Goal: Task Accomplishment & Management: Use online tool/utility

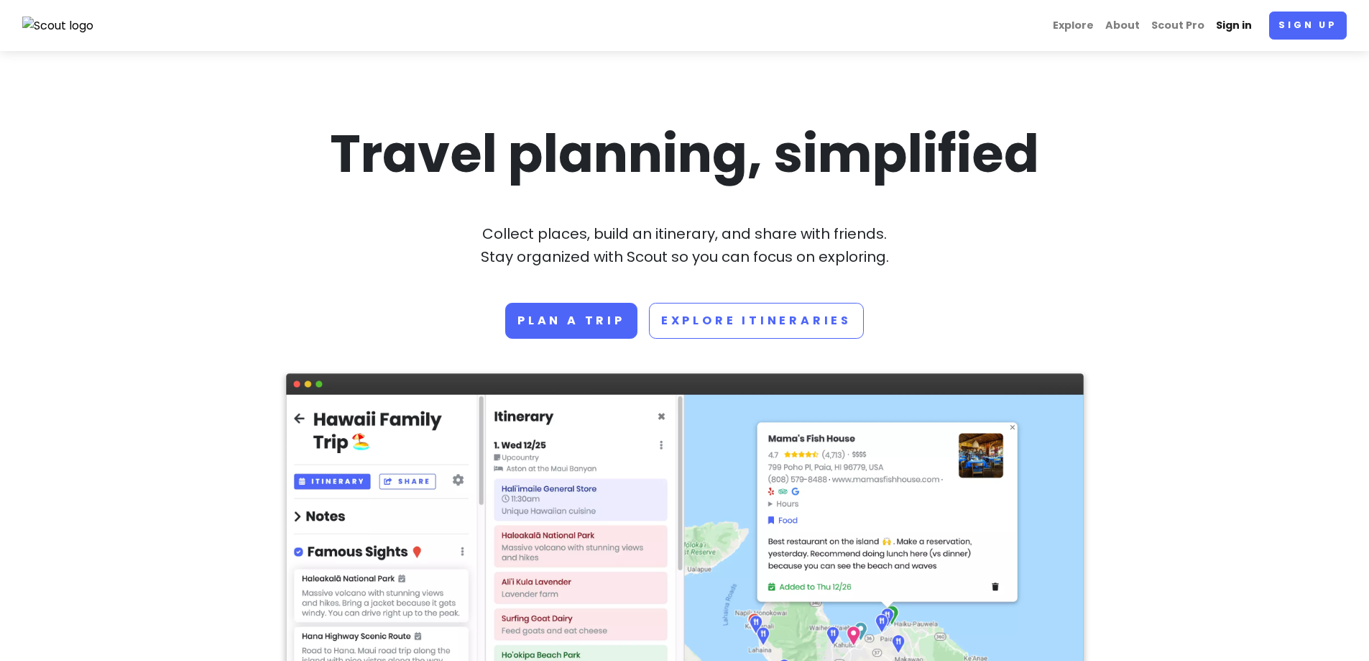
click at [1224, 24] on link "Sign in" at bounding box center [1233, 26] width 47 height 28
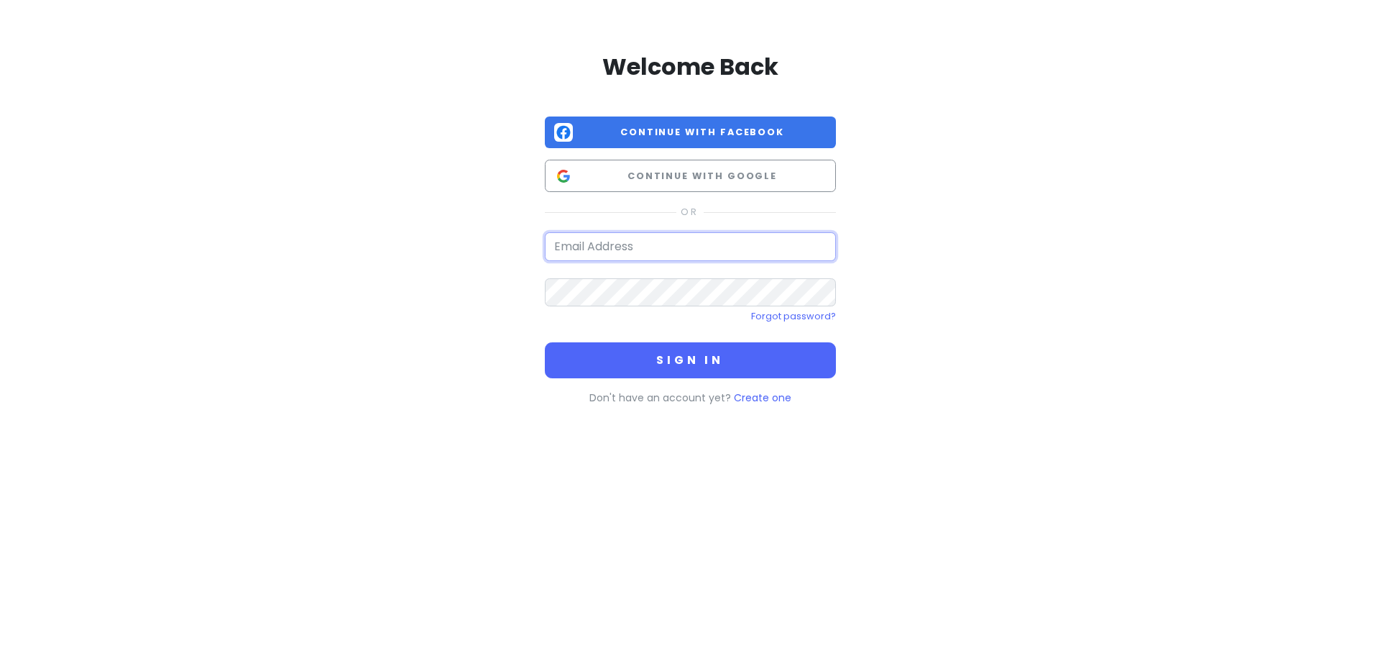
click at [584, 254] on input "email" at bounding box center [690, 246] width 291 height 29
type input "[EMAIL_ADDRESS][DOMAIN_NAME]"
click at [545, 342] on button "Sign in" at bounding box center [690, 360] width 291 height 36
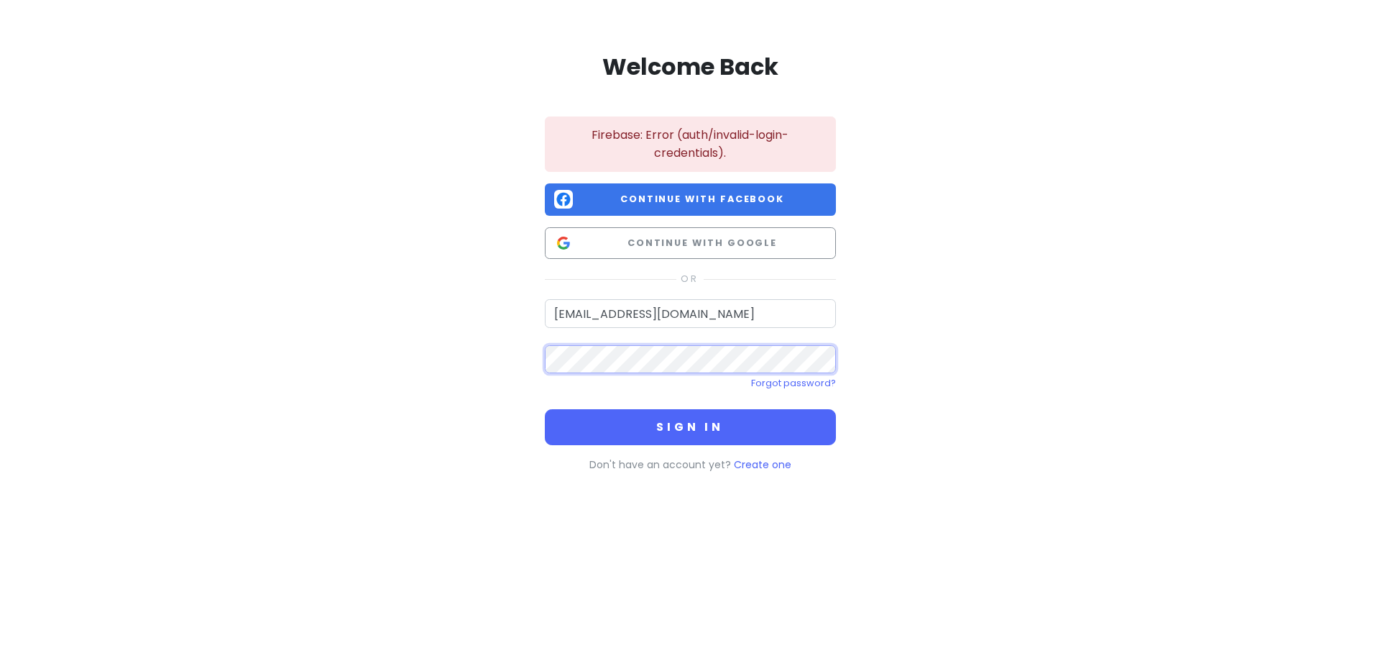
click at [545, 409] on button "Sign in" at bounding box center [690, 427] width 291 height 36
click at [489, 354] on div "Welcome Back Firebase: Error (auth/invalid-login-credentials). Continue with Fa…" at bounding box center [689, 259] width 819 height 518
click at [545, 409] on button "Sign in" at bounding box center [690, 427] width 291 height 36
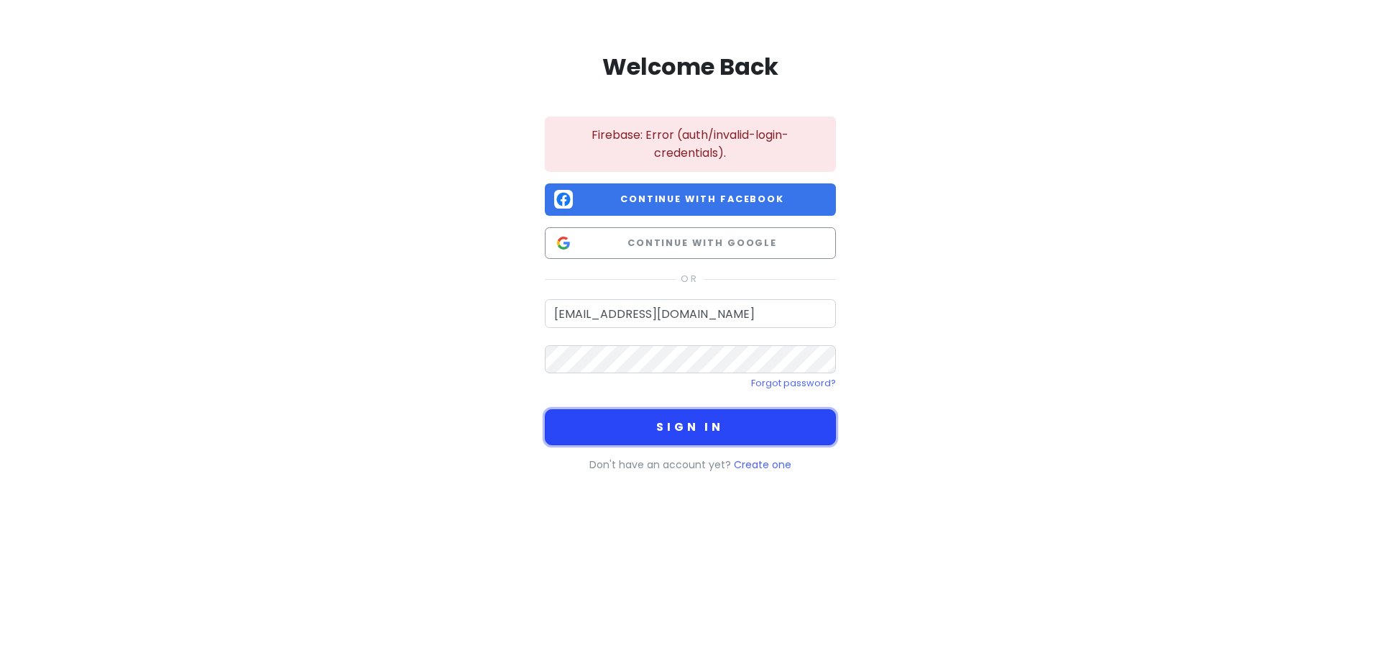
click at [656, 431] on button "Sign in" at bounding box center [690, 427] width 291 height 36
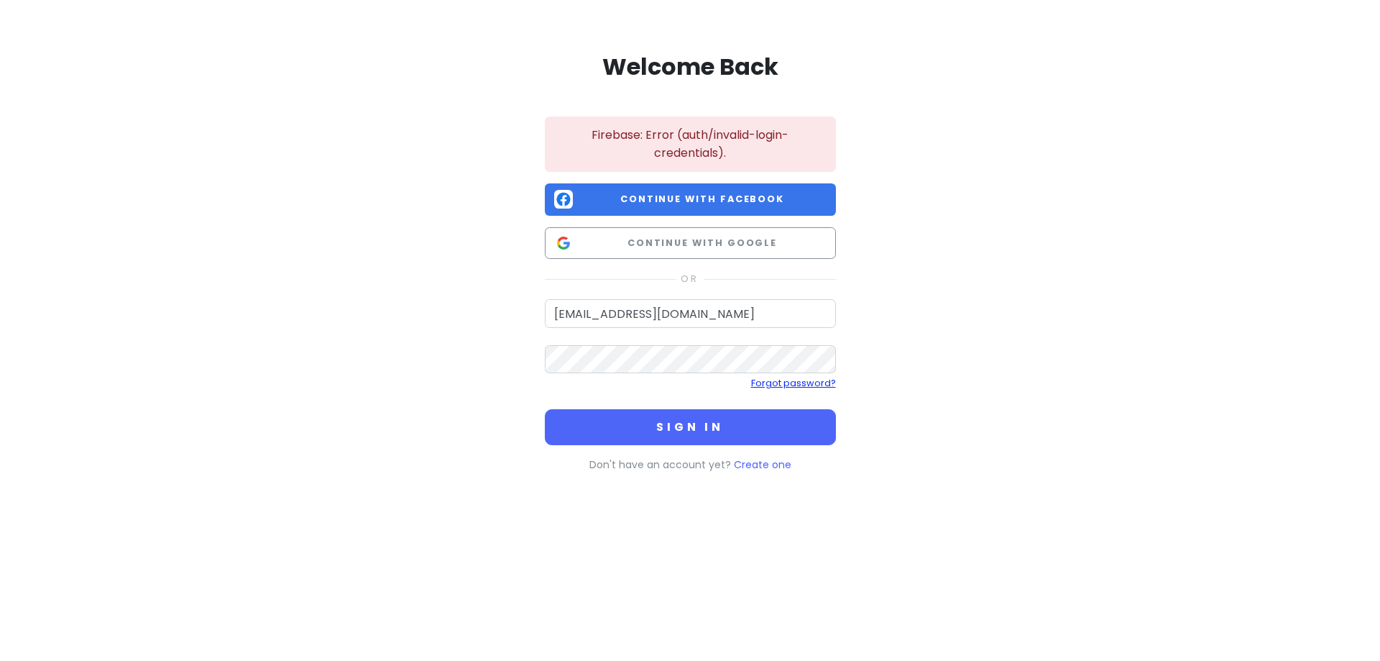
click at [778, 385] on link "Forgot password?" at bounding box center [793, 383] width 85 height 12
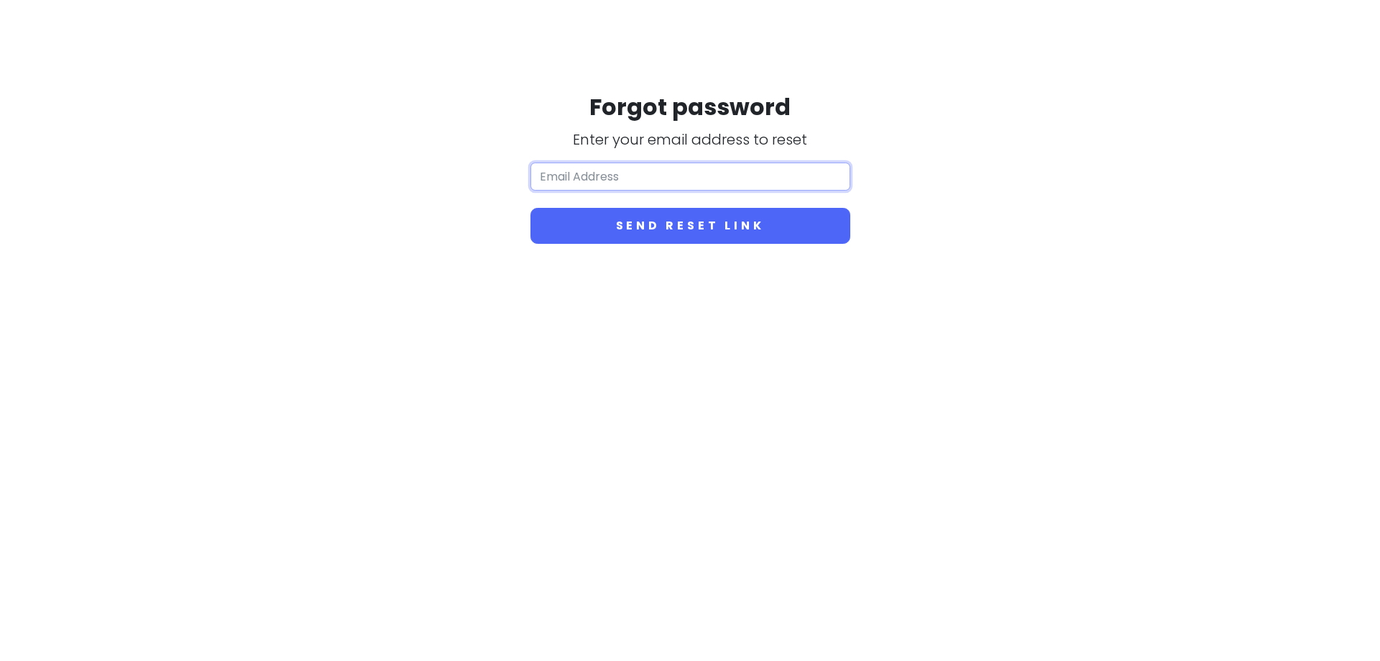
click at [626, 165] on input "email" at bounding box center [690, 176] width 320 height 29
type input "[EMAIL_ADDRESS][DOMAIN_NAME]"
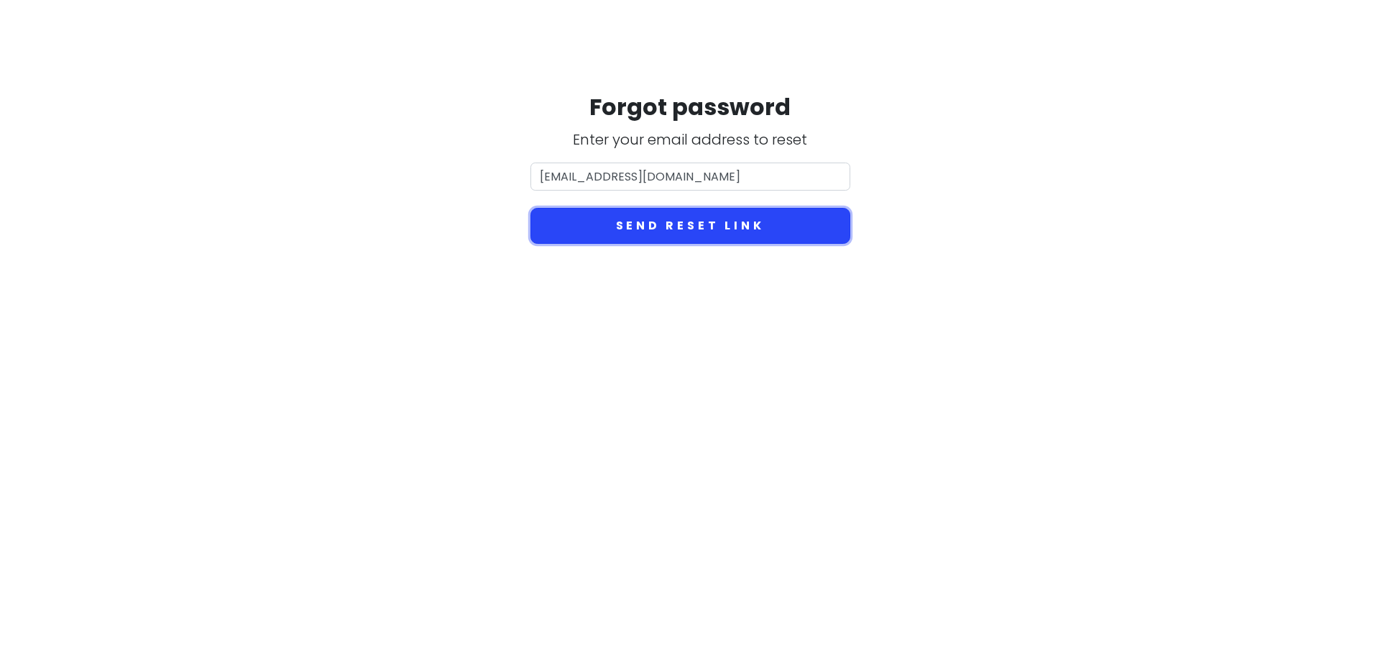
click at [636, 224] on button "Send reset link" at bounding box center [690, 226] width 320 height 36
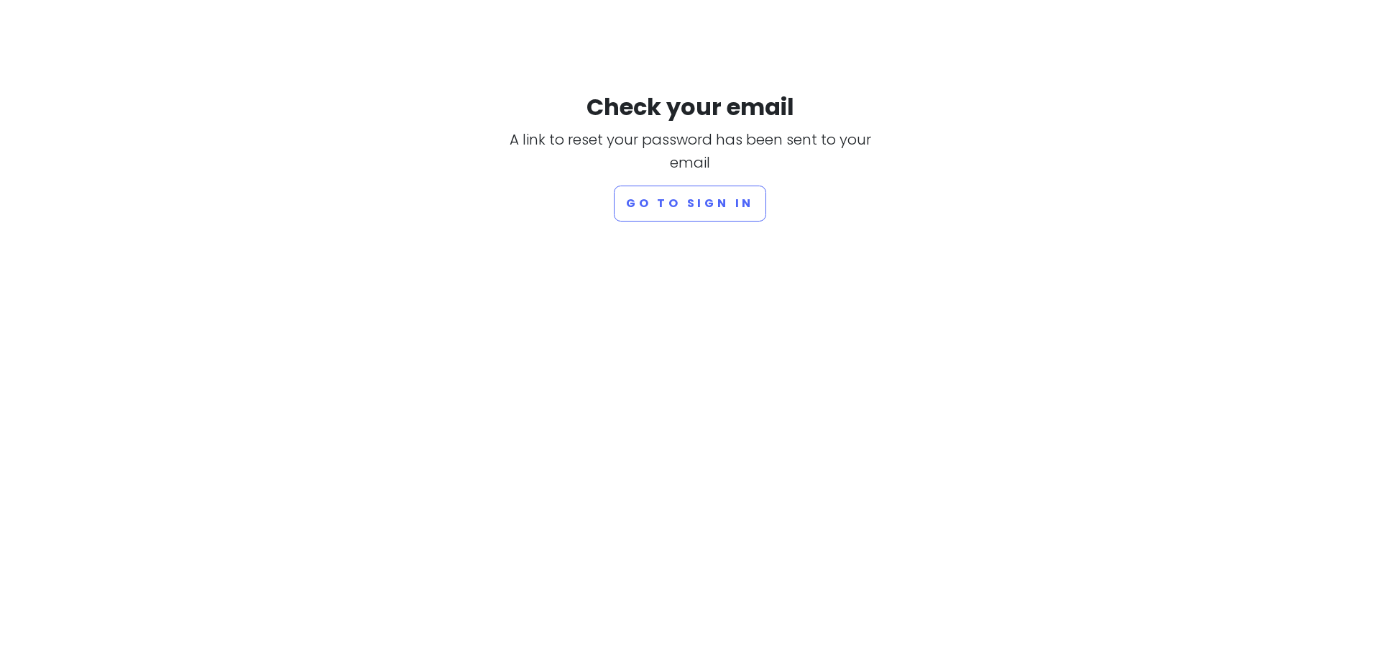
click at [712, 221] on html "Check your email A link to reset your password has been sent to your email Go t…" at bounding box center [690, 110] width 1380 height 221
click at [702, 213] on button "Go to sign in" at bounding box center [690, 203] width 152 height 36
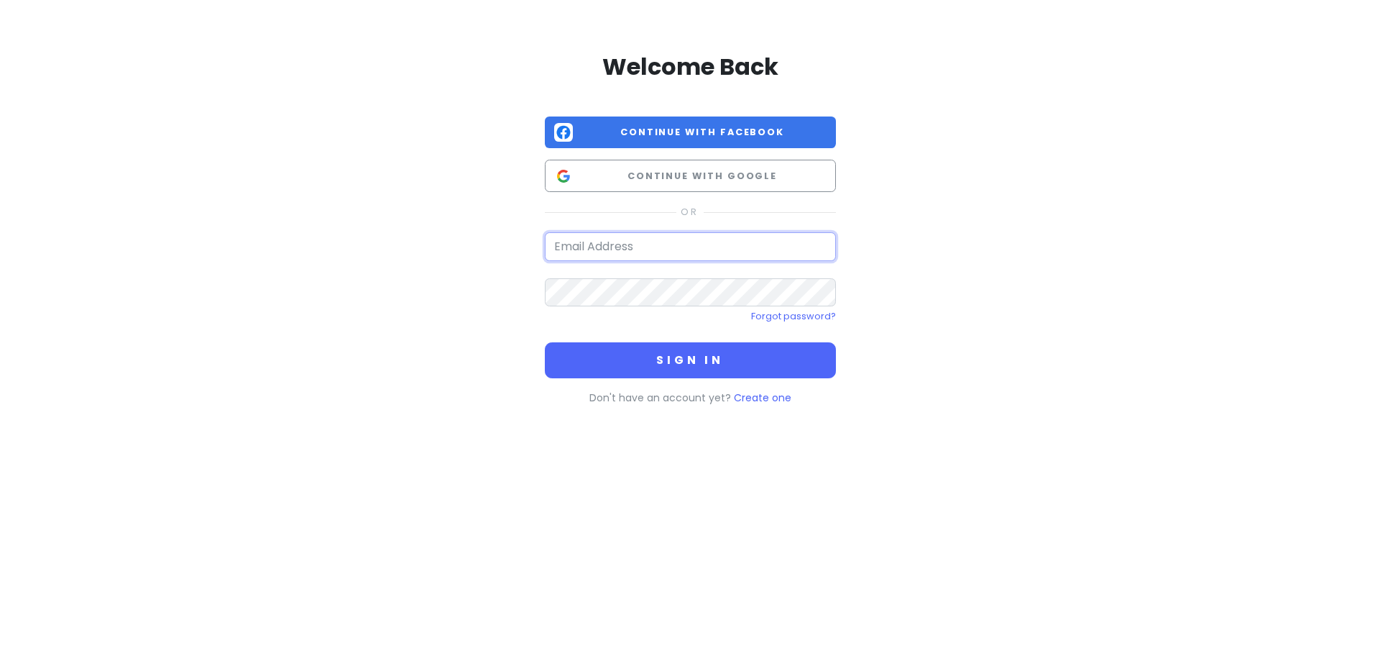
click at [665, 244] on input "email" at bounding box center [690, 246] width 291 height 29
type input "[EMAIL_ADDRESS][DOMAIN_NAME]"
click at [545, 342] on button "Sign in" at bounding box center [690, 360] width 291 height 36
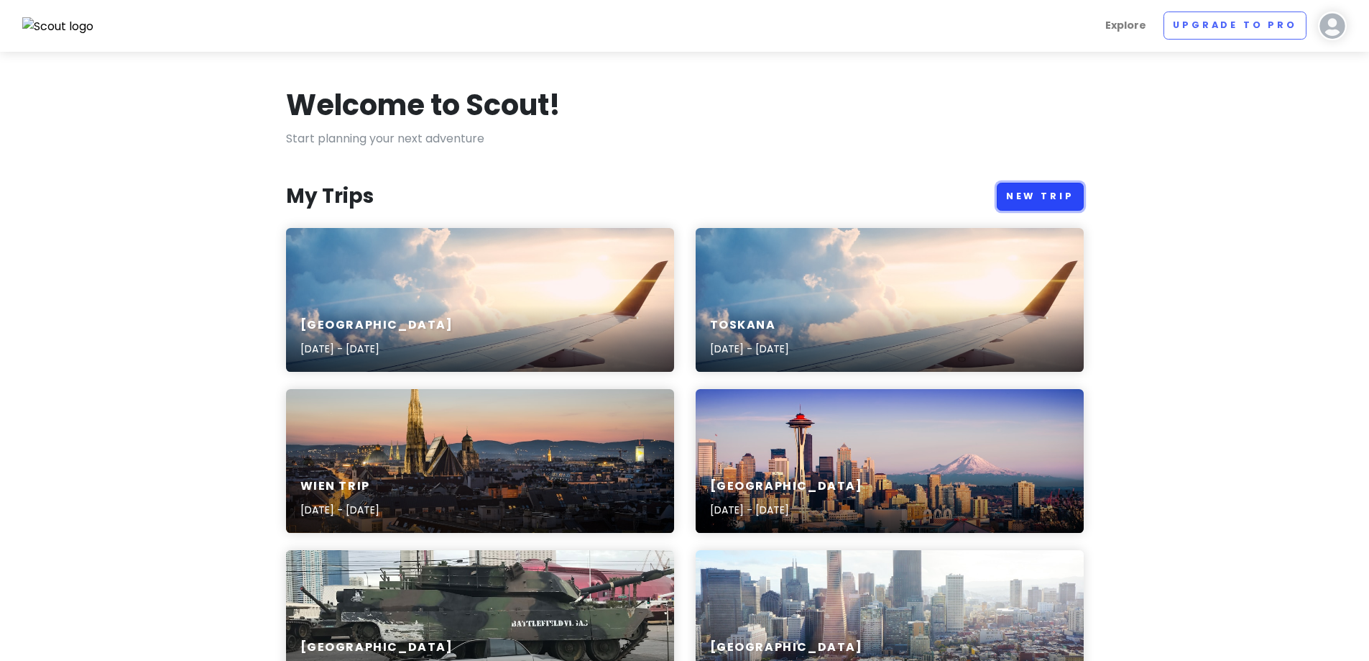
click at [1029, 193] on link "New Trip" at bounding box center [1040, 197] width 87 height 28
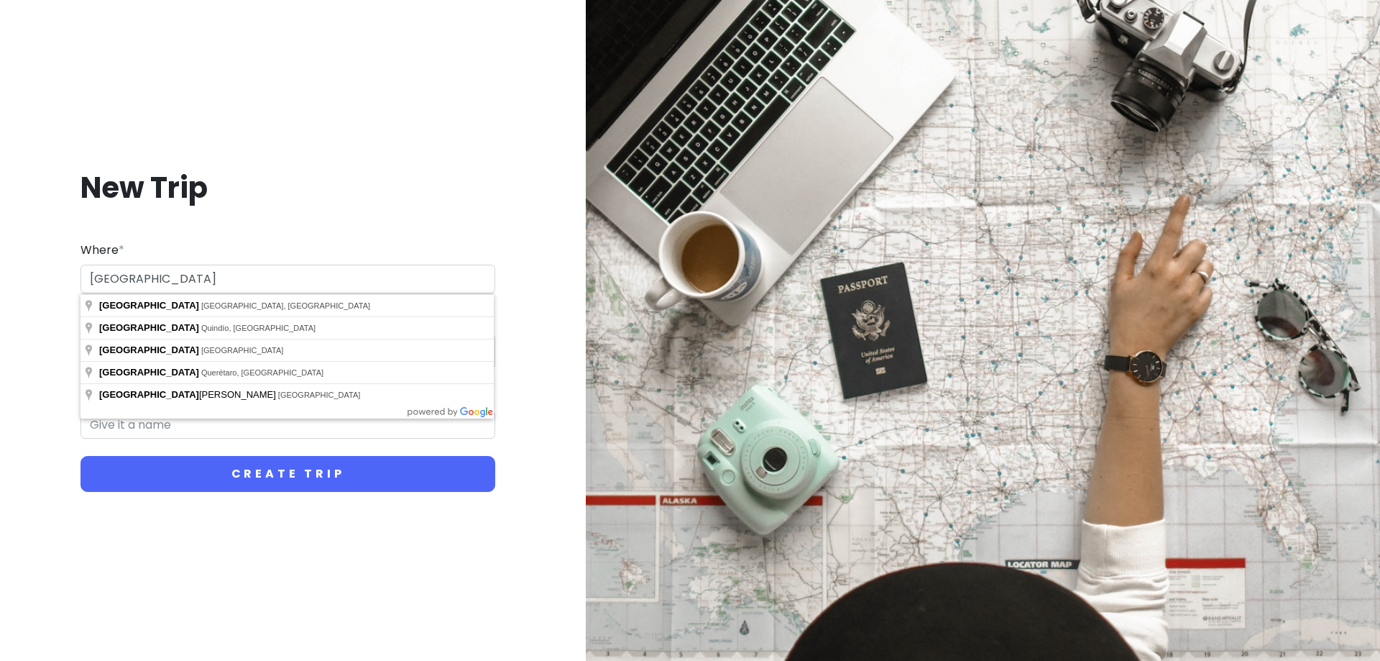
type input "[GEOGRAPHIC_DATA]"
click at [81, 456] on button "Create Trip" at bounding box center [288, 474] width 415 height 36
drag, startPoint x: 142, startPoint y: 282, endPoint x: 68, endPoint y: 282, distance: 74.0
click at [68, 282] on div "New Trip Where * [GEOGRAPHIC_DATA] Dates * Navigate forward to interact with th…" at bounding box center [288, 330] width 553 height 392
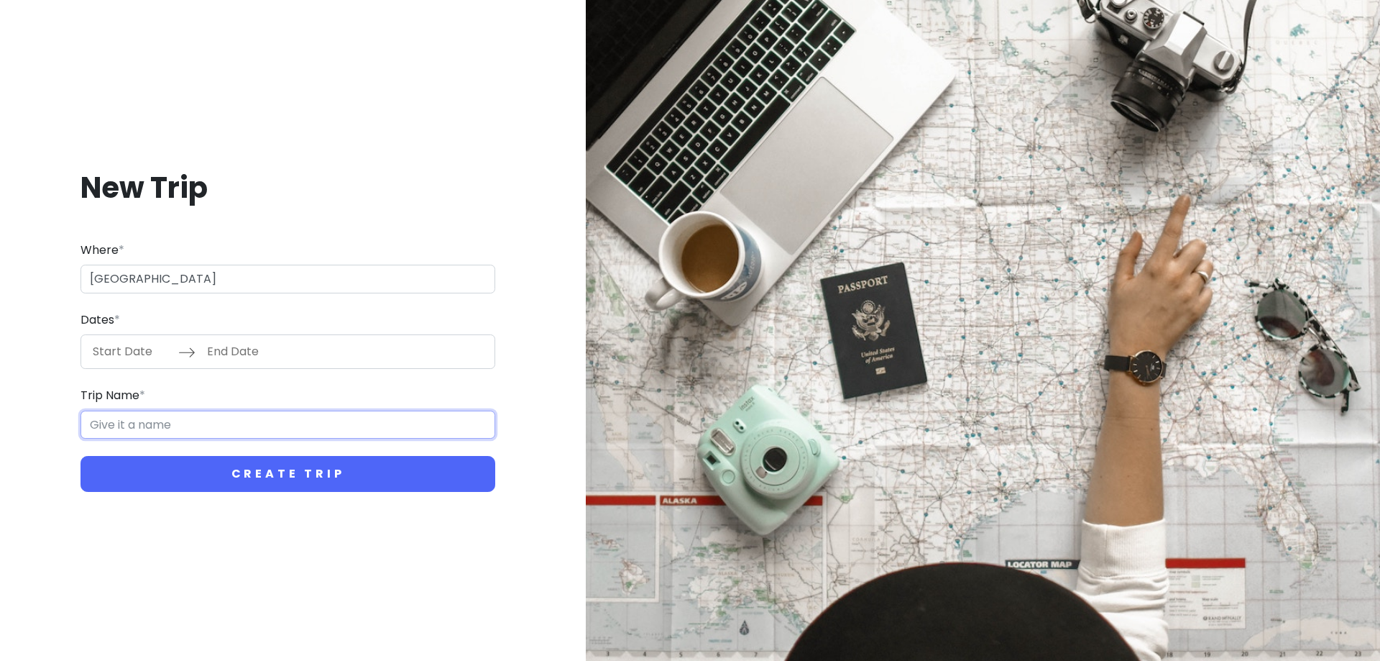
click at [139, 426] on input "Trip Name *" at bounding box center [288, 424] width 415 height 29
paste input "[GEOGRAPHIC_DATA]"
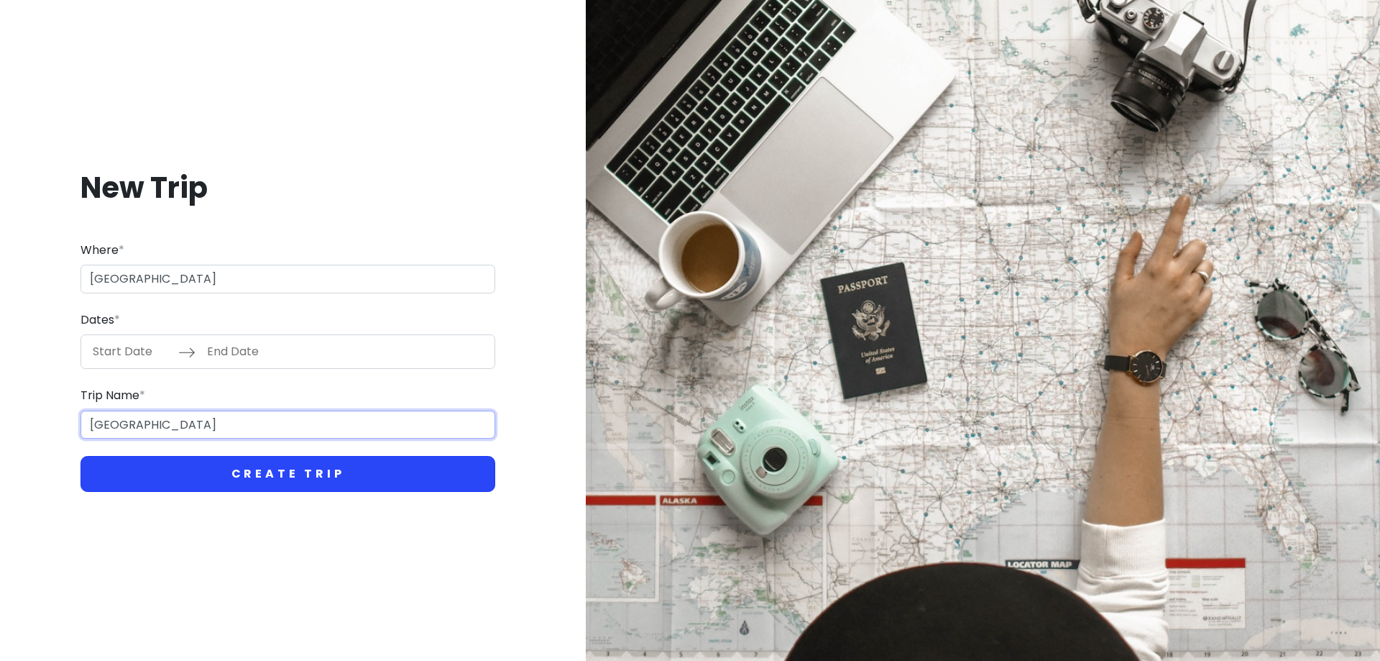
type input "[GEOGRAPHIC_DATA]"
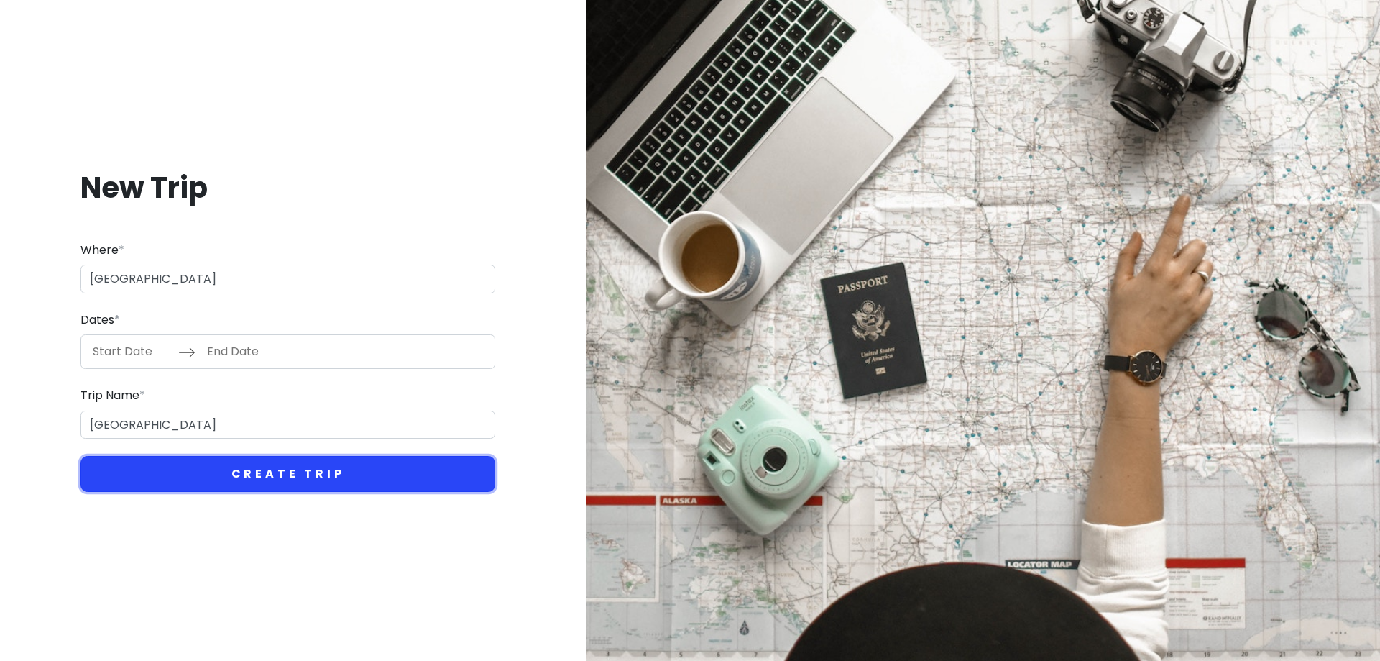
click at [196, 467] on button "Create Trip" at bounding box center [288, 474] width 415 height 36
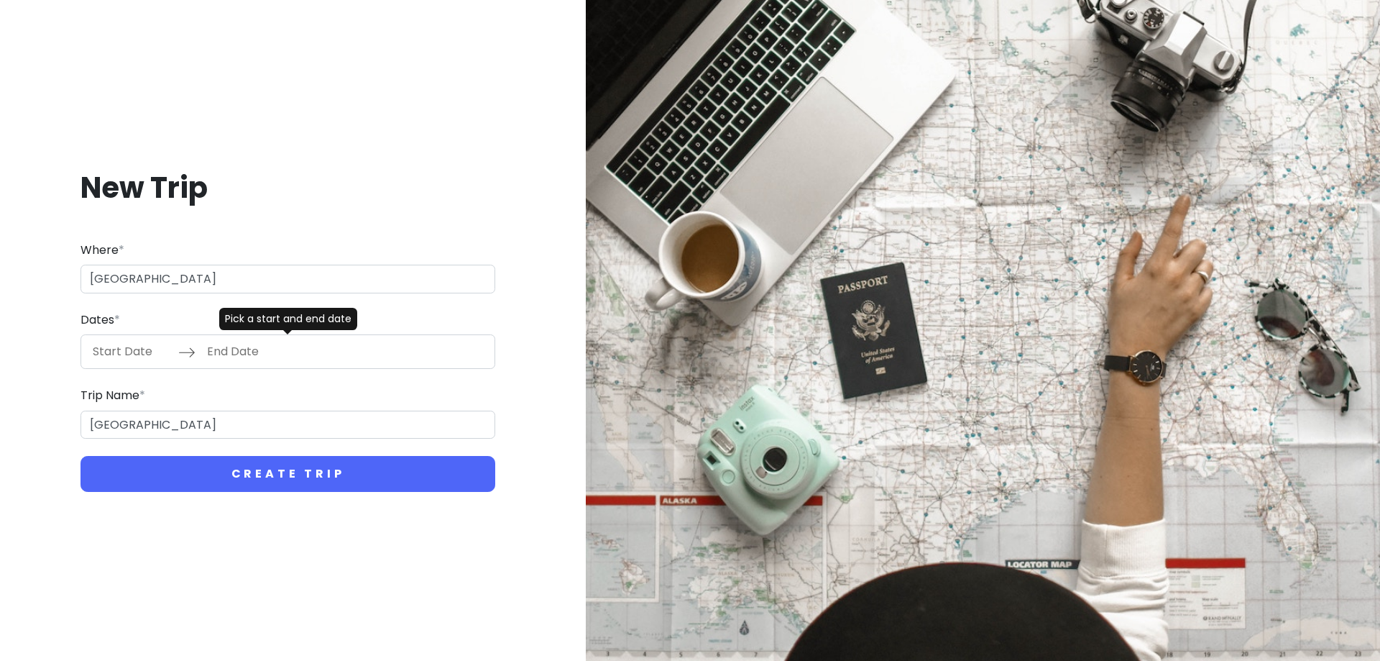
click at [137, 349] on input "Start Date" at bounding box center [131, 351] width 93 height 33
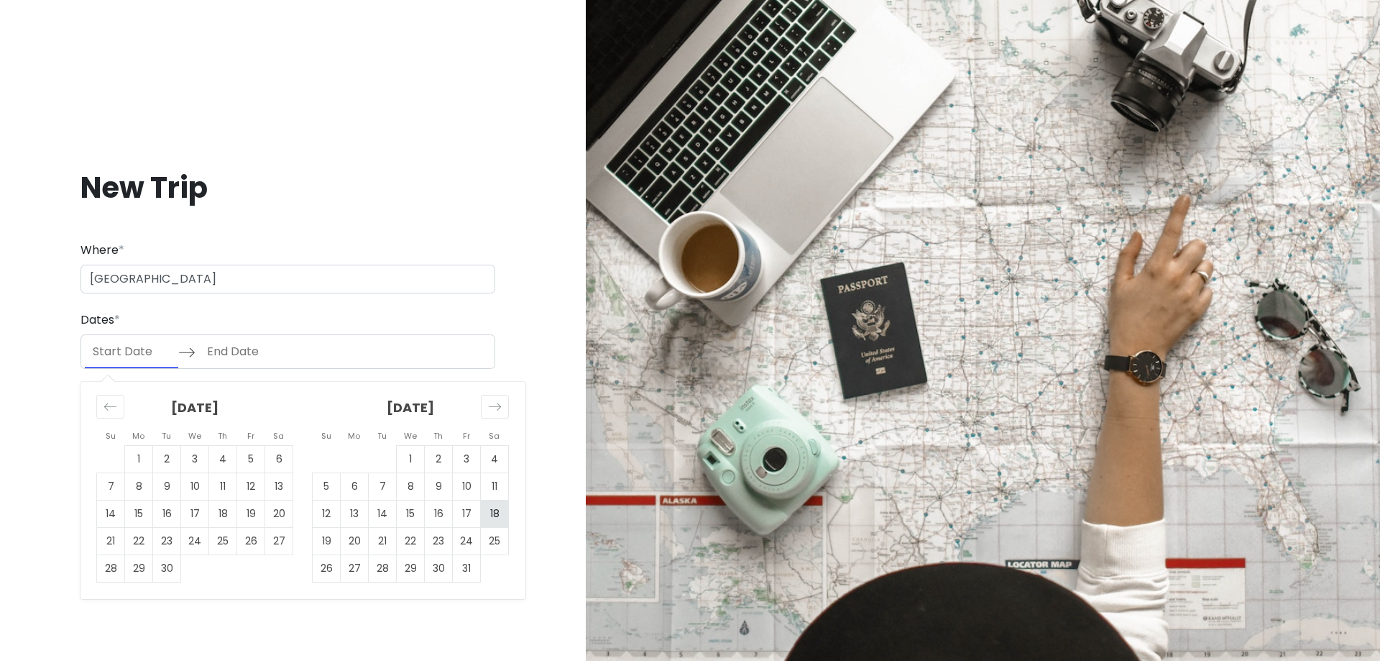
click at [487, 514] on td "18" at bounding box center [495, 513] width 28 height 27
type input "[DATE]"
click at [466, 548] on td "24" at bounding box center [467, 541] width 28 height 27
type input "[DATE]"
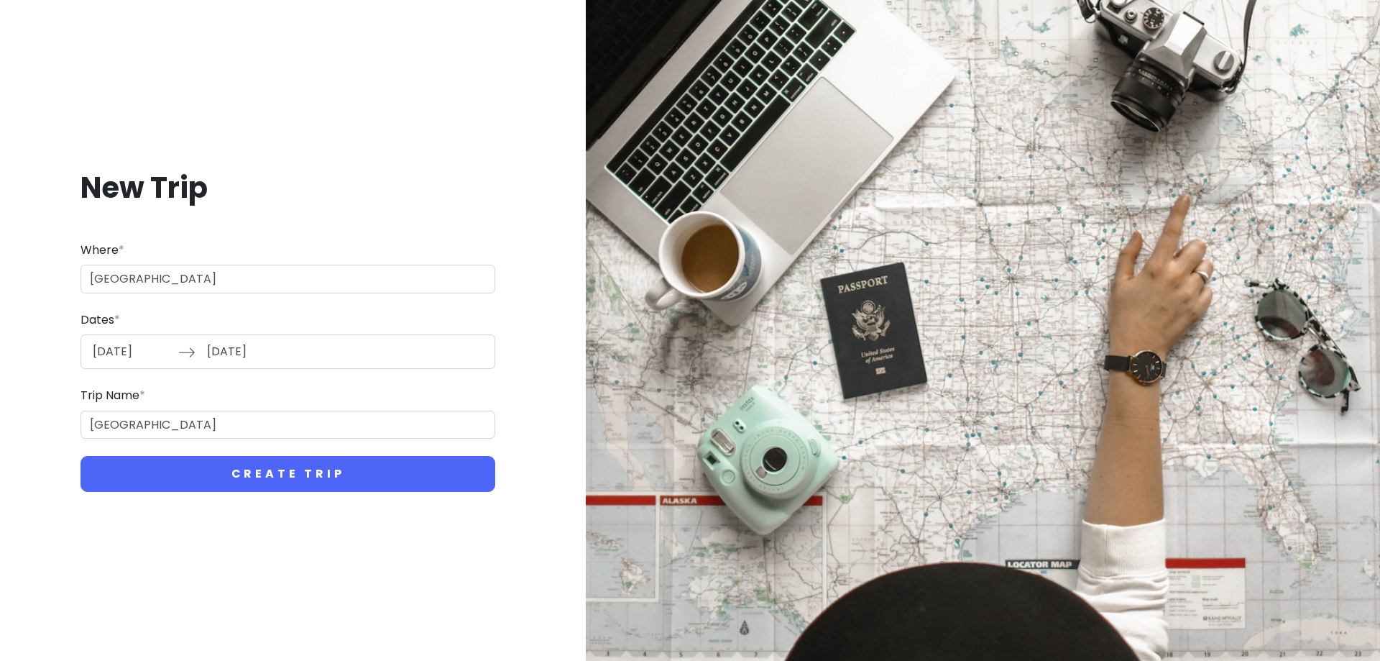
click at [338, 500] on div "New Trip Where * [GEOGRAPHIC_DATA] Dates * [DATE] Navigate forward to interact …" at bounding box center [288, 330] width 553 height 392
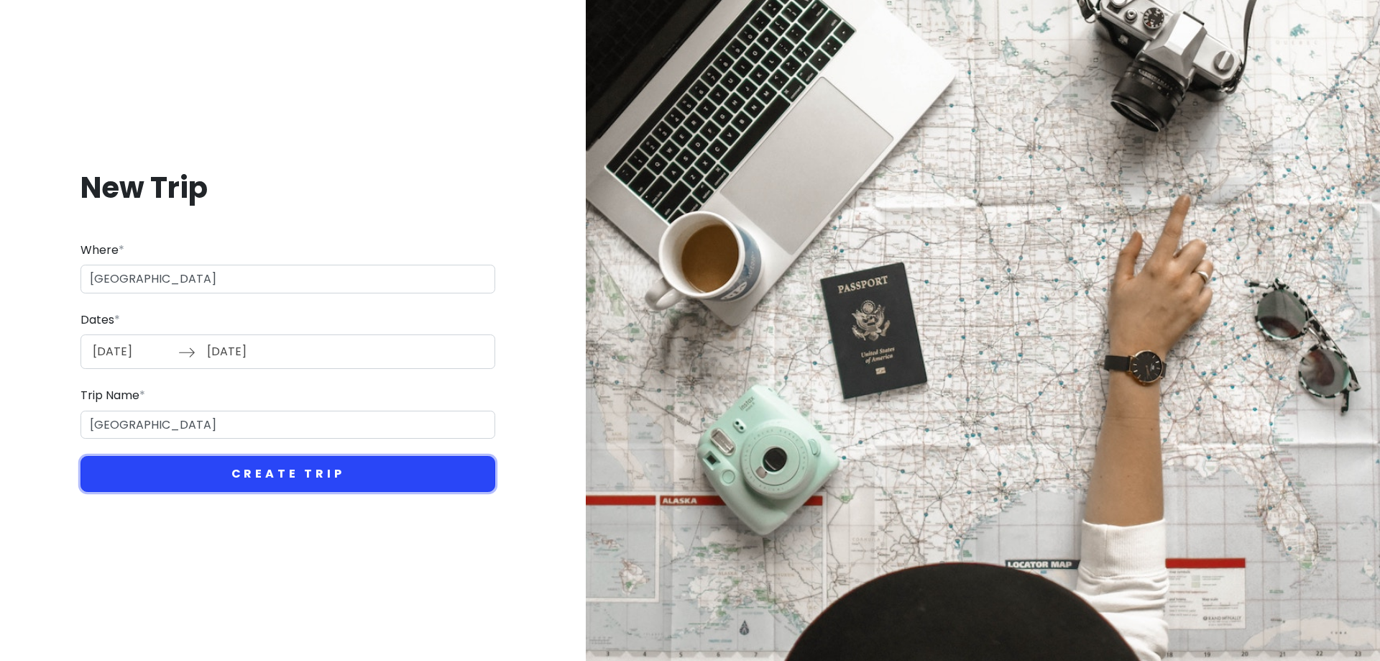
click at [310, 472] on button "Create Trip" at bounding box center [288, 474] width 415 height 36
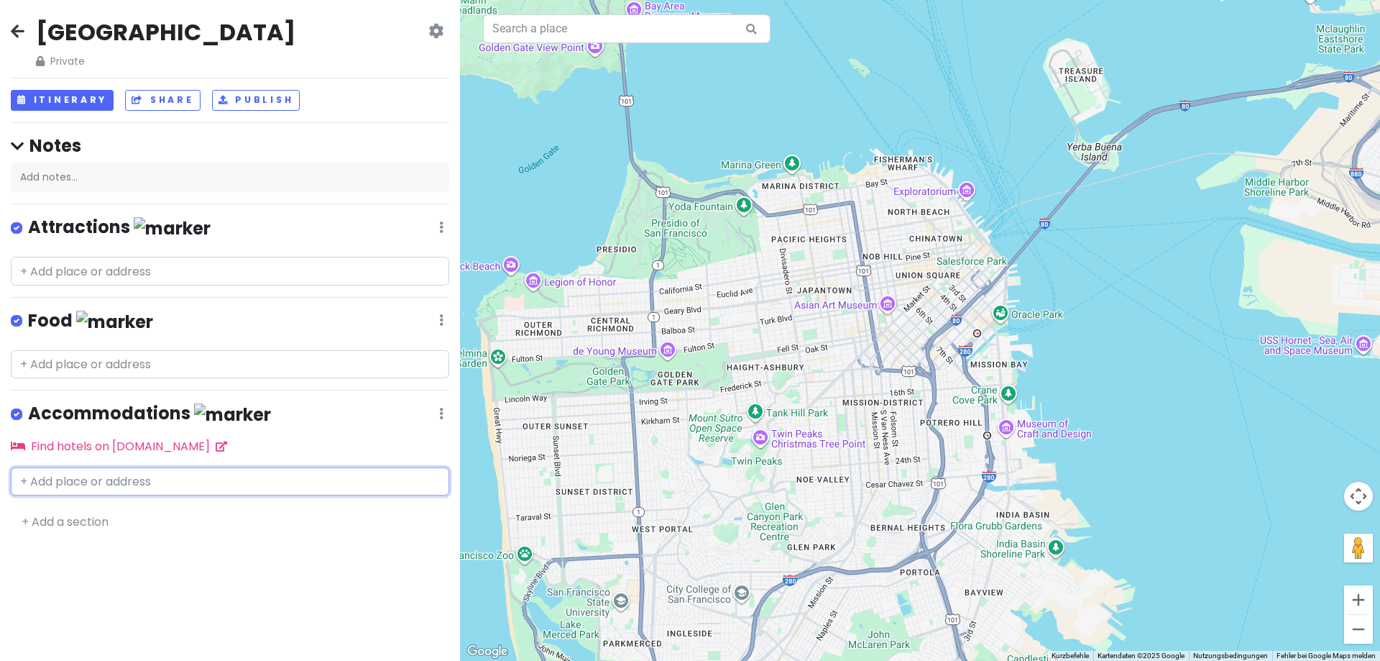
click at [93, 472] on input "text" at bounding box center [230, 481] width 438 height 29
click at [93, 265] on input "text" at bounding box center [230, 271] width 438 height 29
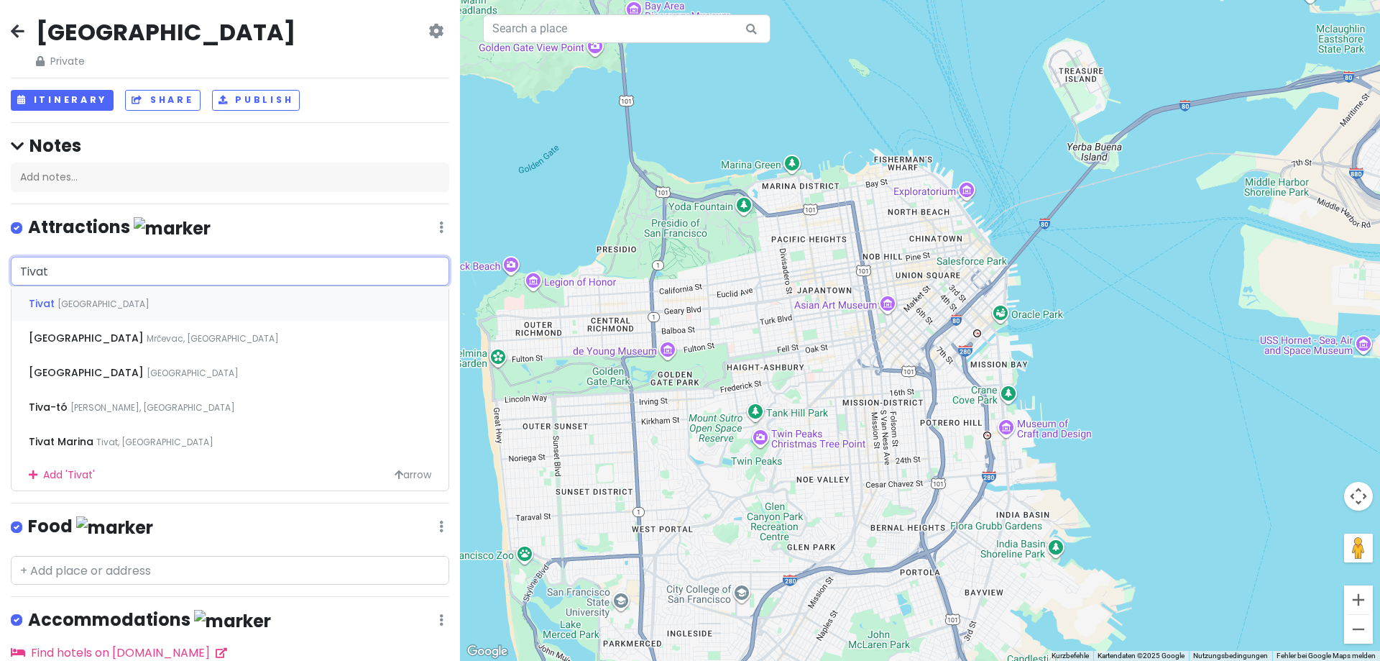
type input "Tivat"
click at [88, 303] on span "[GEOGRAPHIC_DATA]" at bounding box center [104, 304] width 92 height 12
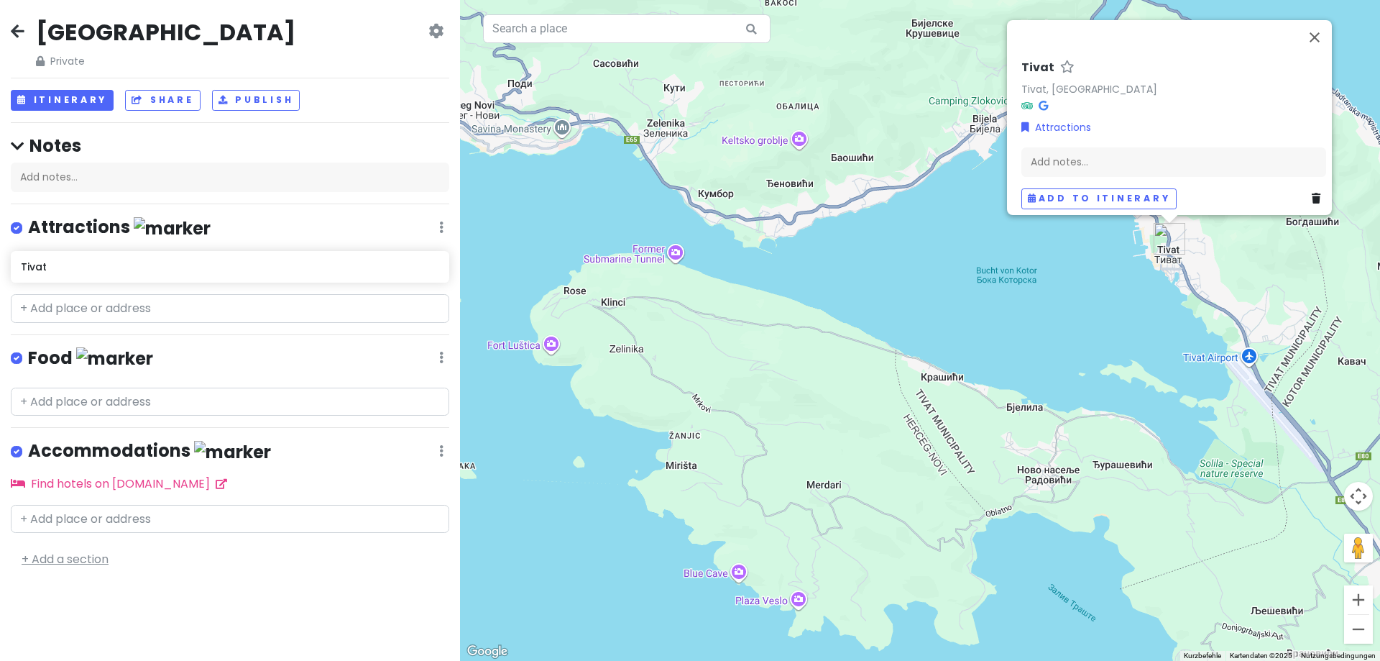
click at [70, 556] on link "+ Add a section" at bounding box center [65, 559] width 87 height 17
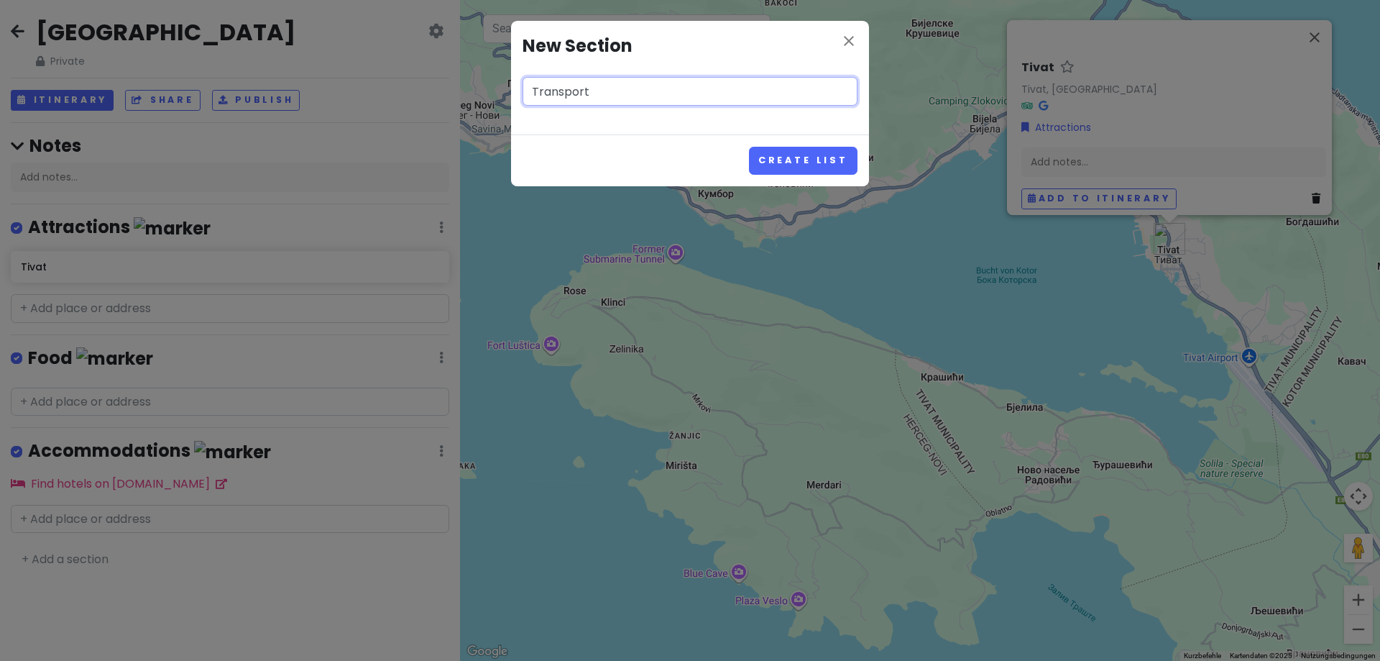
type input "Transport"
click at [749, 147] on button "Create List" at bounding box center [803, 161] width 109 height 28
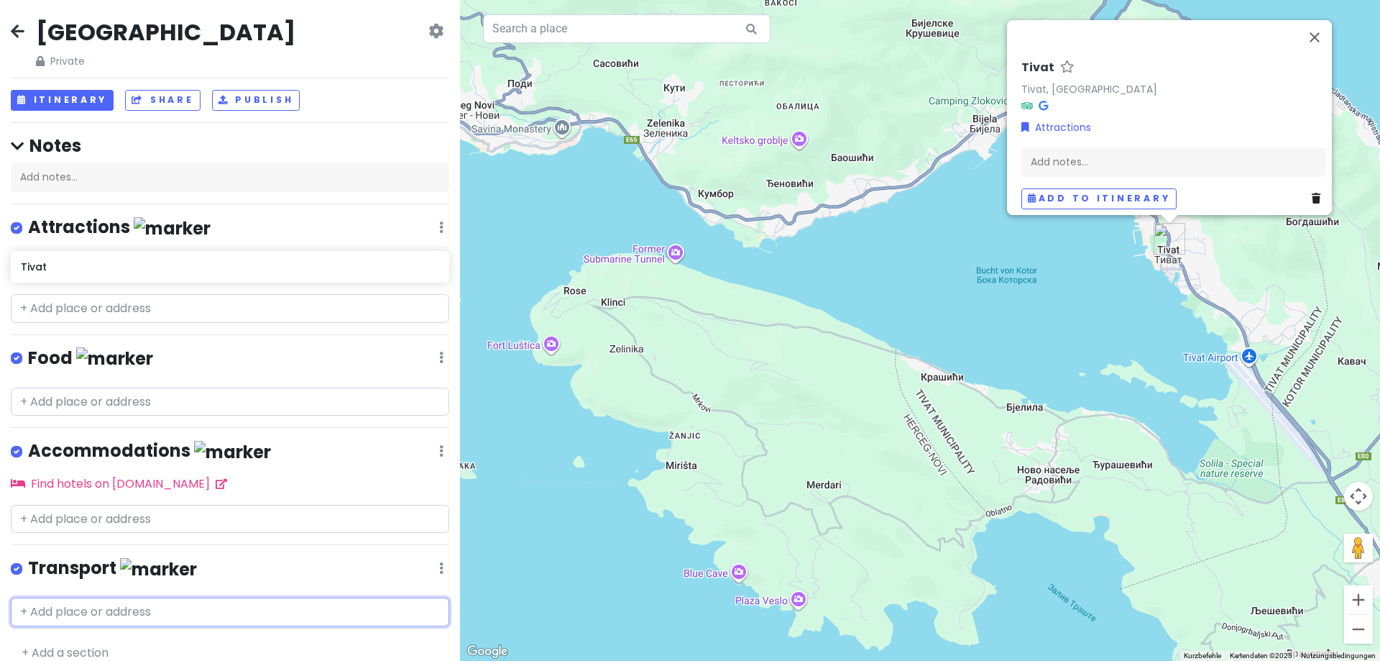
click at [209, 608] on input "text" at bounding box center [230, 611] width 438 height 29
type input "Tivat Airpo"
click at [161, 648] on div "[GEOGRAPHIC_DATA] [GEOGRAPHIC_DATA], [GEOGRAPHIC_DATA]" at bounding box center [230, 644] width 437 height 35
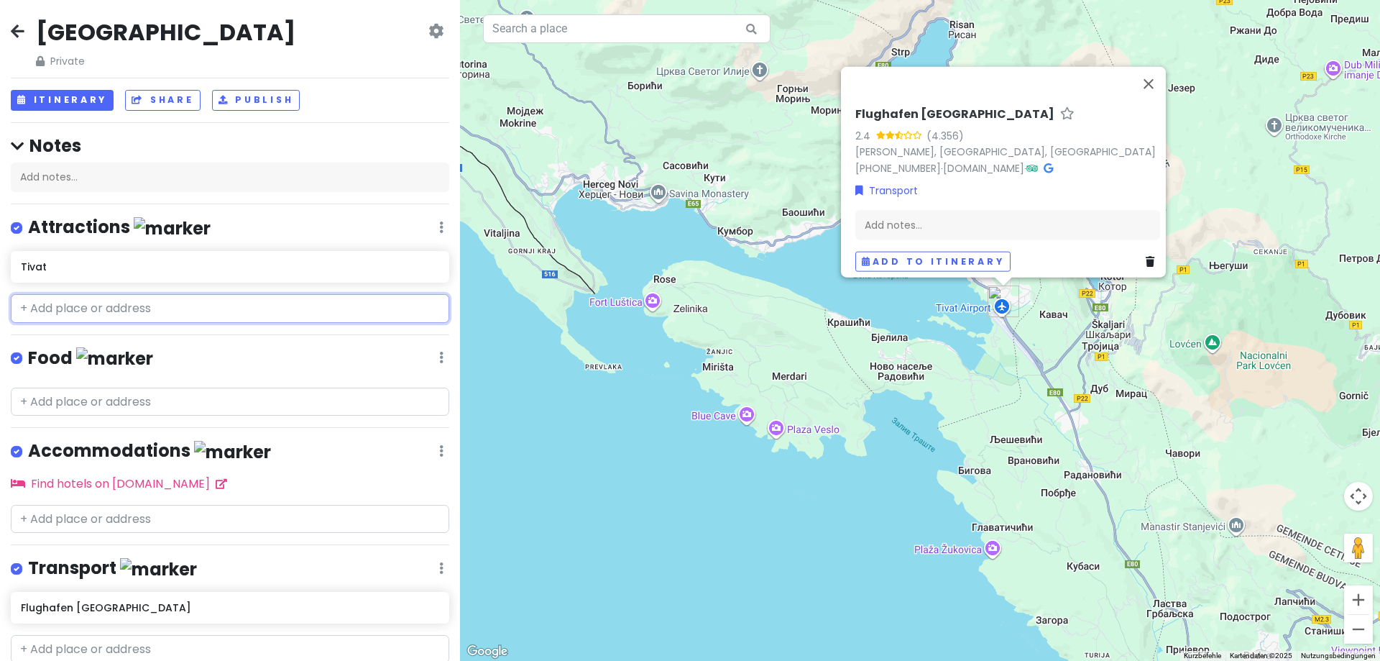
click at [106, 303] on input "text" at bounding box center [230, 308] width 438 height 29
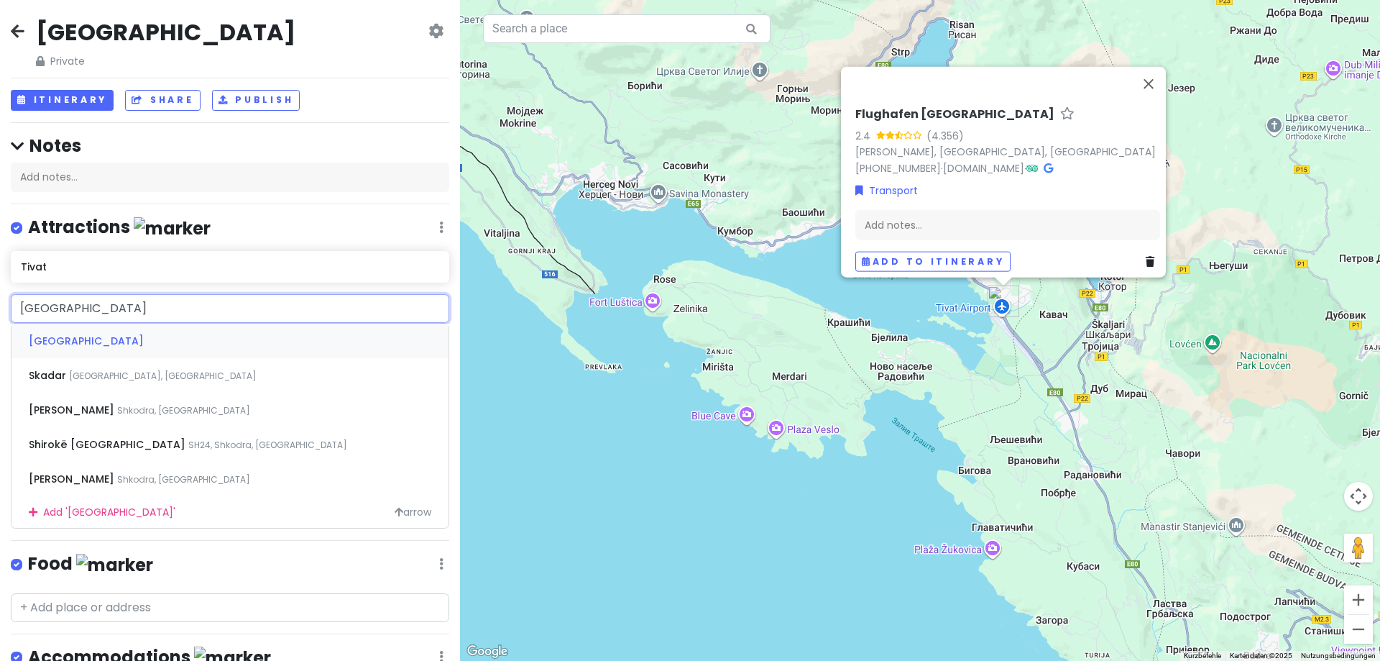
type input "Skadar, [GEOGRAPHIC_DATA], [GEOGRAPHIC_DATA]"
click at [182, 371] on div "Skadar [GEOGRAPHIC_DATA], [GEOGRAPHIC_DATA]" at bounding box center [230, 375] width 437 height 35
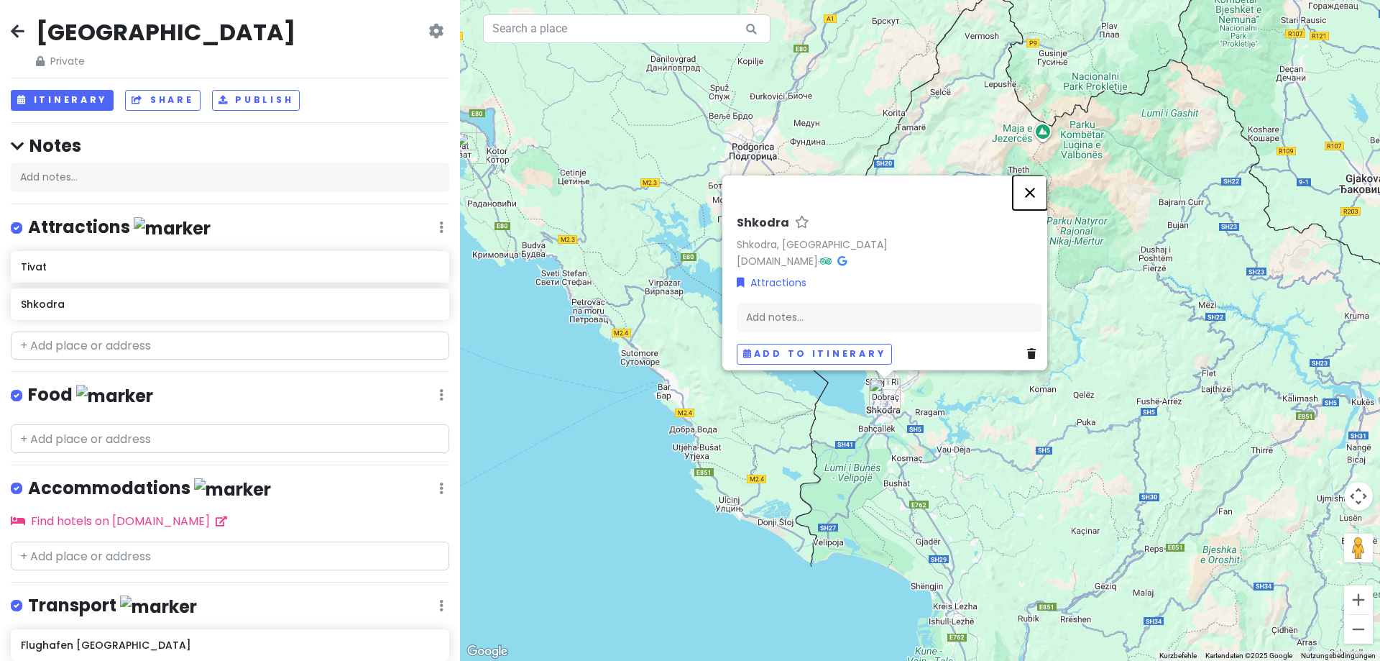
click at [1034, 192] on button "Schließen" at bounding box center [1030, 192] width 35 height 35
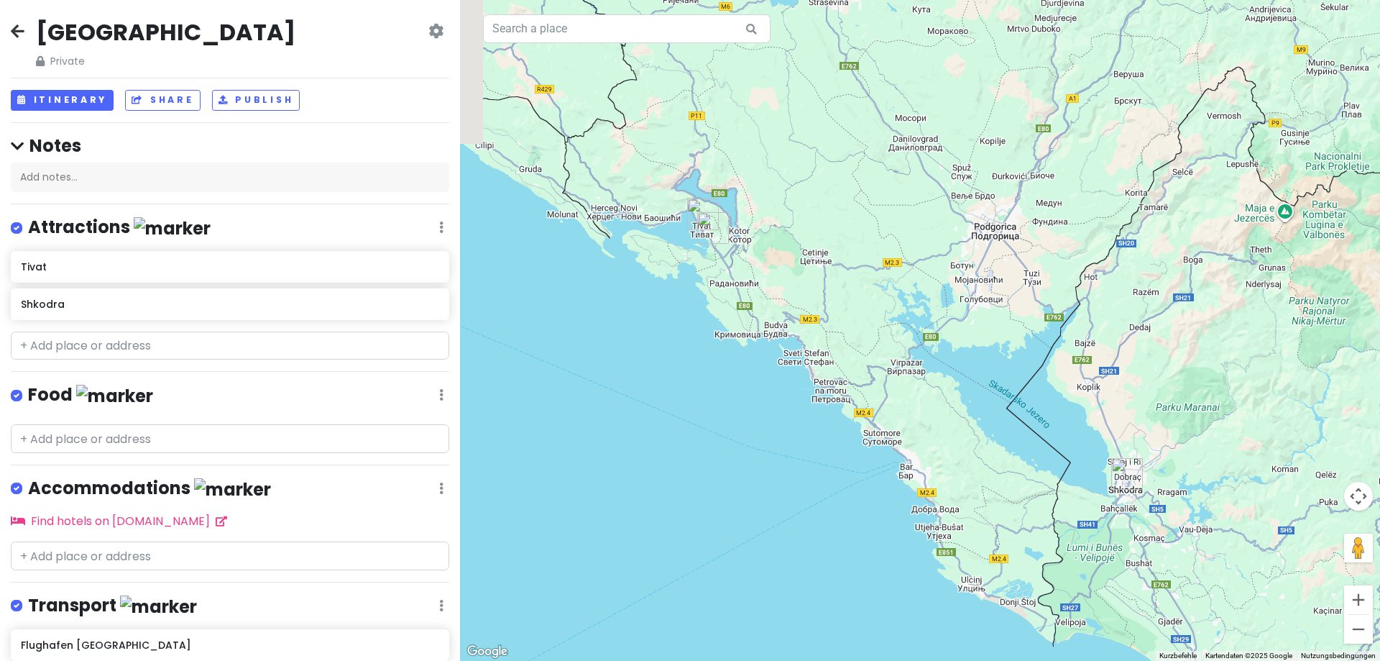
drag, startPoint x: 627, startPoint y: 316, endPoint x: 872, endPoint y: 397, distance: 257.5
click at [872, 397] on div at bounding box center [920, 330] width 920 height 661
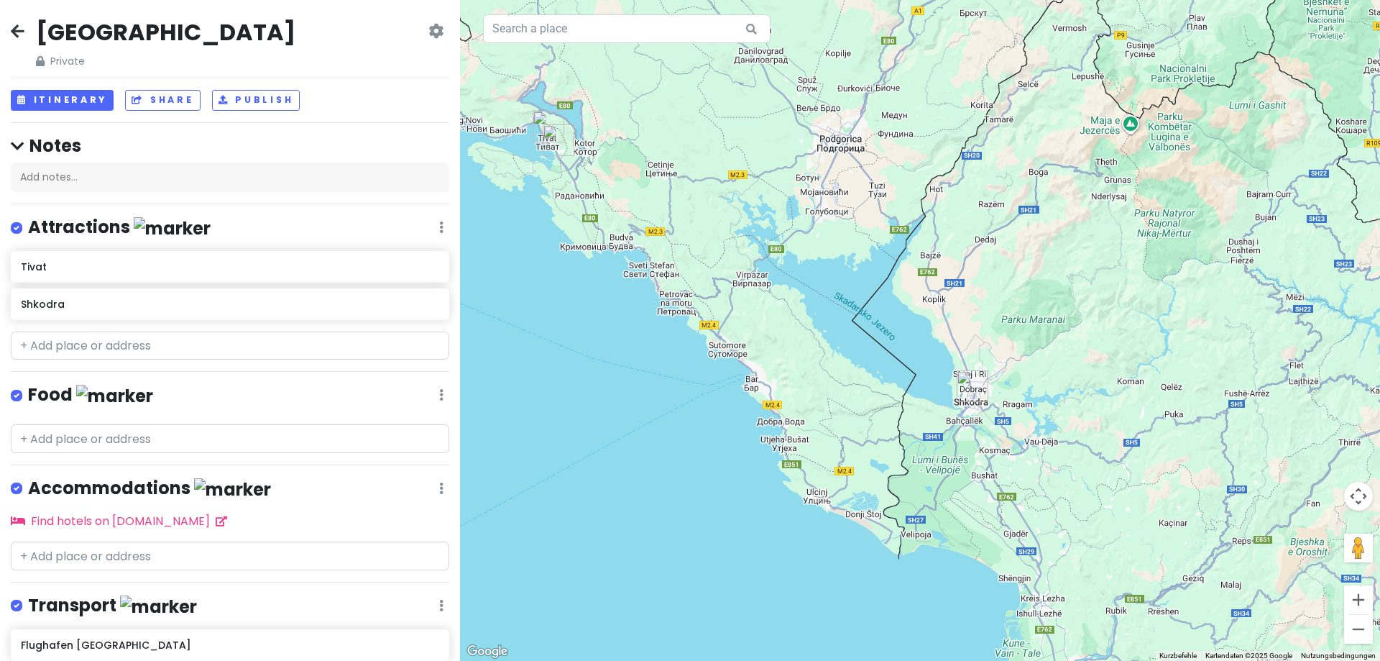
drag, startPoint x: 811, startPoint y: 374, endPoint x: 656, endPoint y: 287, distance: 178.3
click at [656, 287] on div at bounding box center [920, 330] width 920 height 661
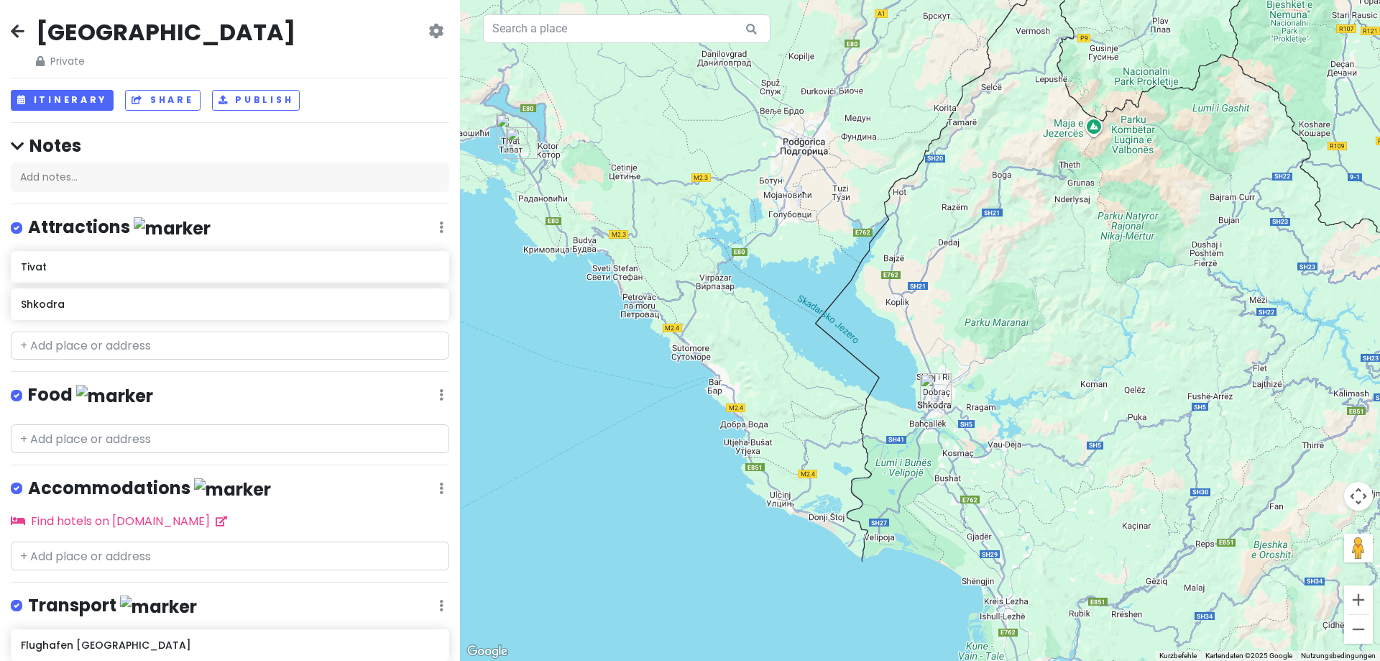
drag, startPoint x: 779, startPoint y: 315, endPoint x: 599, endPoint y: 362, distance: 185.7
click at [599, 362] on div at bounding box center [920, 330] width 920 height 661
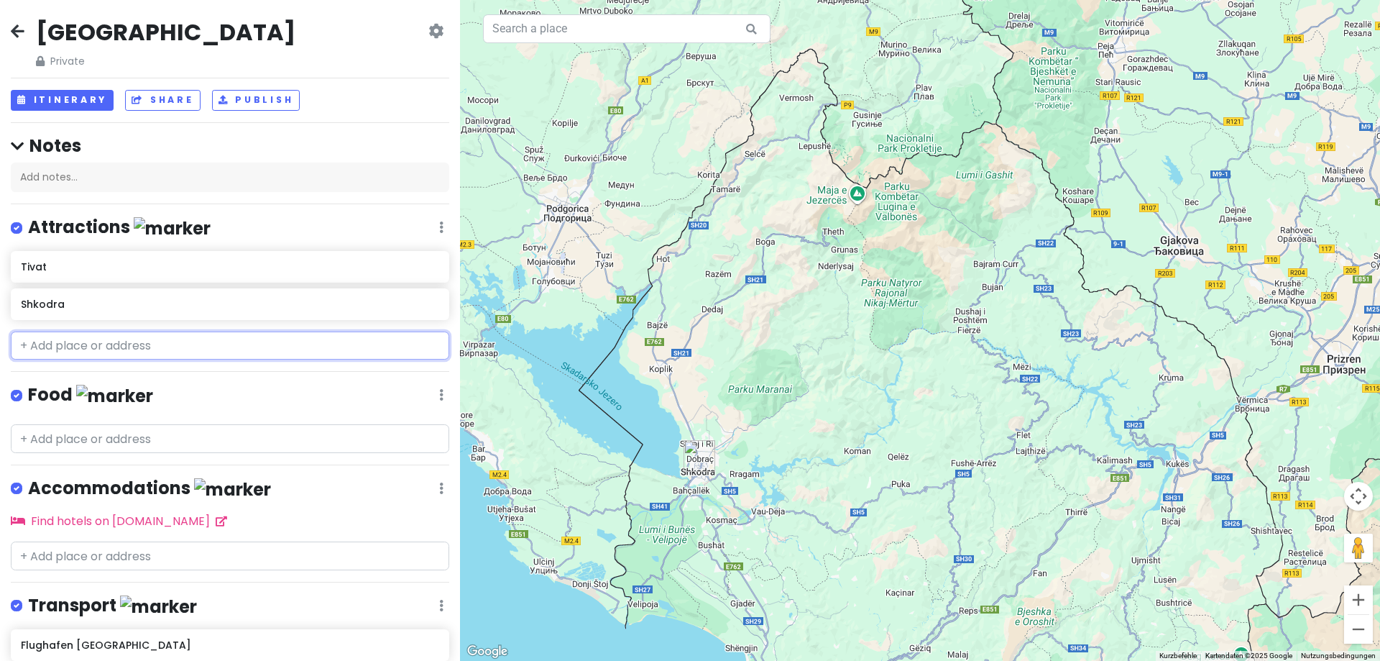
click at [167, 348] on input "text" at bounding box center [230, 345] width 438 height 29
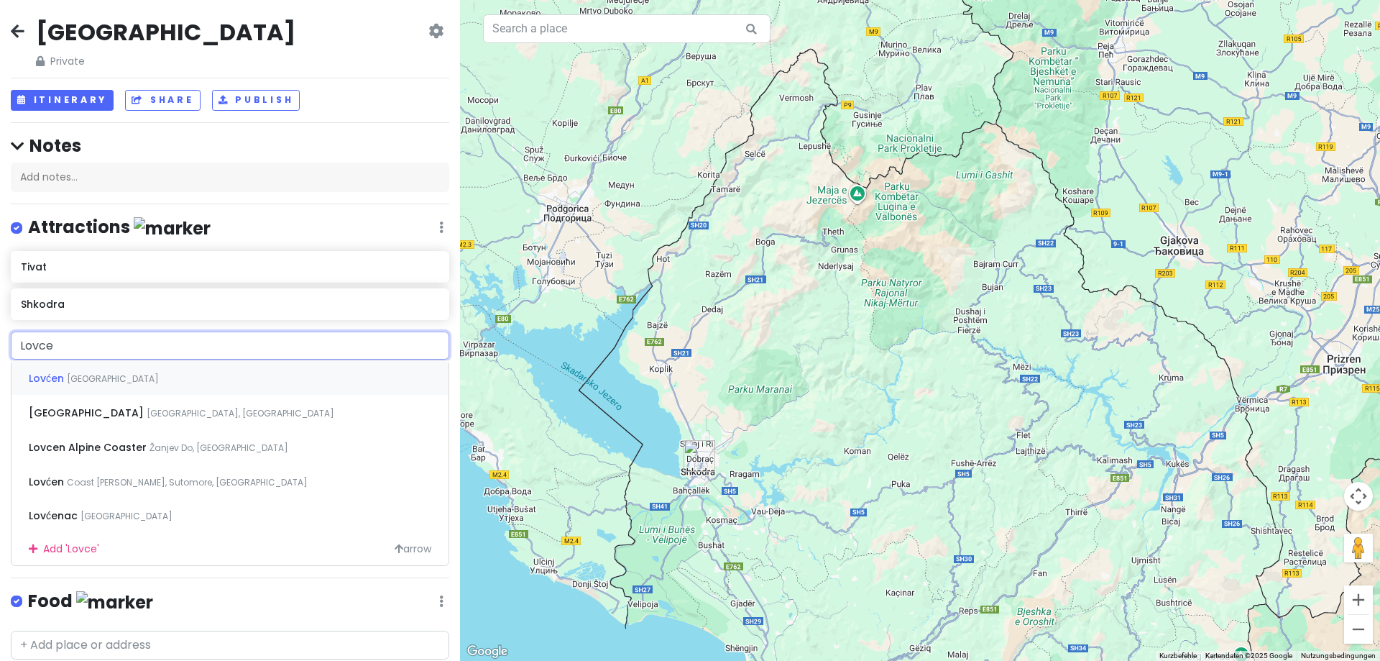
type input "Lovcen"
click at [152, 404] on div "[GEOGRAPHIC_DATA] [GEOGRAPHIC_DATA], [GEOGRAPHIC_DATA]" at bounding box center [230, 412] width 437 height 35
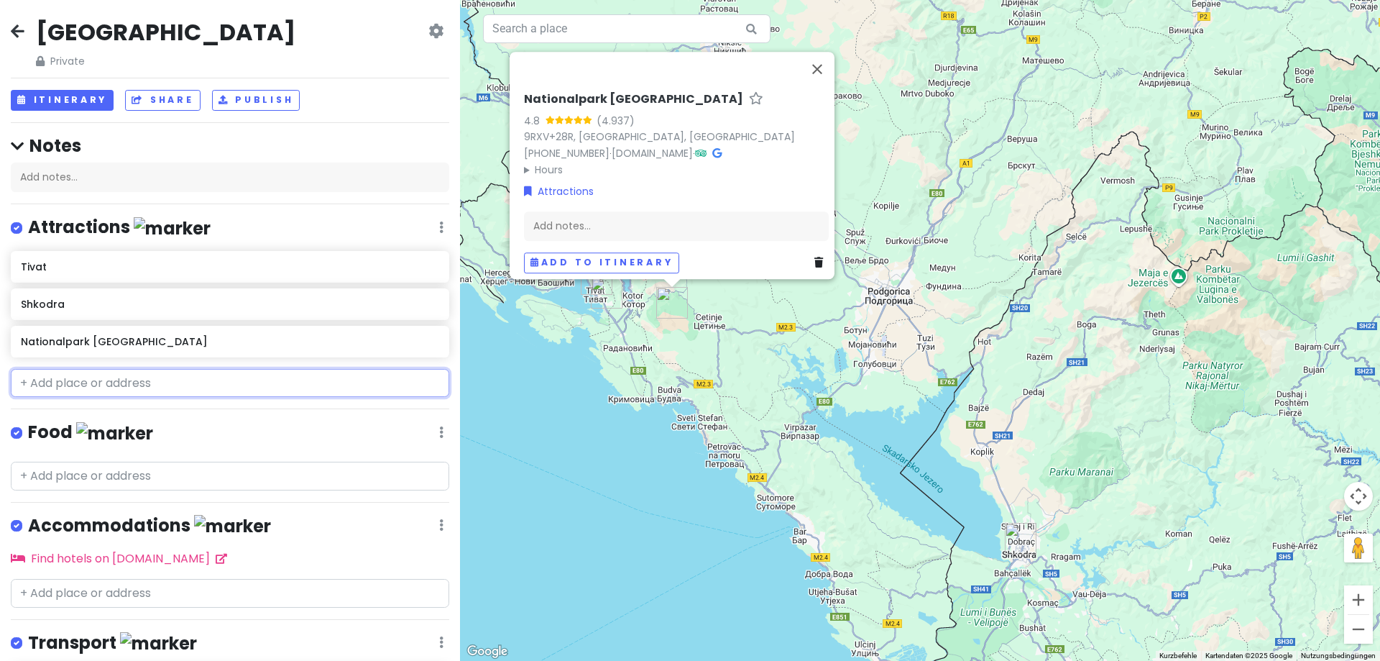
click at [192, 386] on input "text" at bounding box center [230, 383] width 438 height 29
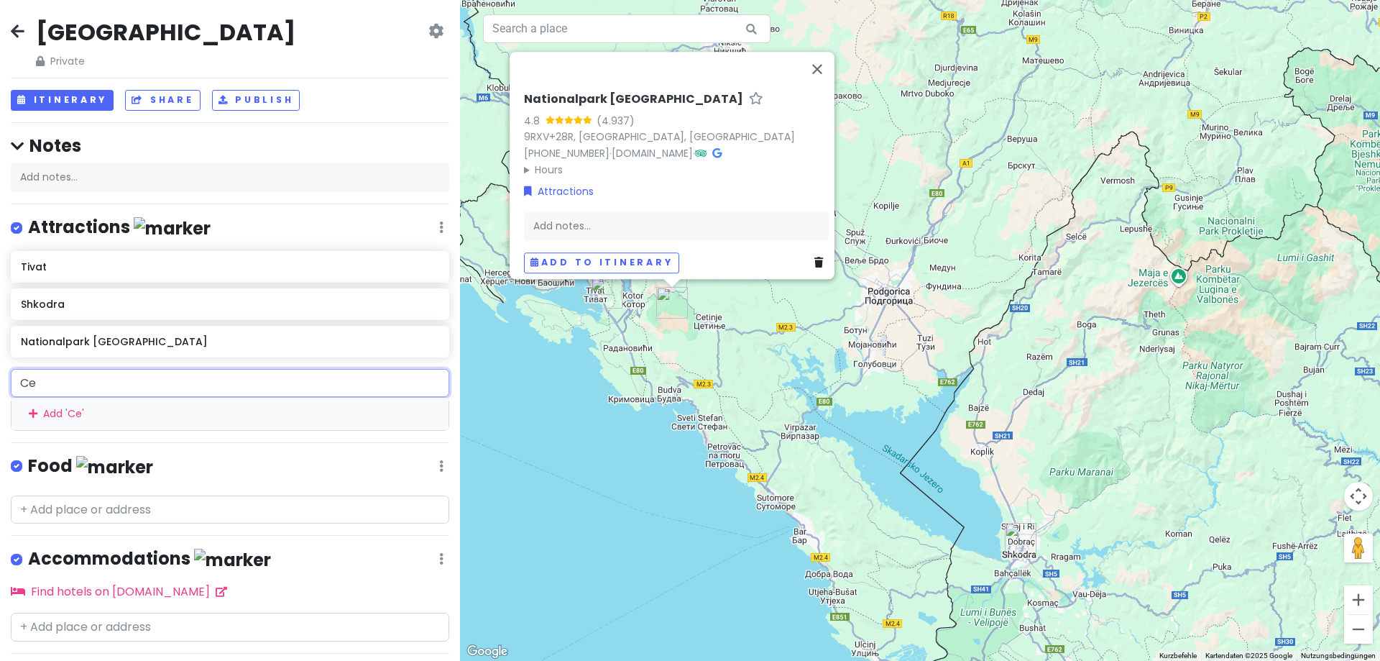
type input "C"
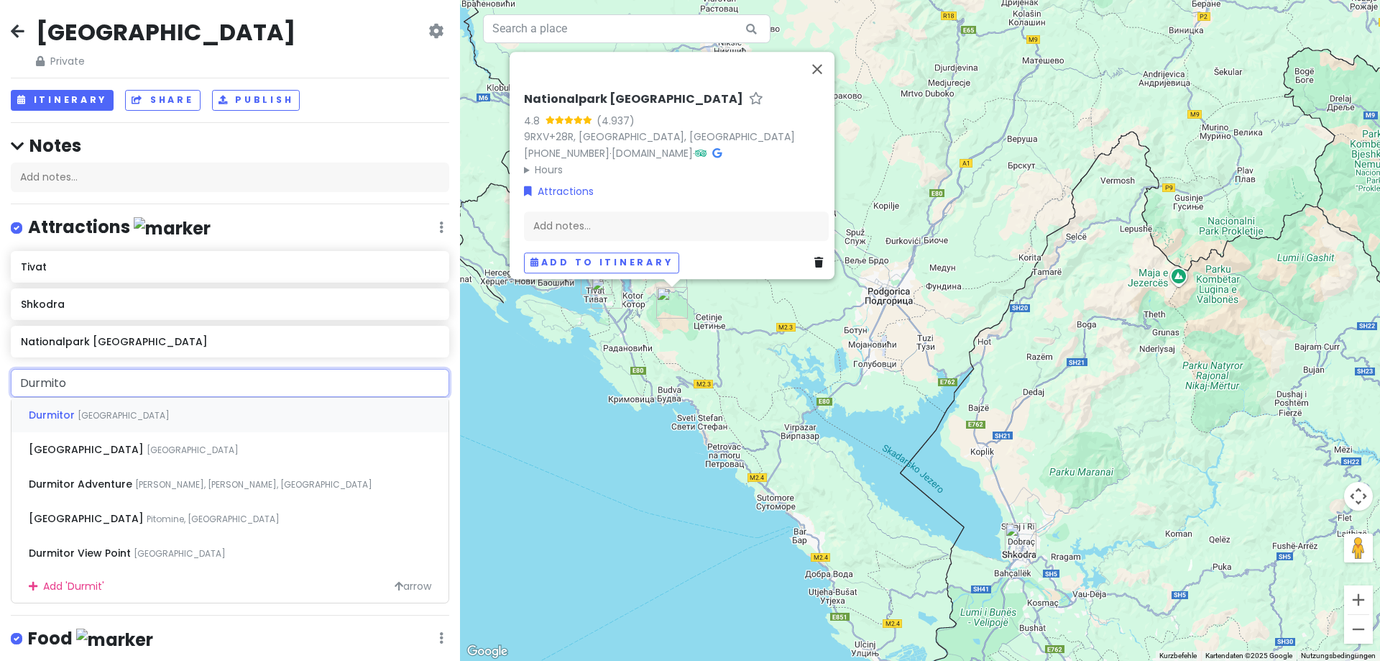
type input "Durmitor"
click at [154, 452] on span "[GEOGRAPHIC_DATA]" at bounding box center [193, 449] width 92 height 12
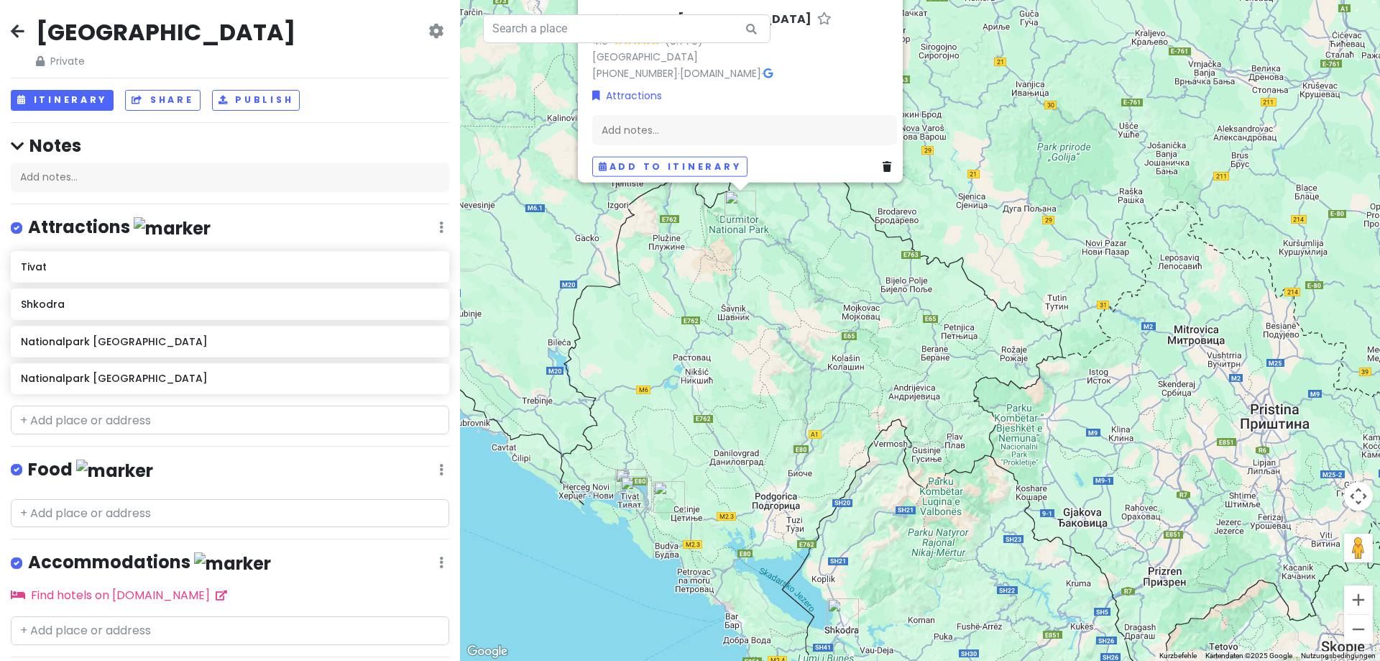
drag, startPoint x: 585, startPoint y: 446, endPoint x: 604, endPoint y: 319, distance: 127.9
click at [604, 319] on div "Nationalpark Durmitor 4.9 (8.778) [GEOGRAPHIC_DATA] [PHONE_NUMBER] · [DOMAIN_NA…" at bounding box center [920, 330] width 920 height 661
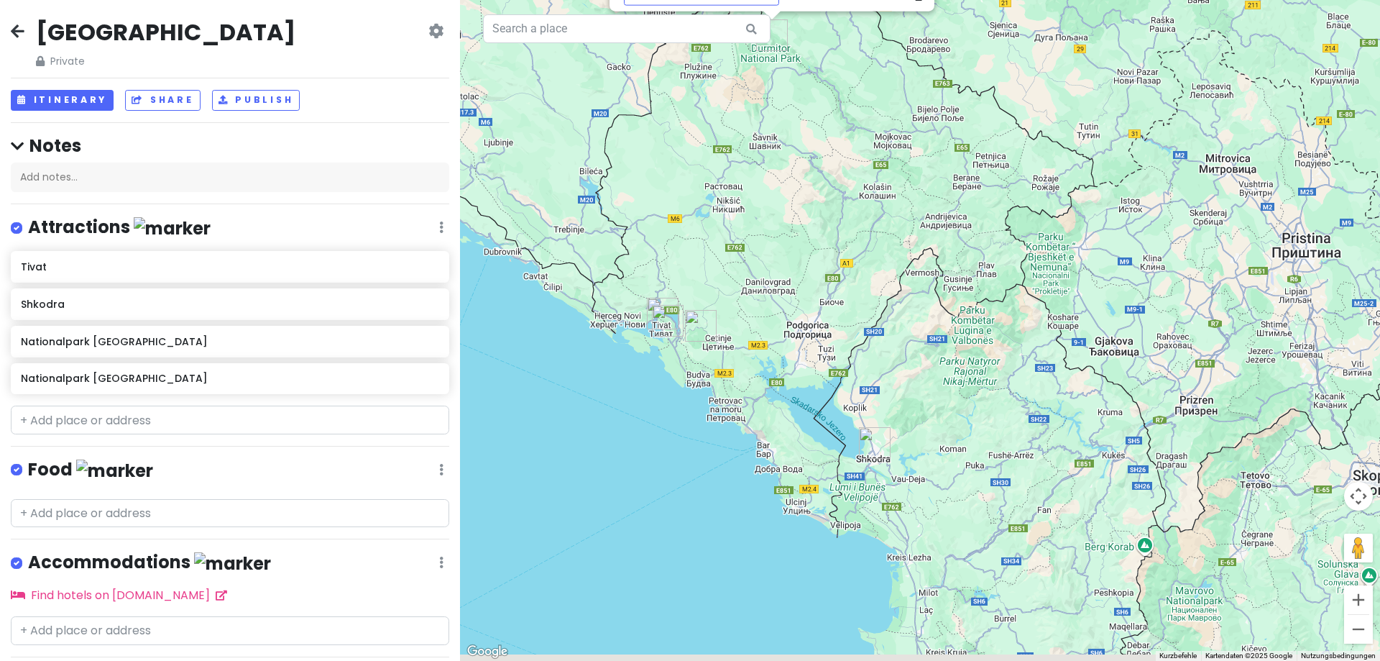
drag, startPoint x: 753, startPoint y: 382, endPoint x: 755, endPoint y: 331, distance: 50.4
click at [755, 331] on div "Nationalpark Durmitor 4.9 (8.778) [GEOGRAPHIC_DATA] [PHONE_NUMBER] · [DOMAIN_NA…" at bounding box center [920, 330] width 920 height 661
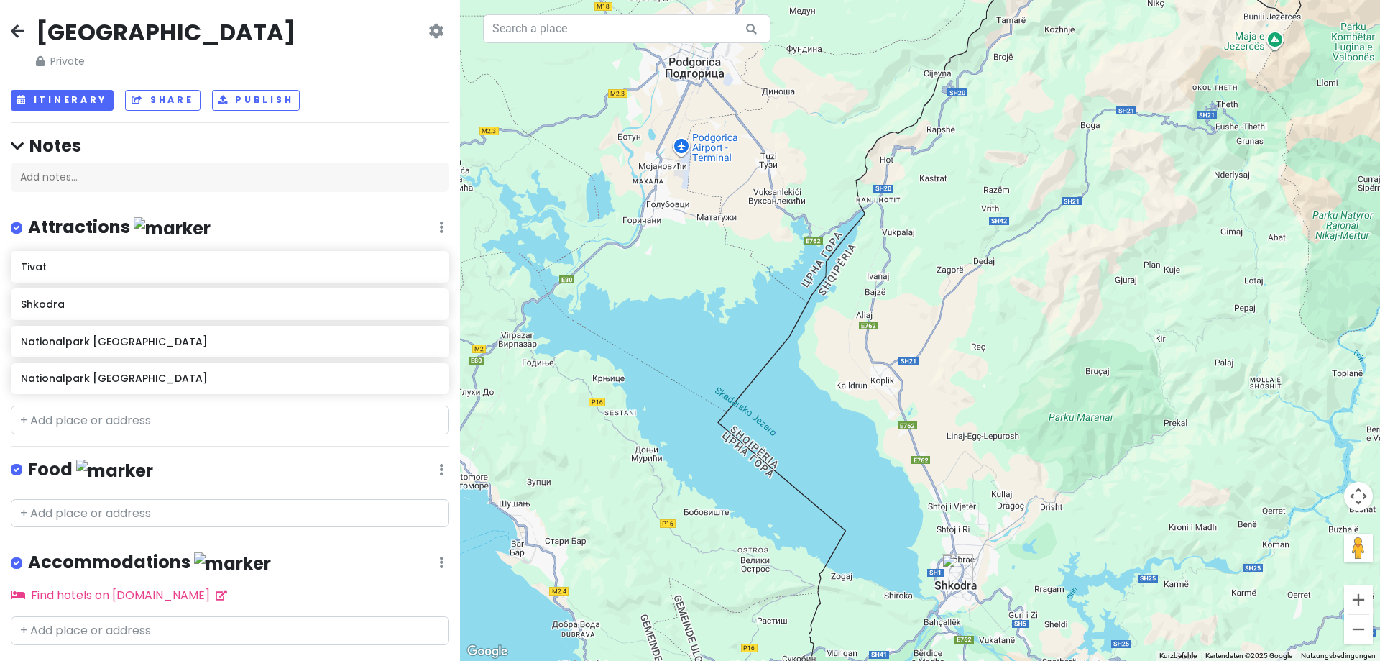
drag, startPoint x: 570, startPoint y: 391, endPoint x: 799, endPoint y: 497, distance: 251.8
click at [799, 497] on div "Nationalpark Durmitor 4.9 (8.778) [GEOGRAPHIC_DATA] [PHONE_NUMBER] · [DOMAIN_NA…" at bounding box center [920, 330] width 920 height 661
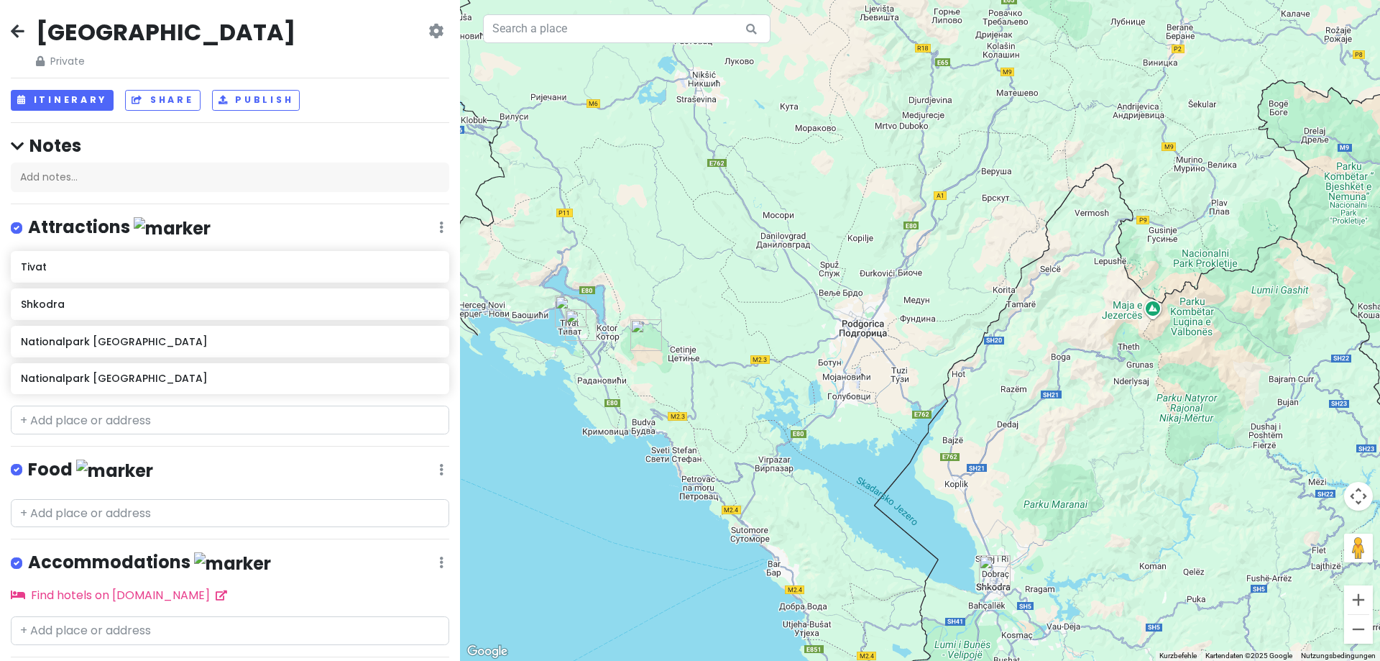
drag, startPoint x: 756, startPoint y: 397, endPoint x: 819, endPoint y: 509, distance: 128.4
click at [819, 509] on div "Nationalpark Durmitor 4.9 (8.778) [GEOGRAPHIC_DATA] [PHONE_NUMBER] · [DOMAIN_NA…" at bounding box center [920, 330] width 920 height 661
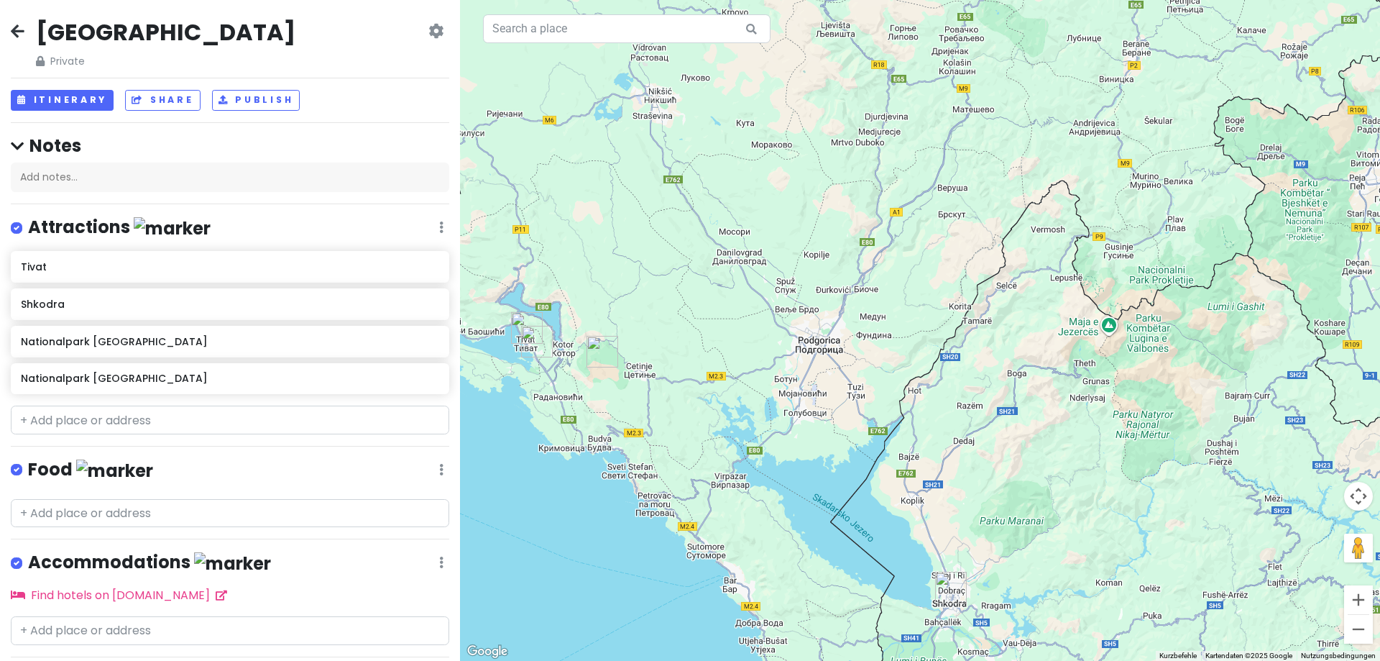
drag, startPoint x: 769, startPoint y: 375, endPoint x: 722, endPoint y: 338, distance: 59.8
click at [722, 338] on div "Nationalpark Durmitor 4.9 (8.778) [GEOGRAPHIC_DATA] [PHONE_NUMBER] · [DOMAIN_NA…" at bounding box center [920, 330] width 920 height 661
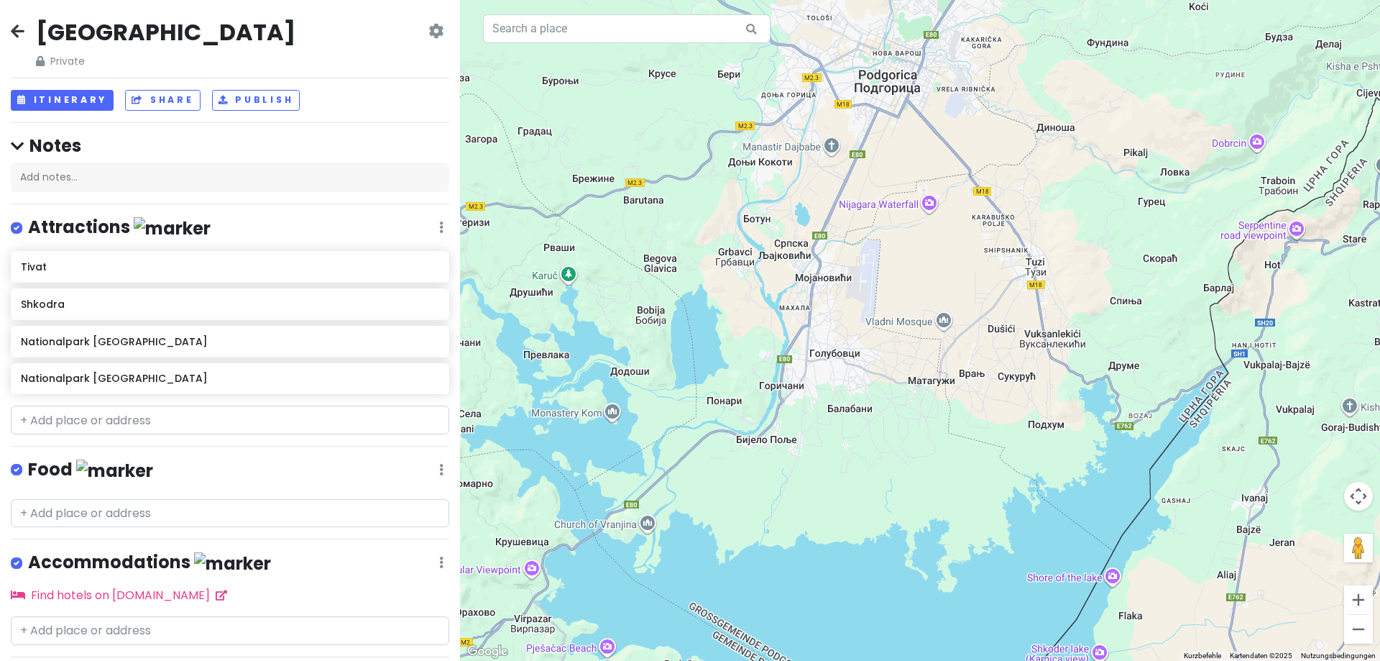
drag, startPoint x: 750, startPoint y: 464, endPoint x: 756, endPoint y: 487, distance: 24.6
click at [756, 487] on div "Nationalpark Durmitor 4.9 (8.778) [GEOGRAPHIC_DATA] [PHONE_NUMBER] · [DOMAIN_NA…" at bounding box center [920, 330] width 920 height 661
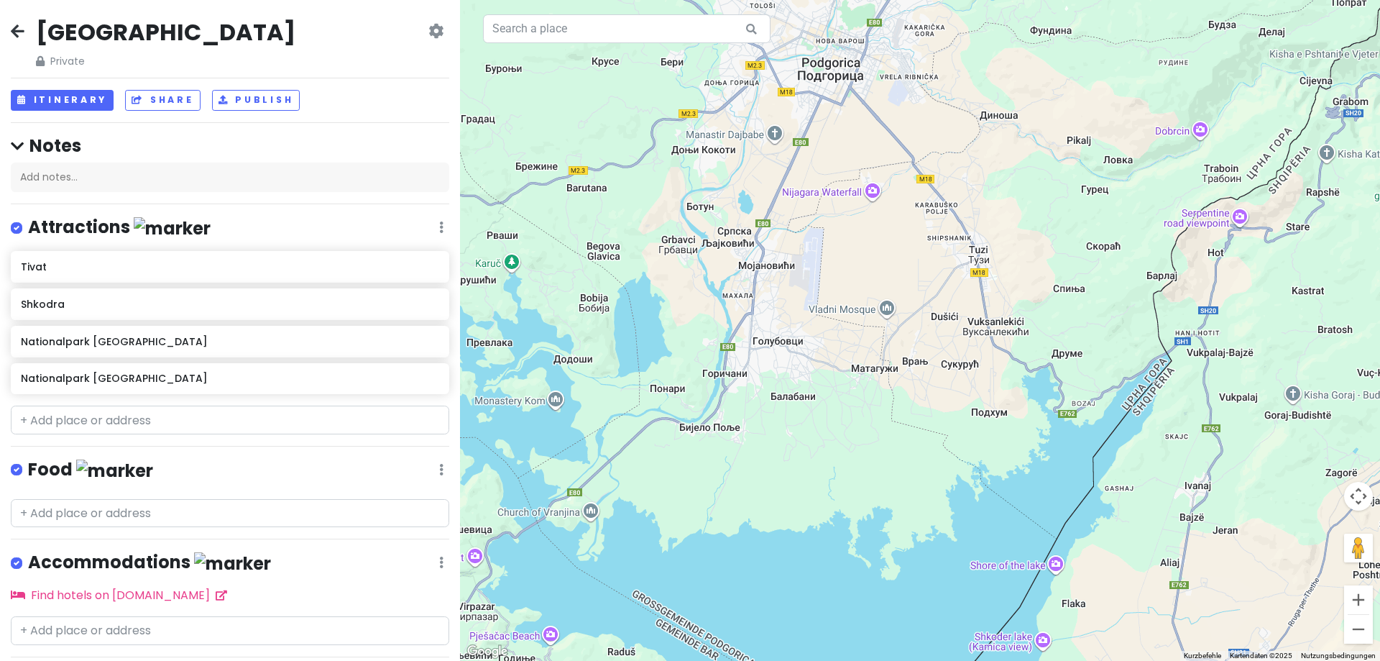
click at [871, 193] on div "Nationalpark Durmitor 4.9 (8.778) [GEOGRAPHIC_DATA] [PHONE_NUMBER] · [DOMAIN_NA…" at bounding box center [920, 330] width 920 height 661
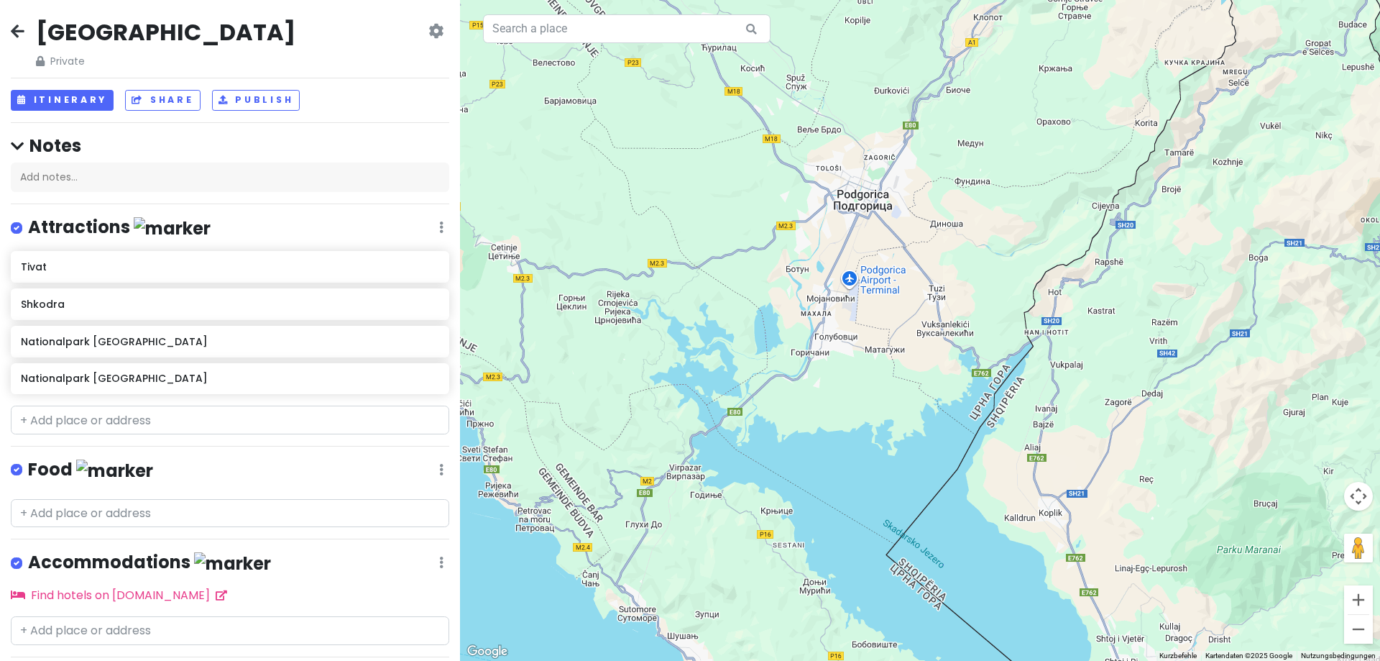
drag, startPoint x: 771, startPoint y: 416, endPoint x: 809, endPoint y: 388, distance: 46.7
click at [809, 388] on div at bounding box center [920, 330] width 920 height 661
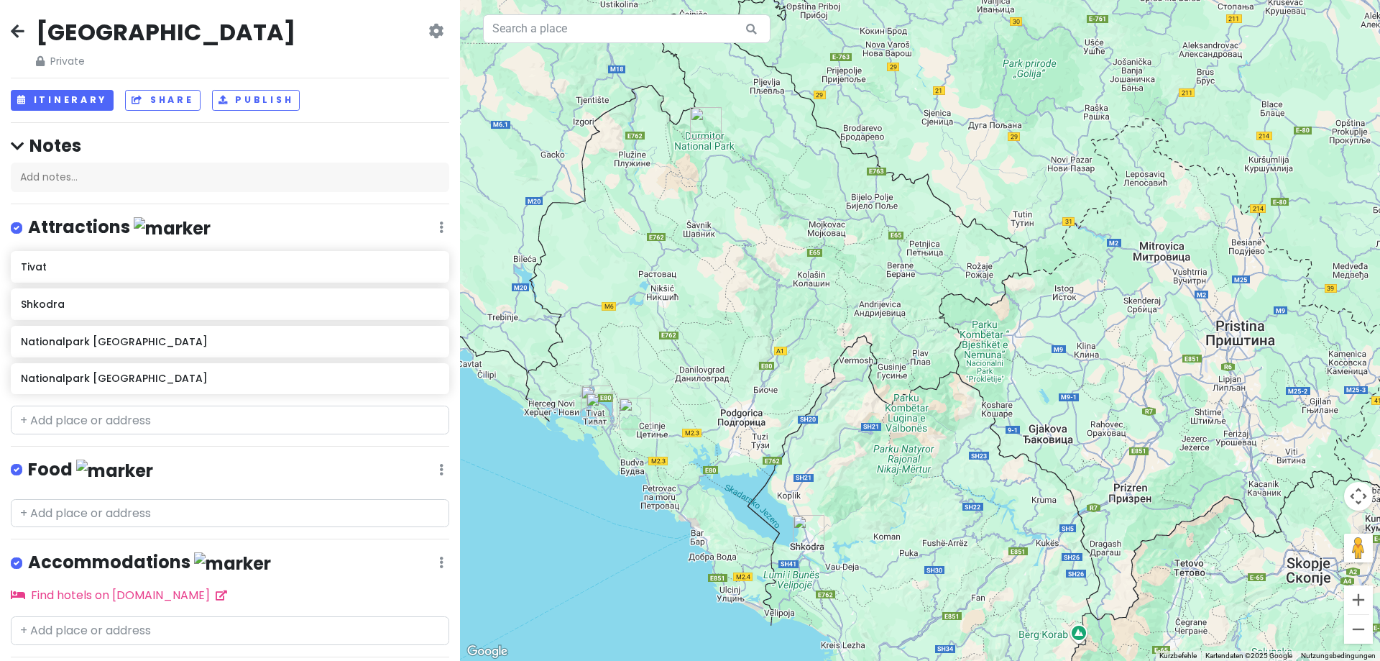
drag, startPoint x: 613, startPoint y: 276, endPoint x: 684, endPoint y: 386, distance: 130.6
click at [684, 386] on div at bounding box center [920, 330] width 920 height 661
click at [99, 426] on input "text" at bounding box center [230, 419] width 438 height 29
click at [183, 619] on input "text" at bounding box center [230, 630] width 438 height 29
type input "[DEMOGRAPHIC_DATA]"
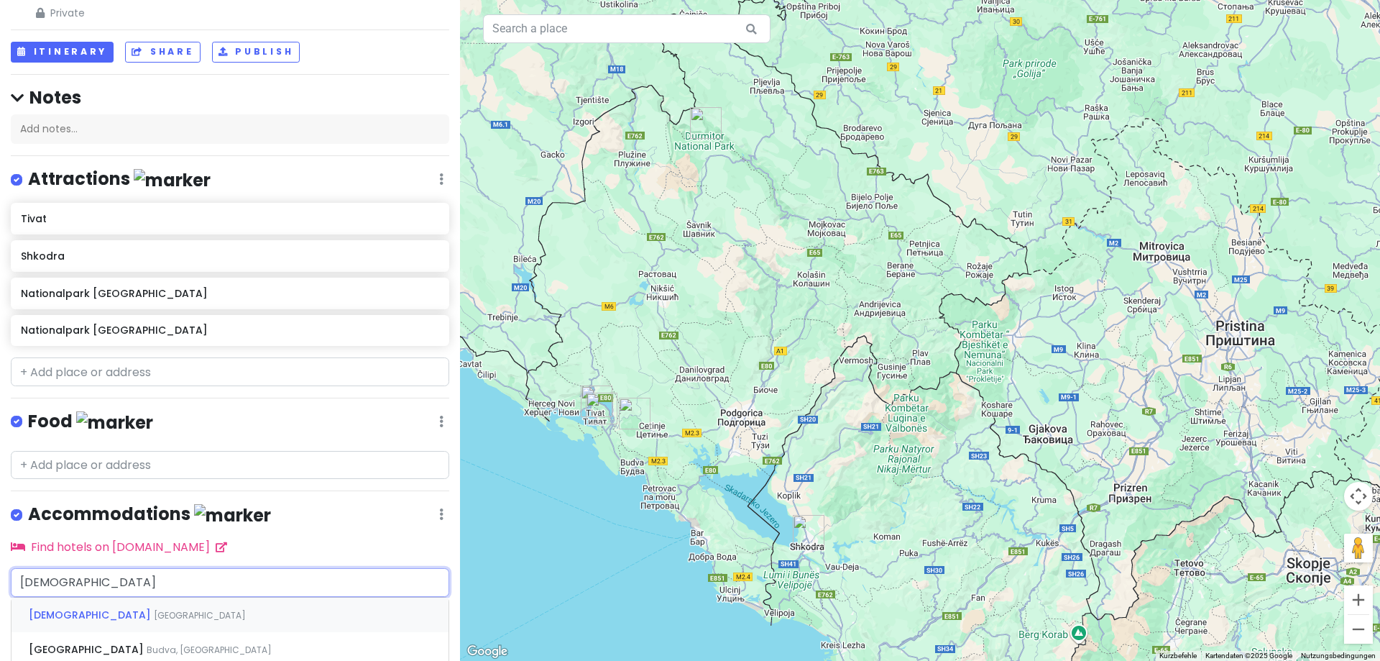
scroll to position [144, 0]
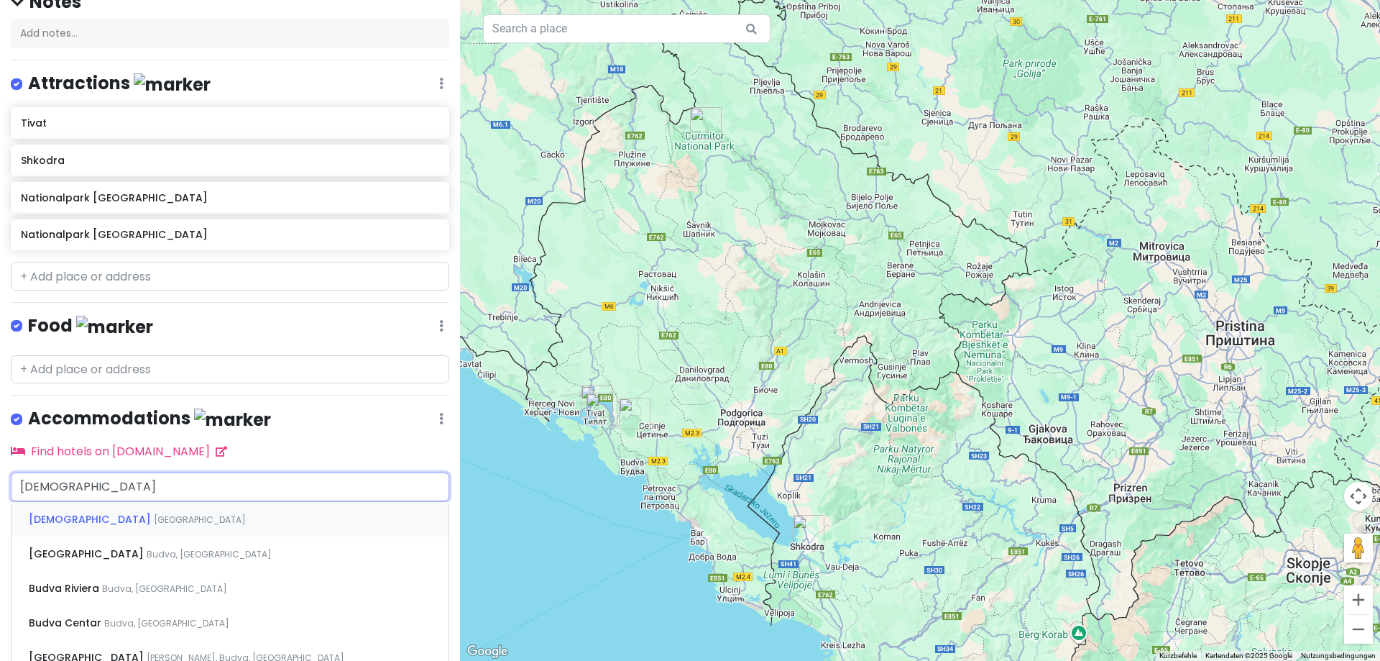
click at [190, 512] on div "[PERSON_NAME][GEOGRAPHIC_DATA]" at bounding box center [230, 519] width 437 height 35
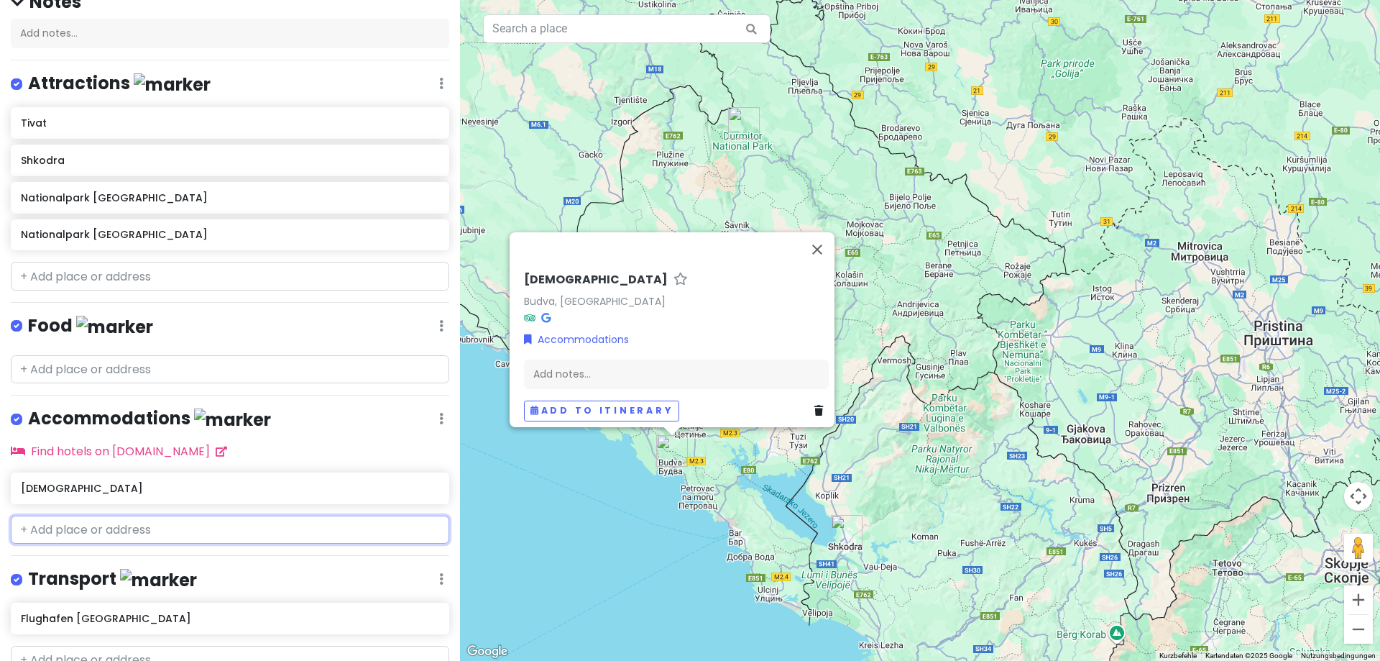
click at [158, 535] on input "text" at bounding box center [230, 529] width 438 height 29
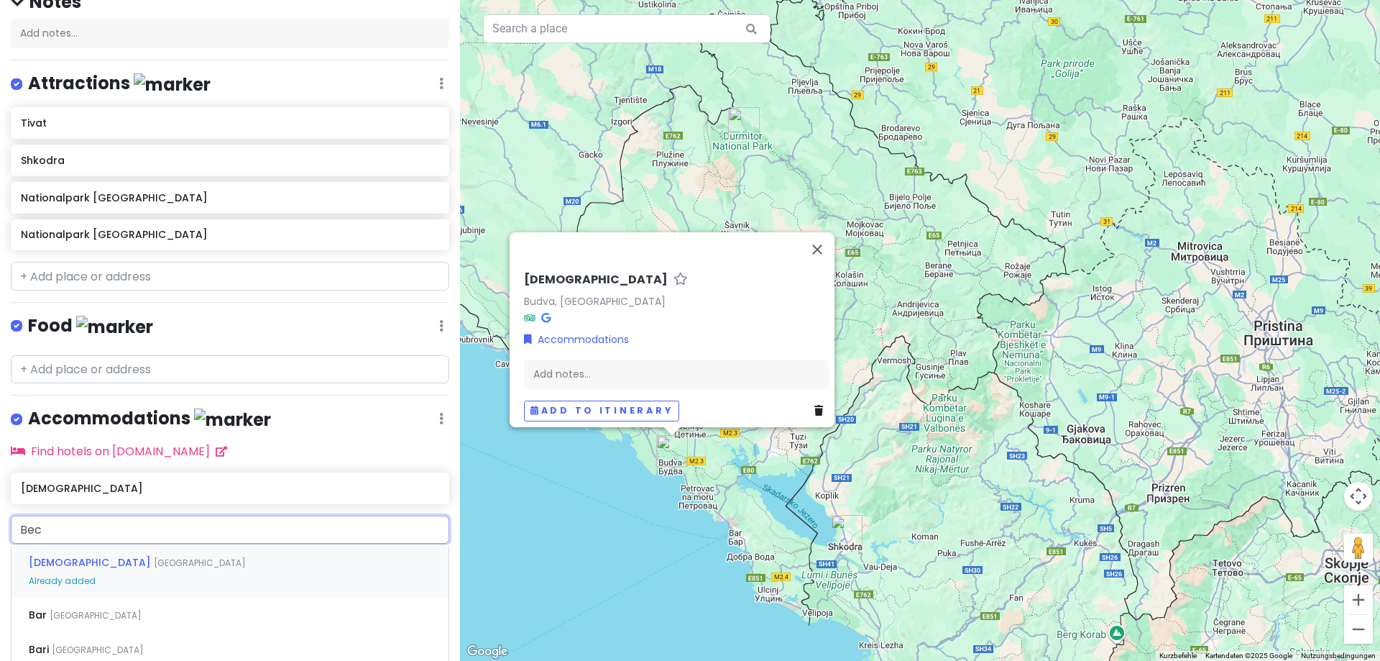
type input "Beci"
click at [129, 557] on div "Bečići Montenegro" at bounding box center [230, 561] width 437 height 35
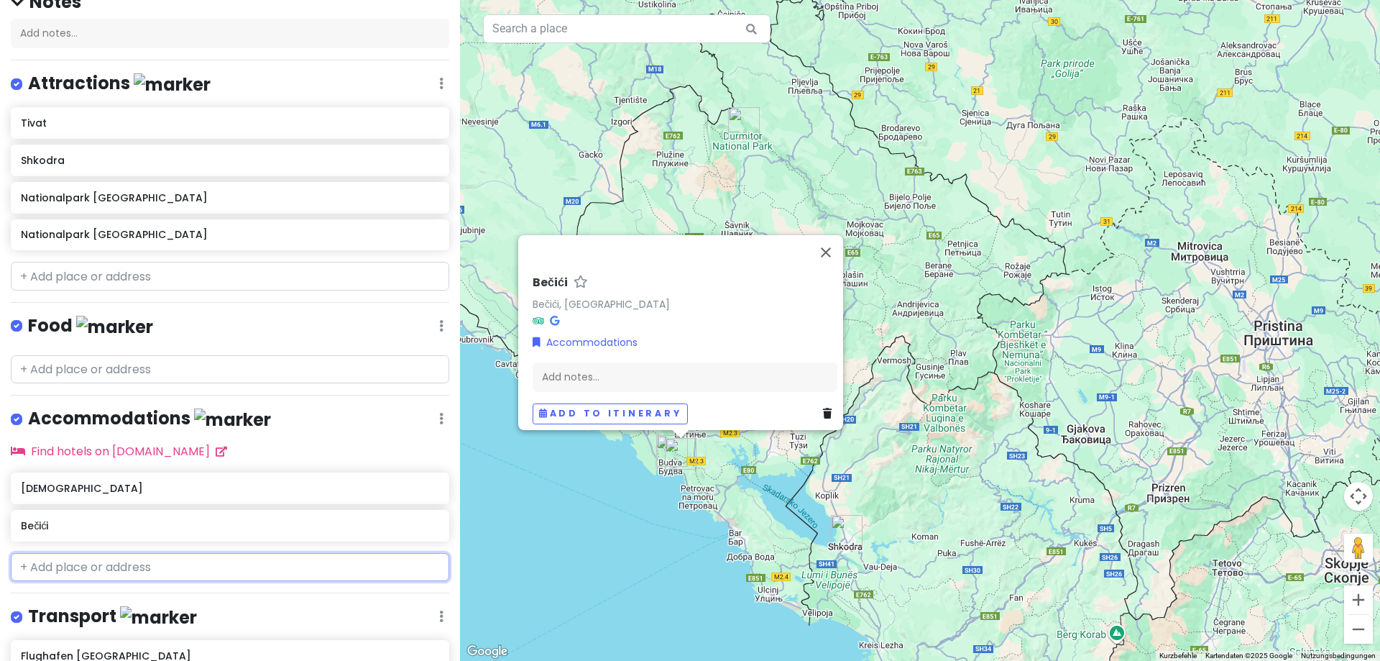
click at [86, 567] on input "text" at bounding box center [230, 567] width 438 height 29
type input "Aval"
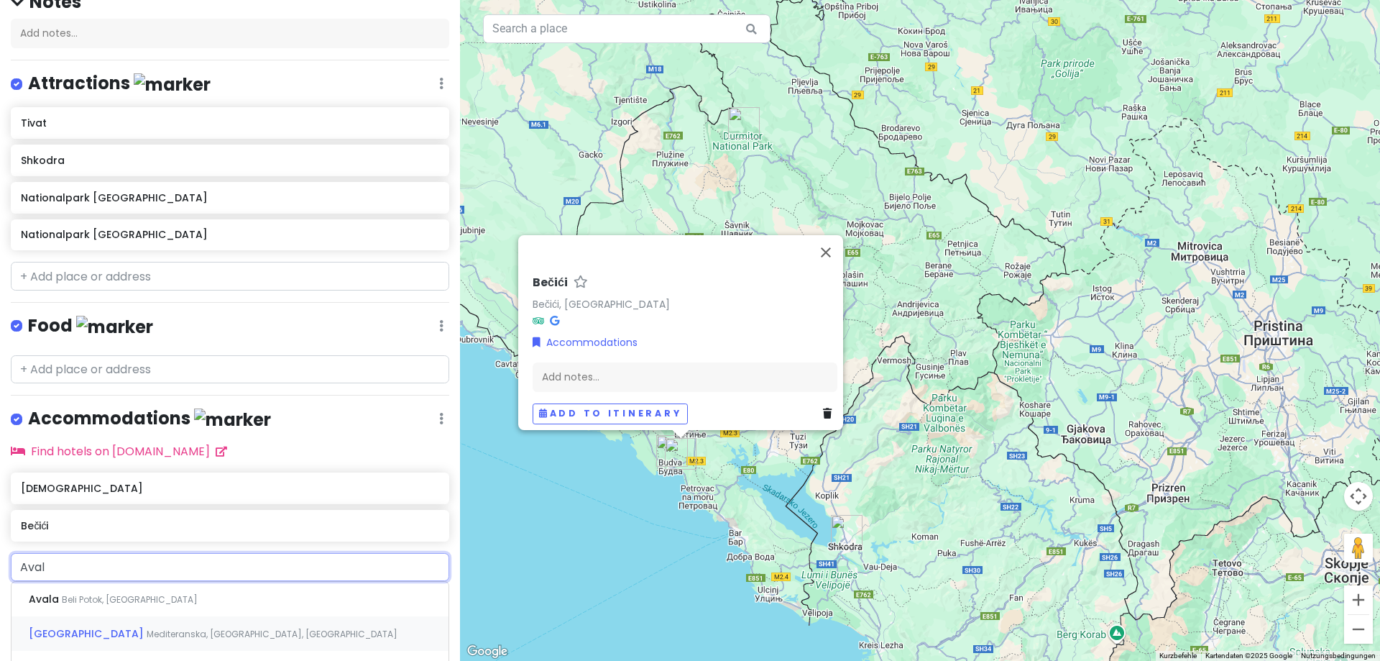
click at [105, 626] on span "[GEOGRAPHIC_DATA]" at bounding box center [88, 633] width 118 height 14
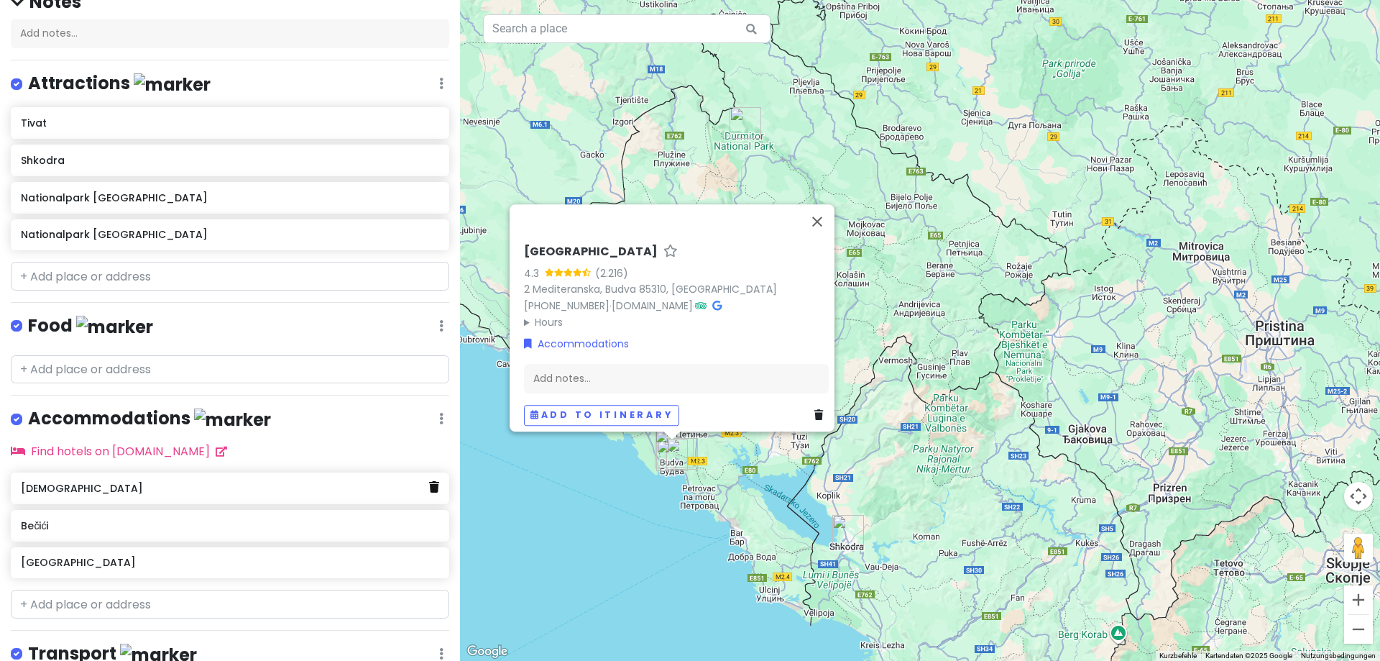
click at [429, 482] on icon at bounding box center [434, 487] width 10 height 12
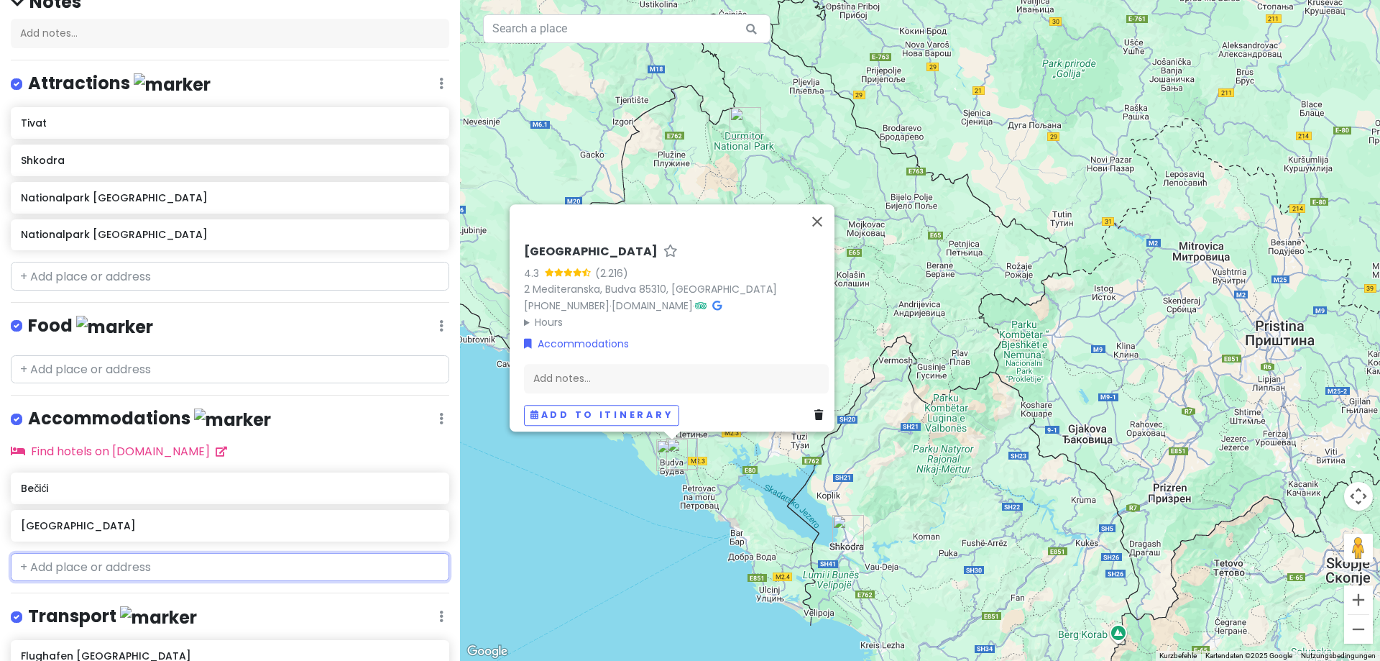
click at [243, 561] on input "text" at bounding box center [230, 567] width 438 height 29
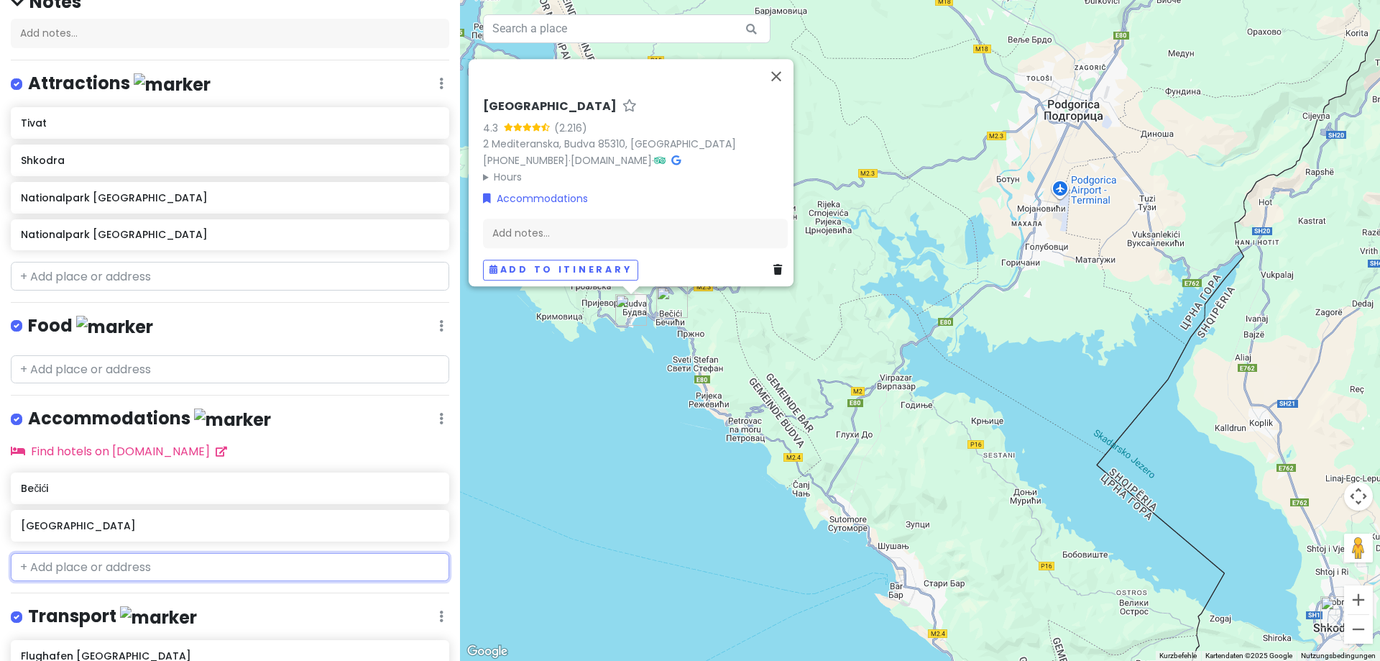
click at [167, 571] on input "text" at bounding box center [230, 567] width 438 height 29
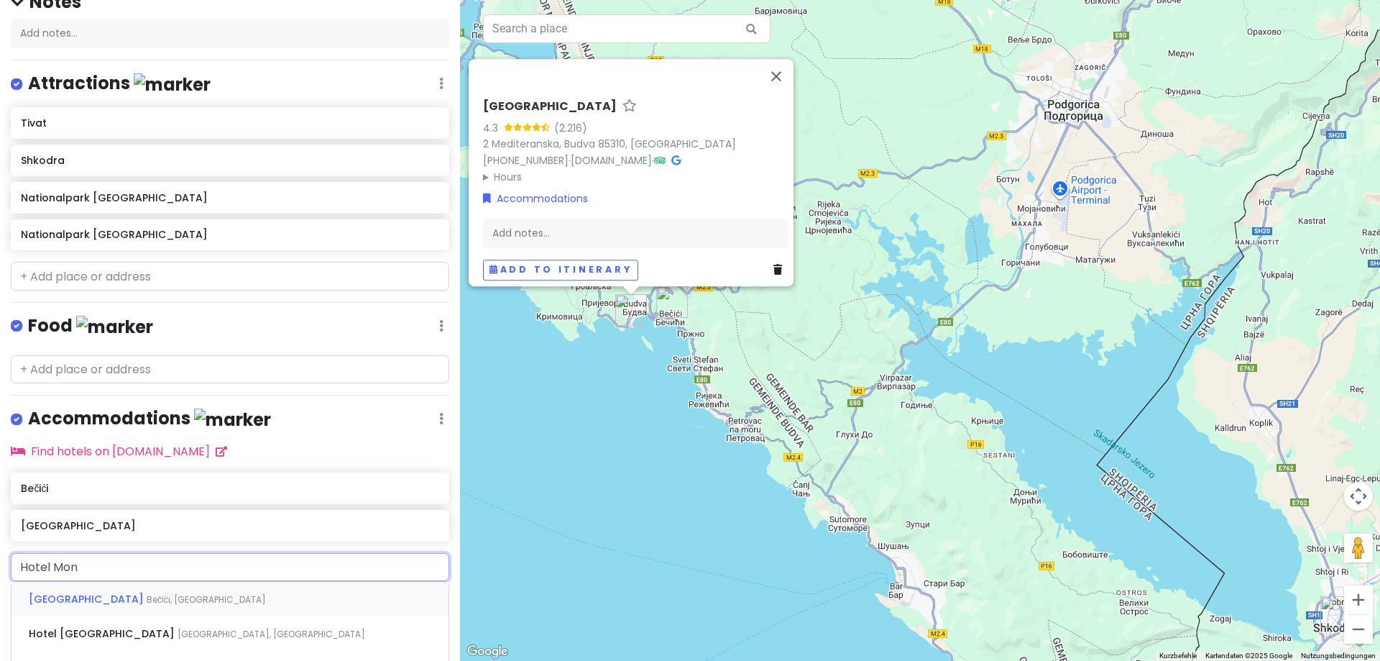
type input "[GEOGRAPHIC_DATA]"
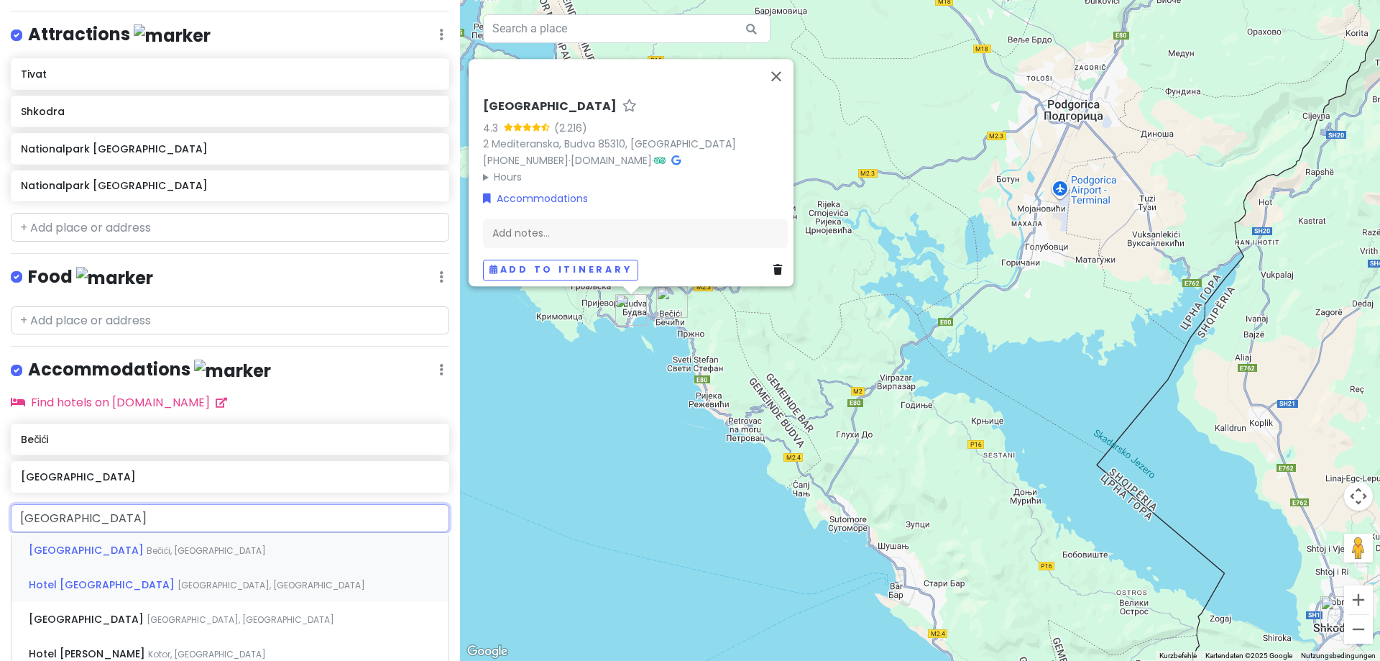
scroll to position [216, 0]
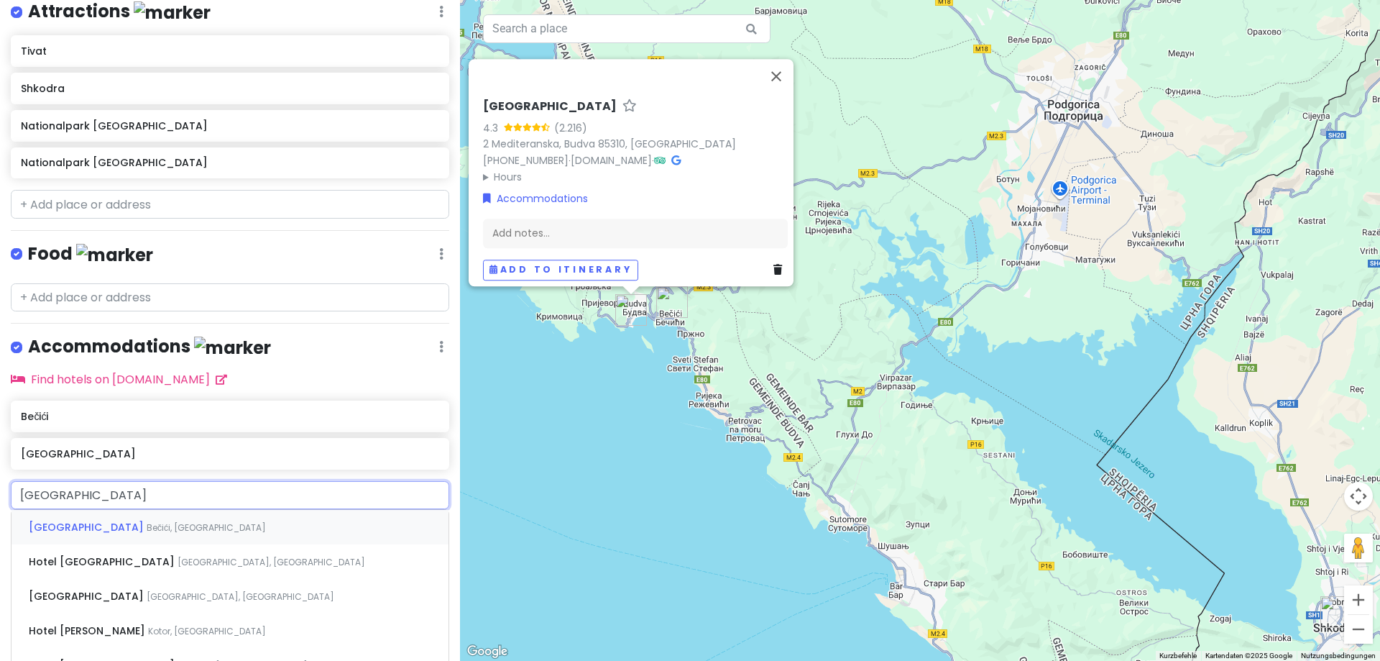
click at [215, 525] on span "Bečići, [GEOGRAPHIC_DATA]" at bounding box center [206, 527] width 119 height 12
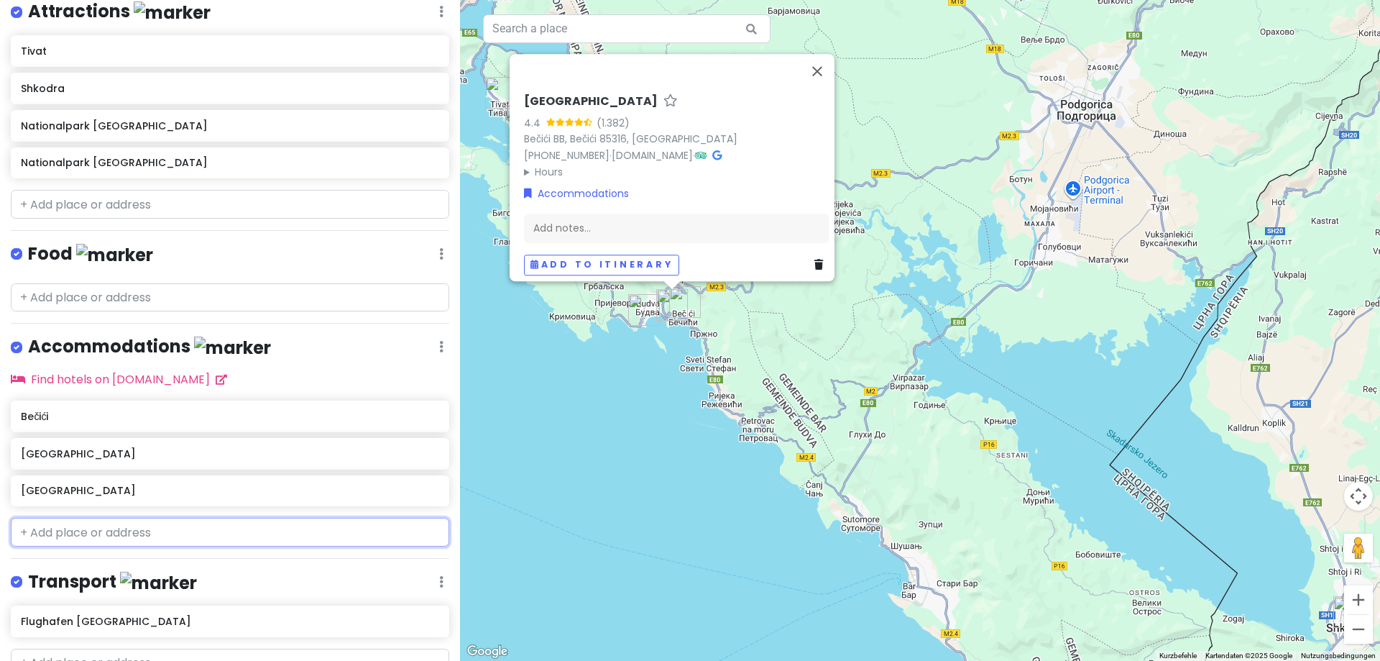
click at [117, 533] on input "text" at bounding box center [230, 532] width 438 height 29
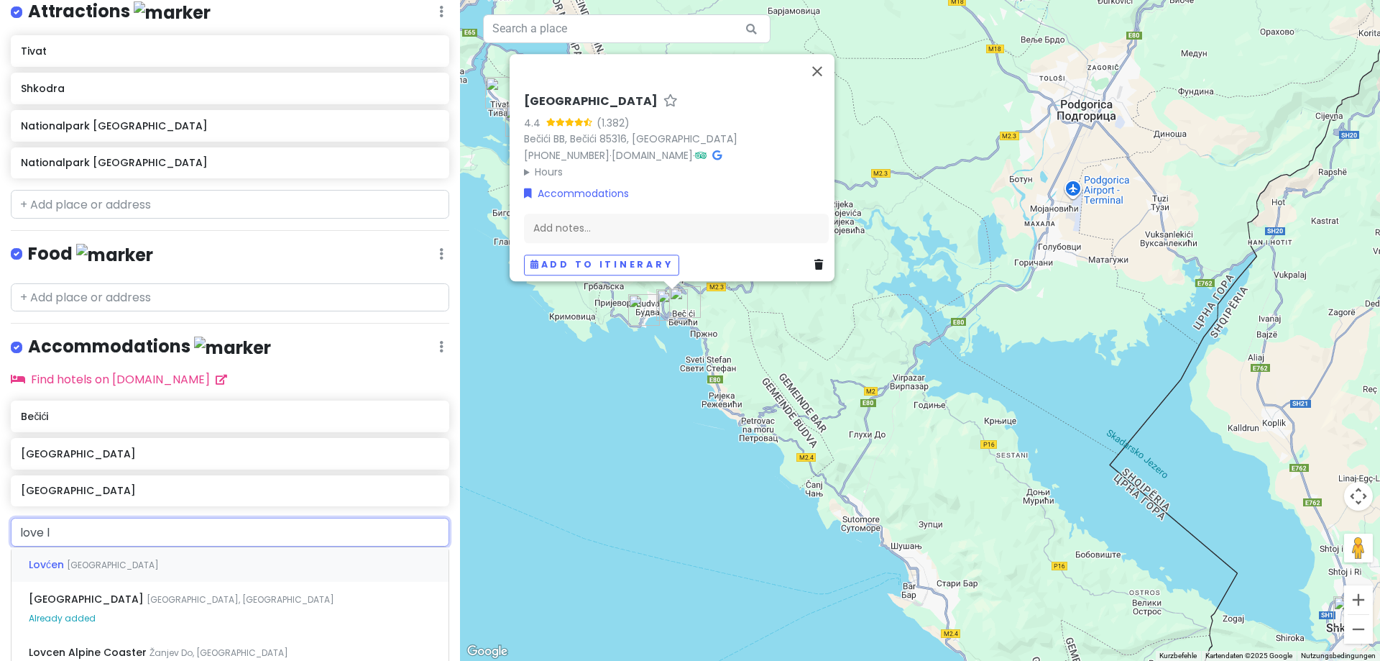
type input "love [PERSON_NAME]"
click at [108, 563] on span "Coast [PERSON_NAME], Sutomore, [GEOGRAPHIC_DATA]" at bounding box center [228, 564] width 241 height 12
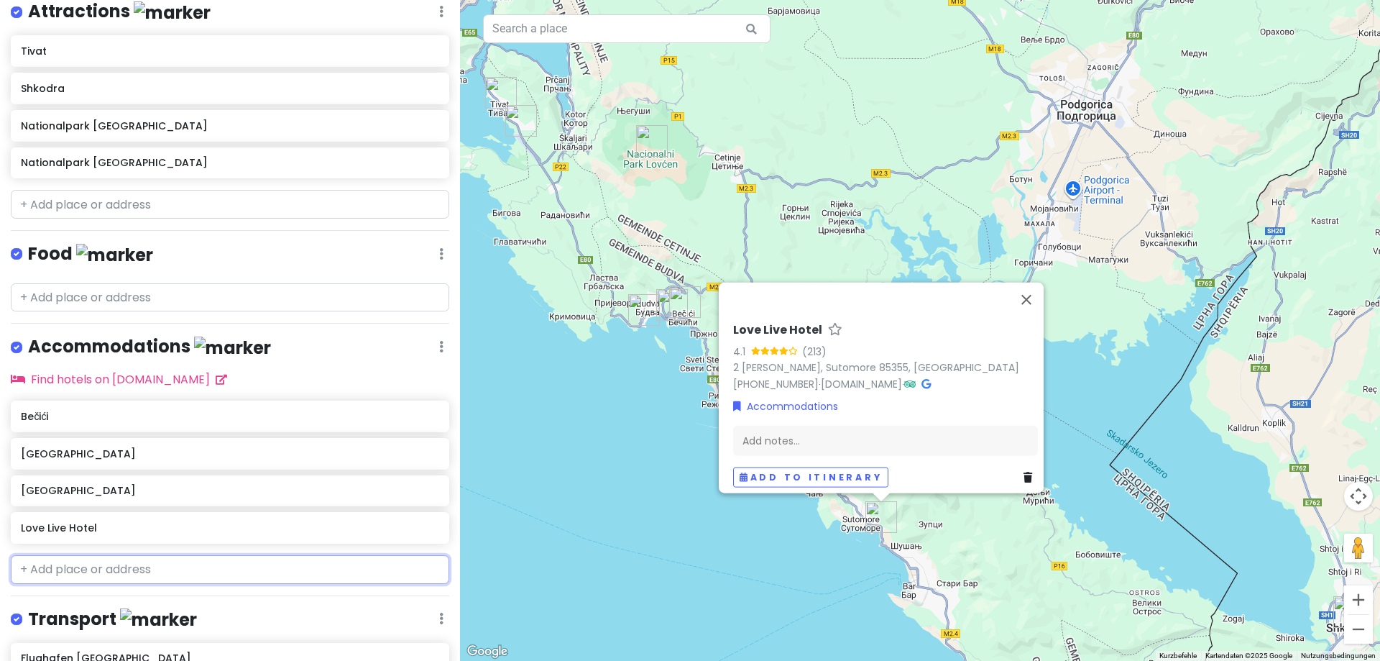
click at [103, 566] on input "text" at bounding box center [230, 569] width 438 height 29
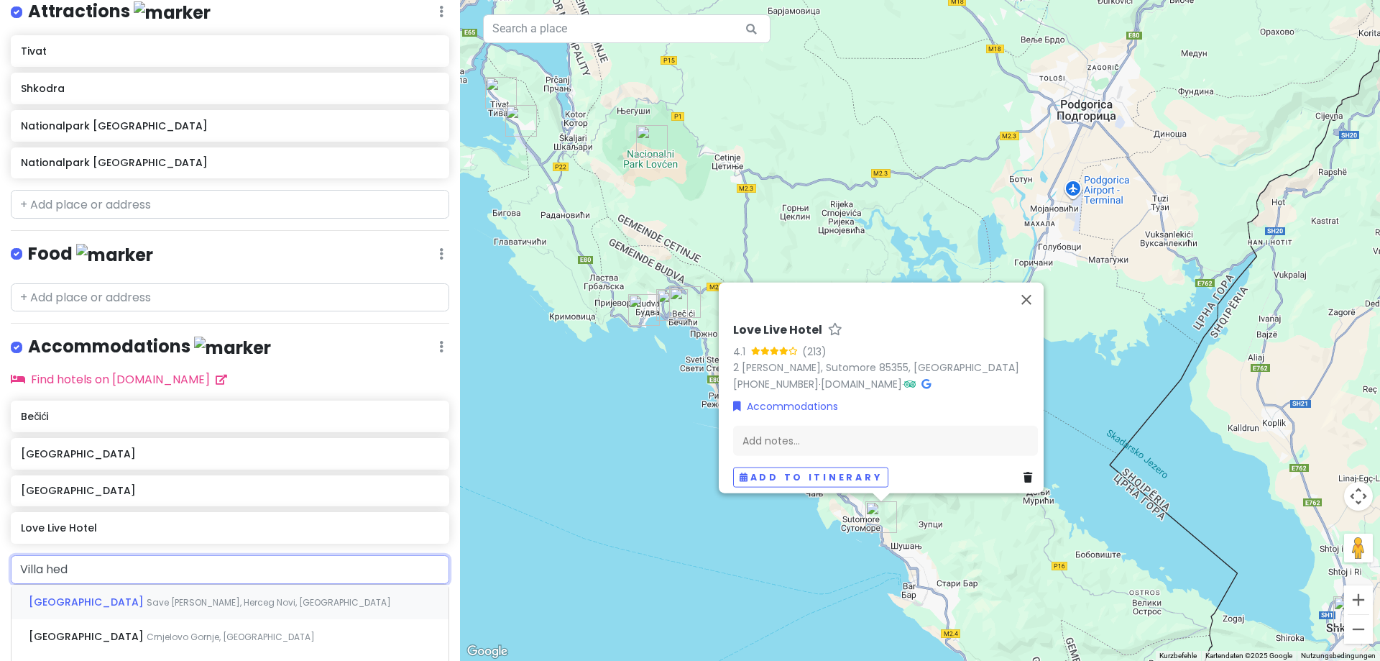
type input "Villa hedo"
click at [138, 589] on div "Hotel [GEOGRAPHIC_DATA] [PERSON_NAME], [GEOGRAPHIC_DATA], [GEOGRAPHIC_DATA]" at bounding box center [230, 601] width 437 height 35
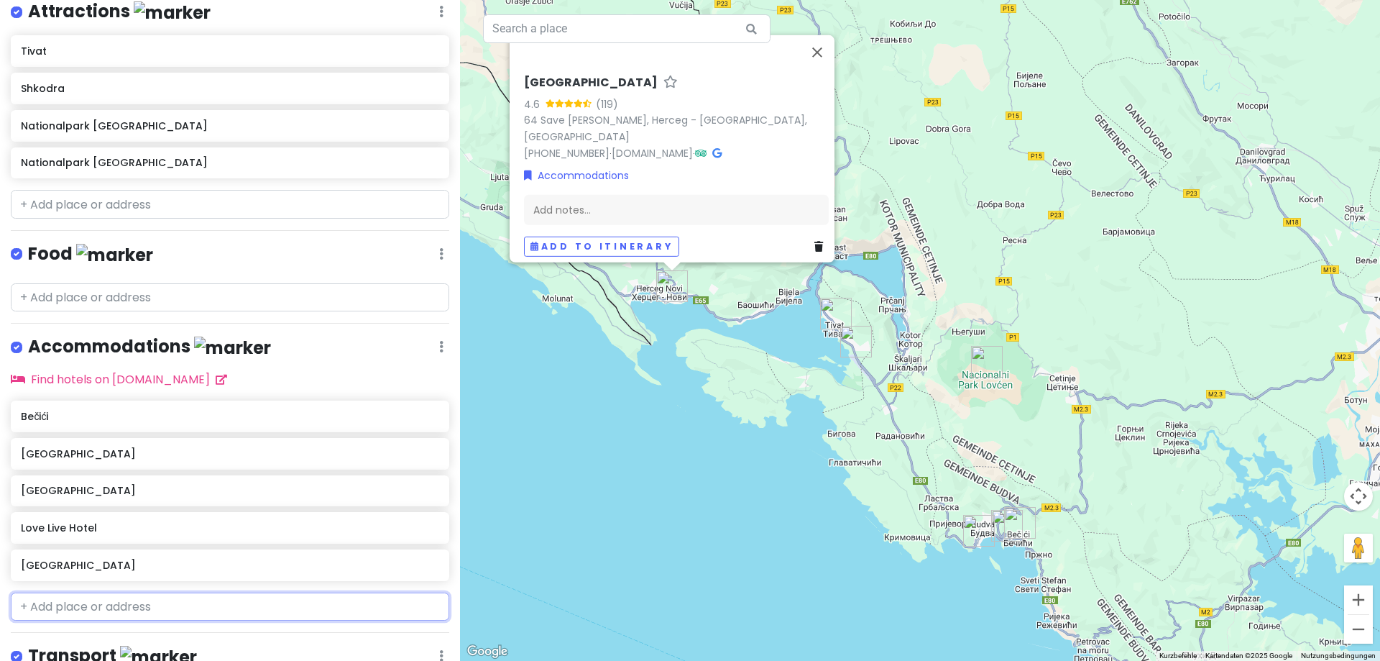
click at [87, 607] on input "text" at bounding box center [230, 606] width 438 height 29
type input "Ibero"
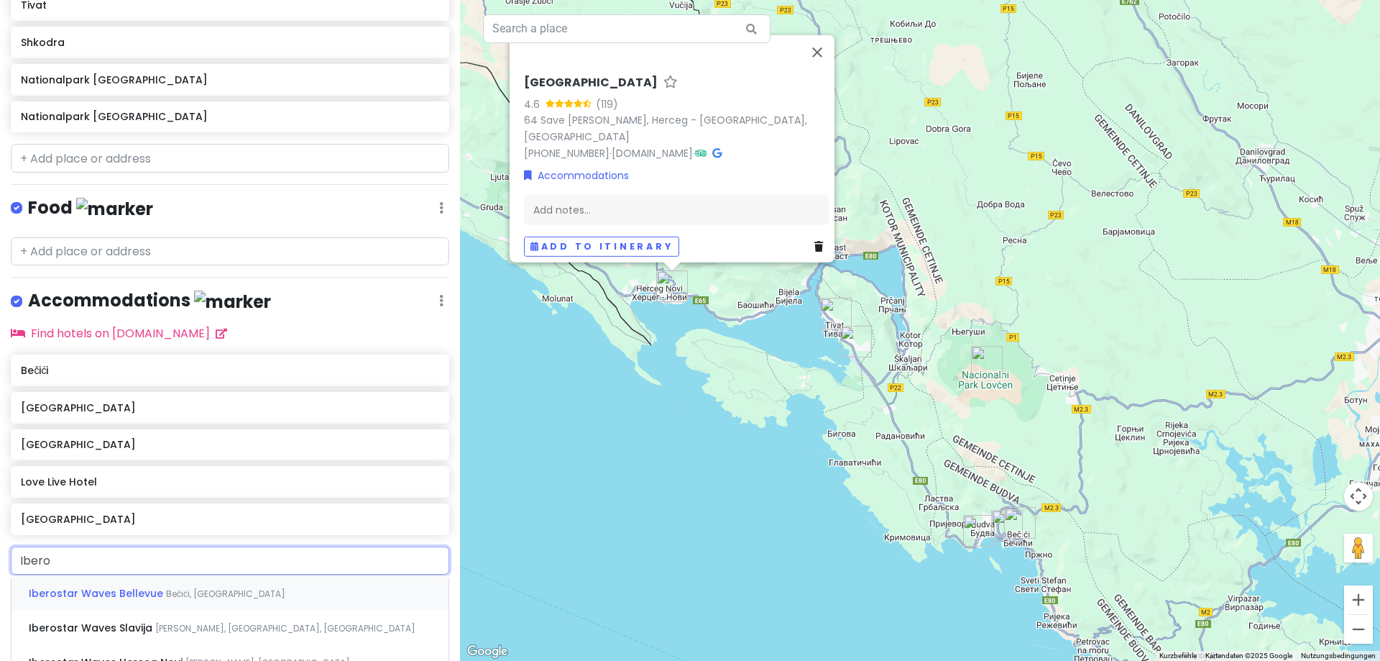
scroll to position [288, 0]
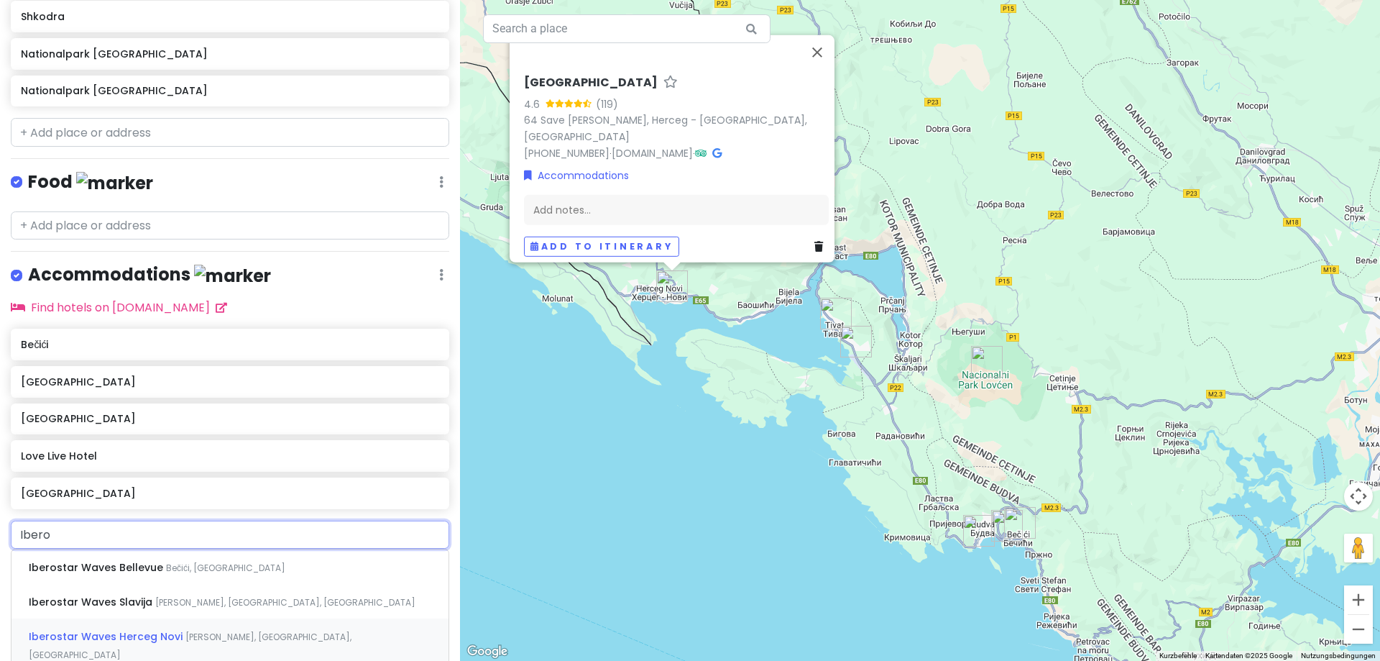
click at [139, 629] on span "Iberostar Waves Herceg Novi" at bounding box center [107, 636] width 157 height 14
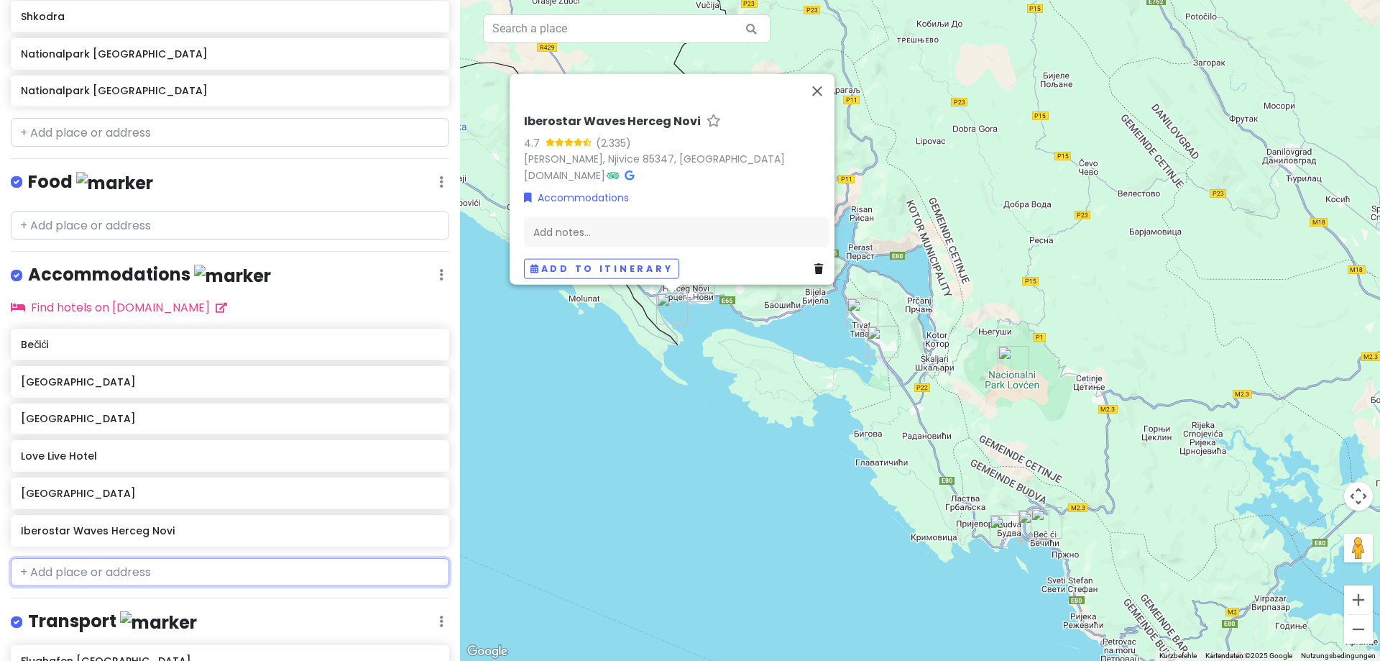
click at [134, 576] on input "text" at bounding box center [230, 572] width 438 height 29
type input "Ibero"
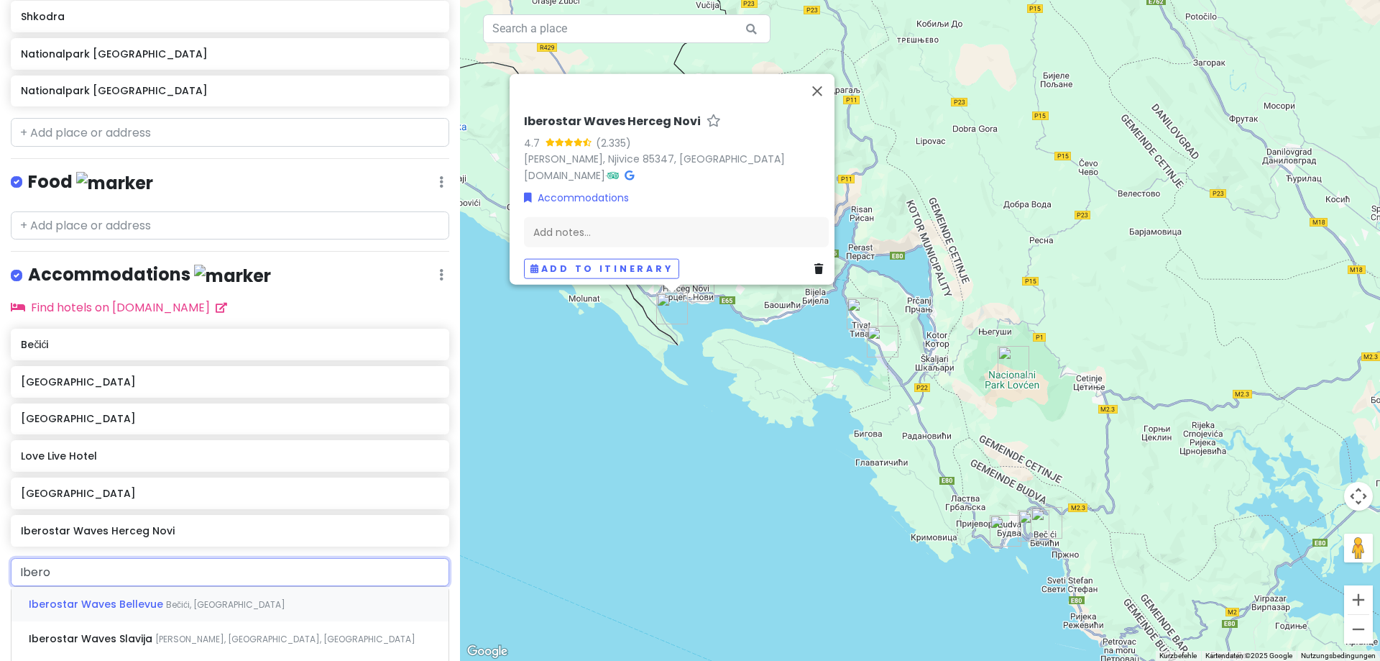
click at [121, 599] on span "Iberostar Waves Bellevue" at bounding box center [97, 604] width 137 height 14
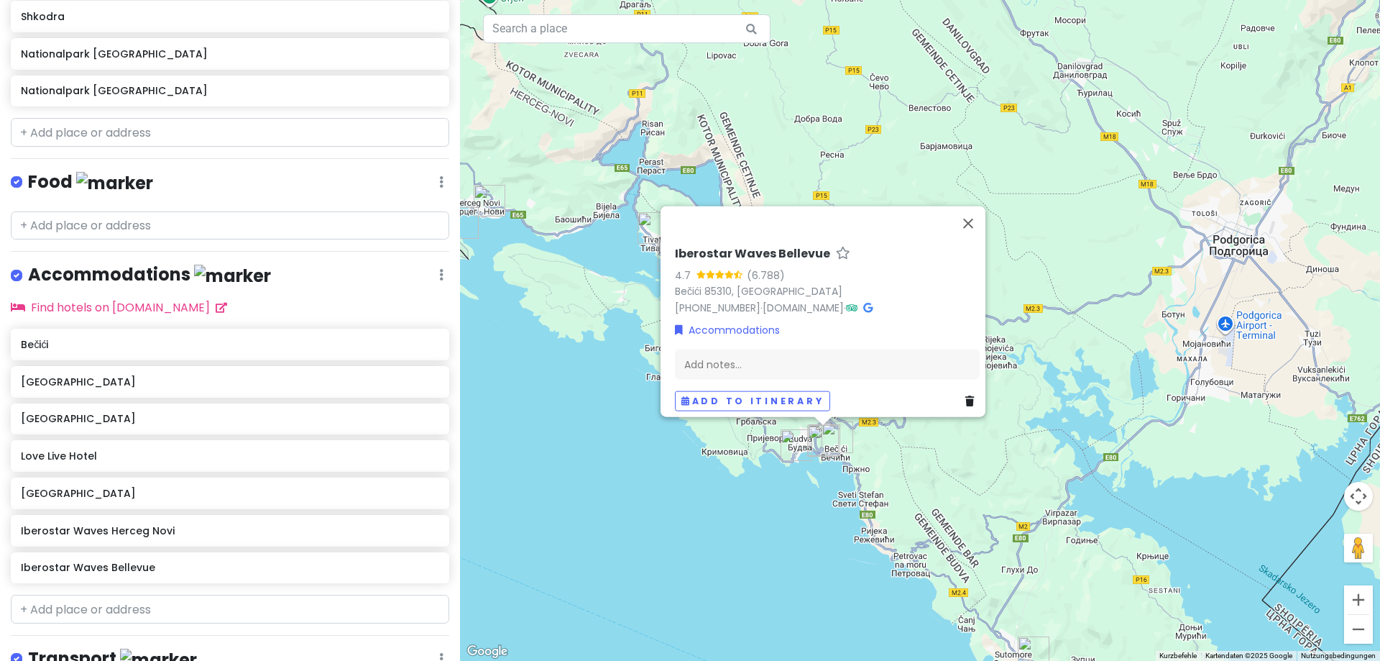
drag, startPoint x: 863, startPoint y: 529, endPoint x: 674, endPoint y: 450, distance: 204.9
click at [675, 450] on div "Iberostar Waves Bellevue 4.7 (6.788) Bečići 85310, [GEOGRAPHIC_DATA] [PHONE_NUM…" at bounding box center [920, 330] width 920 height 661
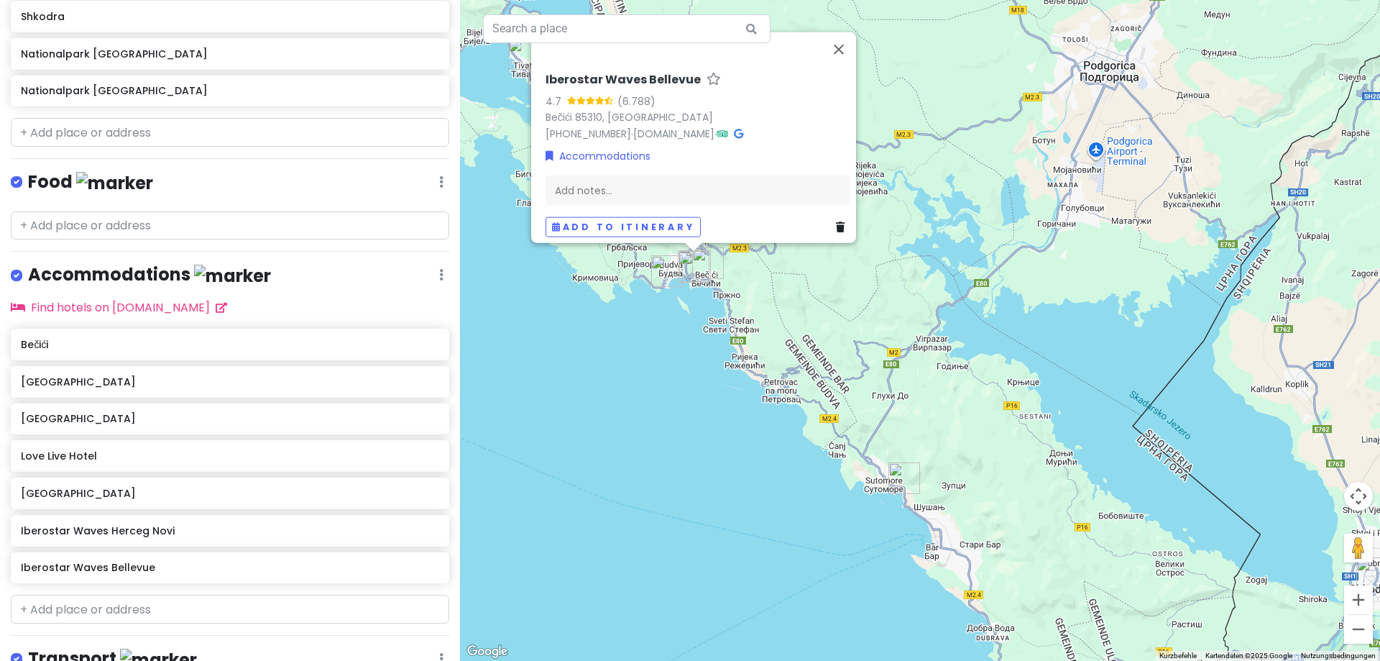
drag, startPoint x: 805, startPoint y: 449, endPoint x: 643, endPoint y: 351, distance: 188.6
click at [643, 351] on div "Iberostar Waves Bellevue 4.7 (6.788) Bečići 85310, [GEOGRAPHIC_DATA] [PHONE_NUM…" at bounding box center [920, 330] width 920 height 661
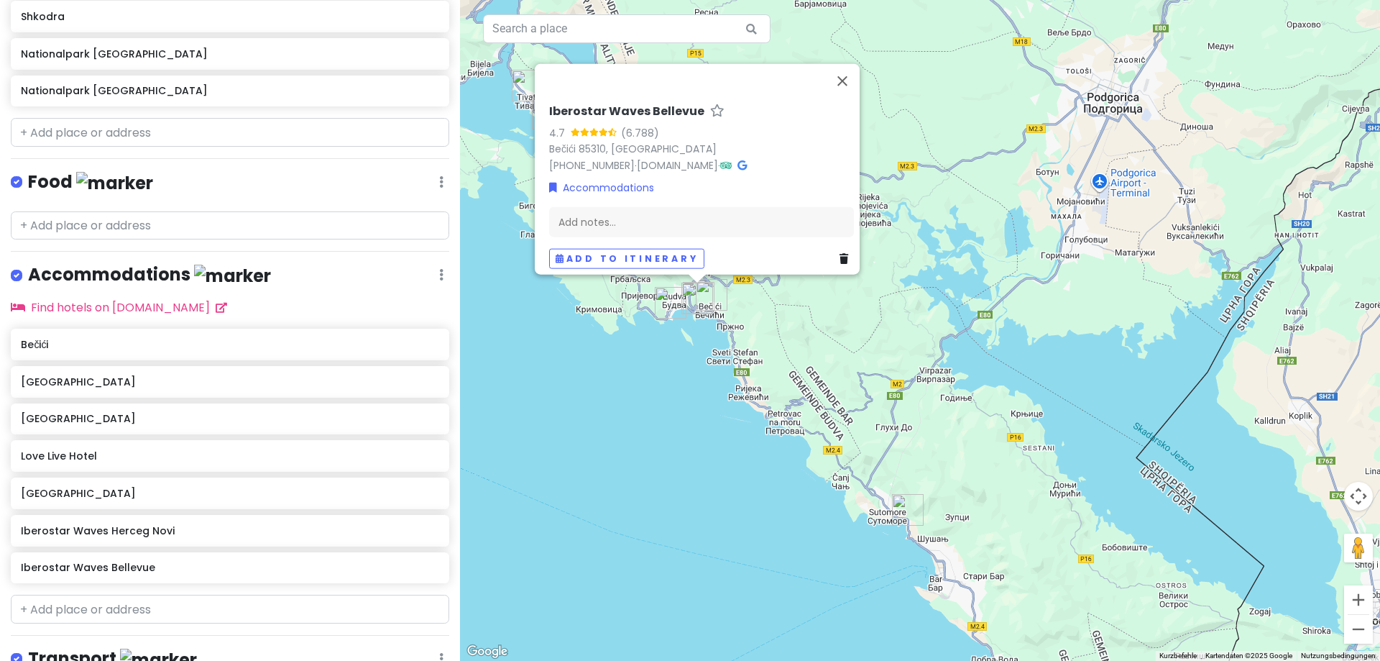
drag, startPoint x: 742, startPoint y: 472, endPoint x: 758, endPoint y: 568, distance: 96.9
click at [758, 568] on div "Iberostar Waves Bellevue 4.7 (6.788) Bečići 85310, [GEOGRAPHIC_DATA] [PHONE_NUM…" at bounding box center [920, 330] width 920 height 661
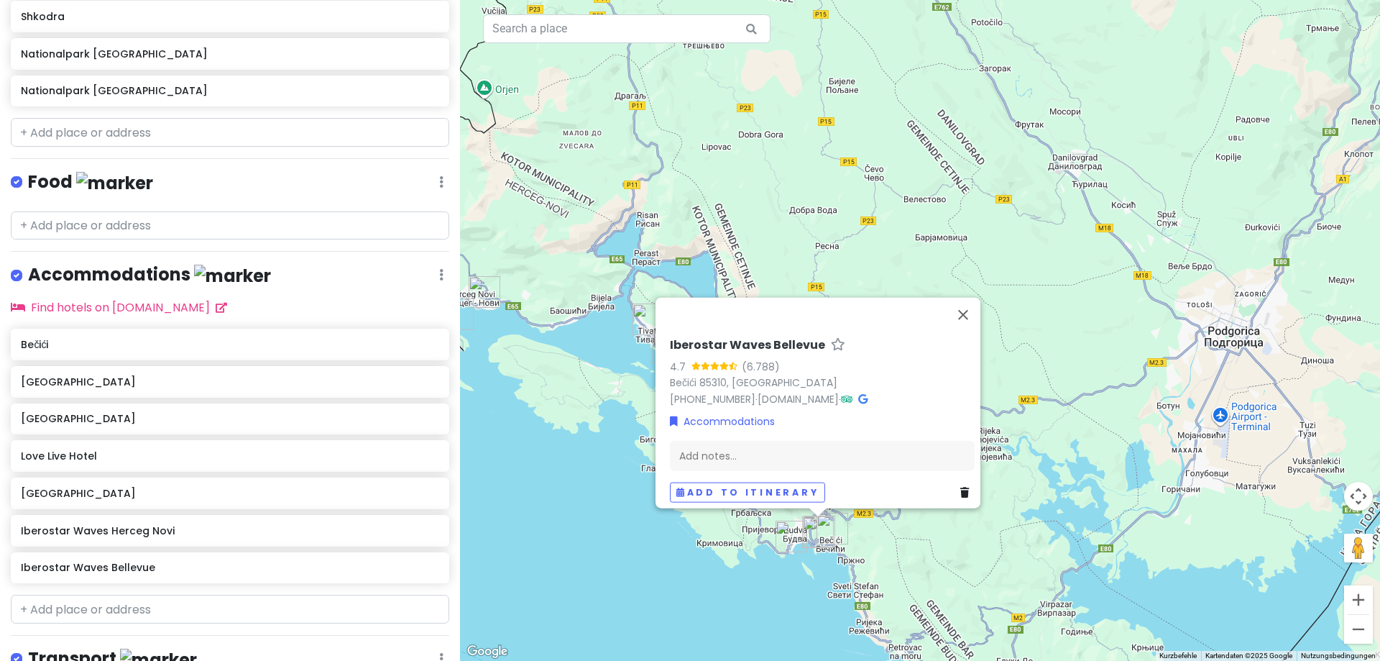
drag, startPoint x: 767, startPoint y: 561, endPoint x: 811, endPoint y: 600, distance: 59.6
click at [811, 600] on div "Iberostar Waves Bellevue 4.7 (6.788) Bečići 85310, [GEOGRAPHIC_DATA] [PHONE_NUM…" at bounding box center [920, 330] width 920 height 661
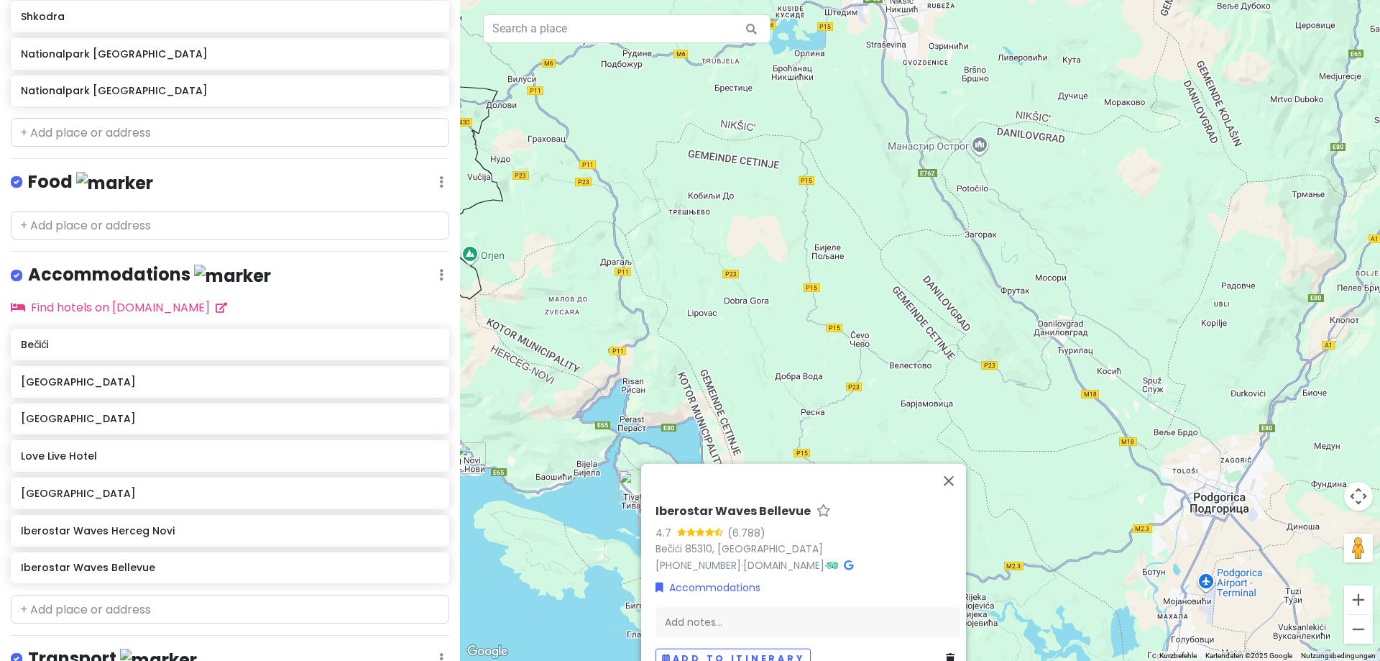
drag, startPoint x: 525, startPoint y: 611, endPoint x: 512, endPoint y: 658, distance: 48.7
click at [512, 660] on html "[GEOGRAPHIC_DATA] Private Change Dates Make a Copy Delete Trip Go Pro ⚡️ Give F…" at bounding box center [690, 330] width 1380 height 661
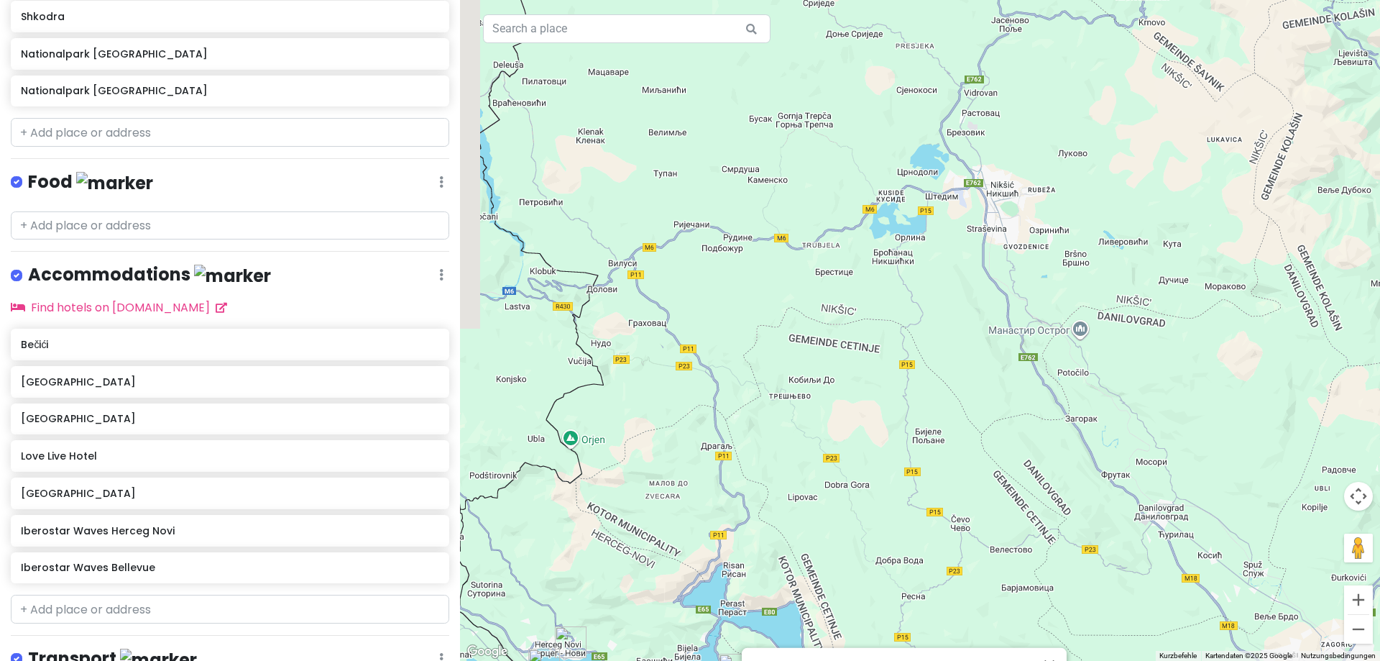
drag, startPoint x: 685, startPoint y: 328, endPoint x: 788, endPoint y: 516, distance: 213.9
click at [788, 516] on div "Iberostar Waves Bellevue 4.7 (6.788) Bečići 85310, [GEOGRAPHIC_DATA] [PHONE_NUM…" at bounding box center [920, 330] width 920 height 661
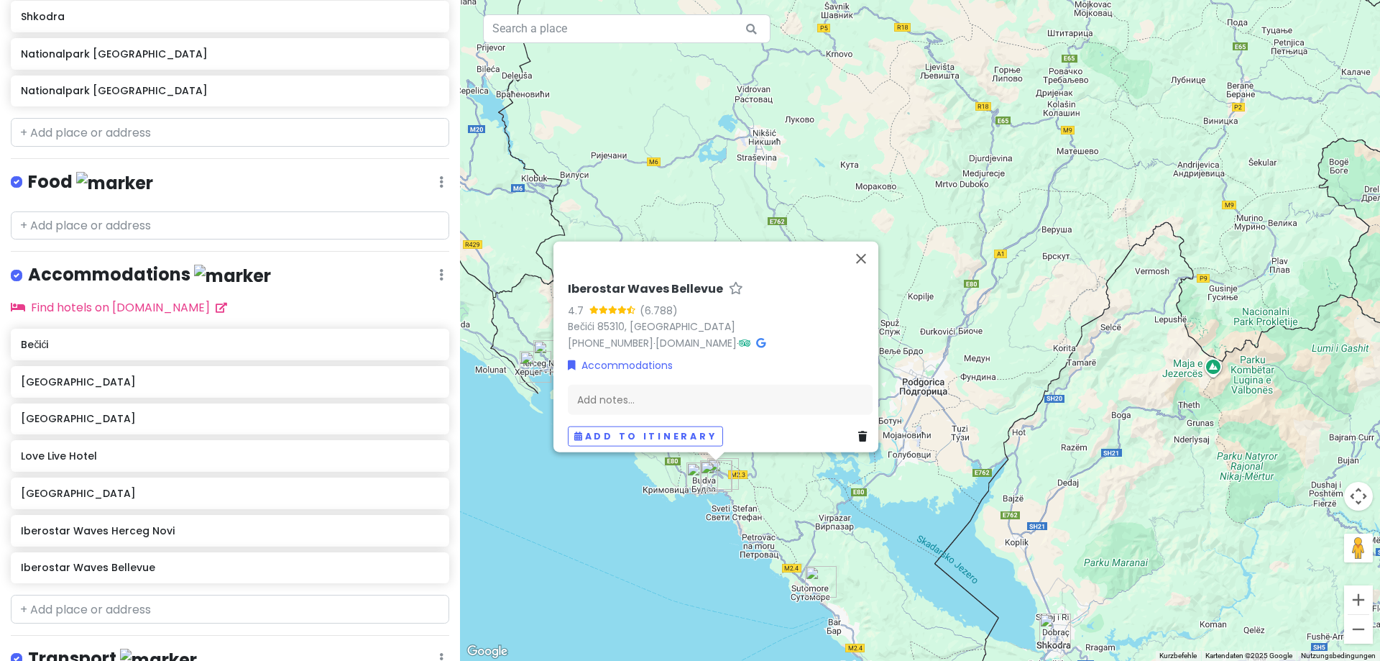
drag, startPoint x: 673, startPoint y: 188, endPoint x: 727, endPoint y: 145, distance: 68.5
click at [748, 45] on div "Iberostar Waves Bellevue 4.7 (6.788) Bečići 85310, [GEOGRAPHIC_DATA] [PHONE_NUM…" at bounding box center [920, 330] width 920 height 661
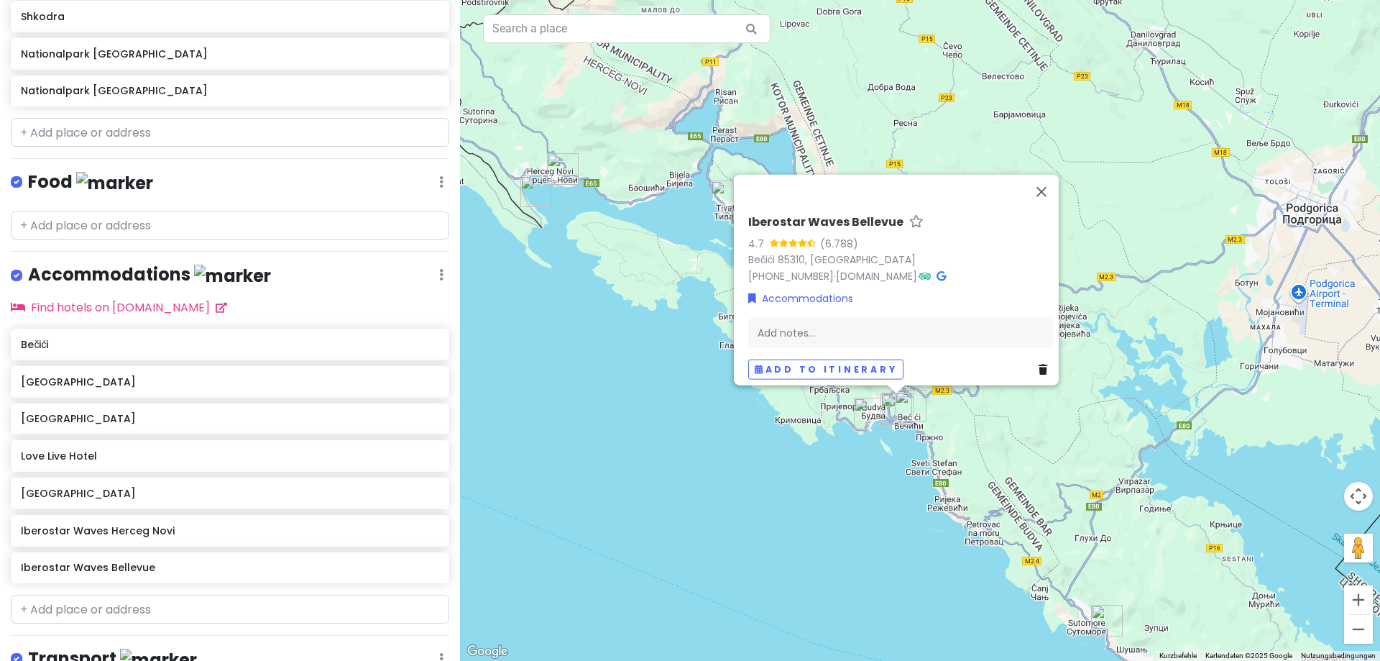
drag, startPoint x: 699, startPoint y: 448, endPoint x: 645, endPoint y: 275, distance: 181.6
click at [645, 275] on div "Iberostar Waves Bellevue 4.7 (6.788) Bečići 85310, [GEOGRAPHIC_DATA] [PHONE_NUM…" at bounding box center [920, 330] width 920 height 661
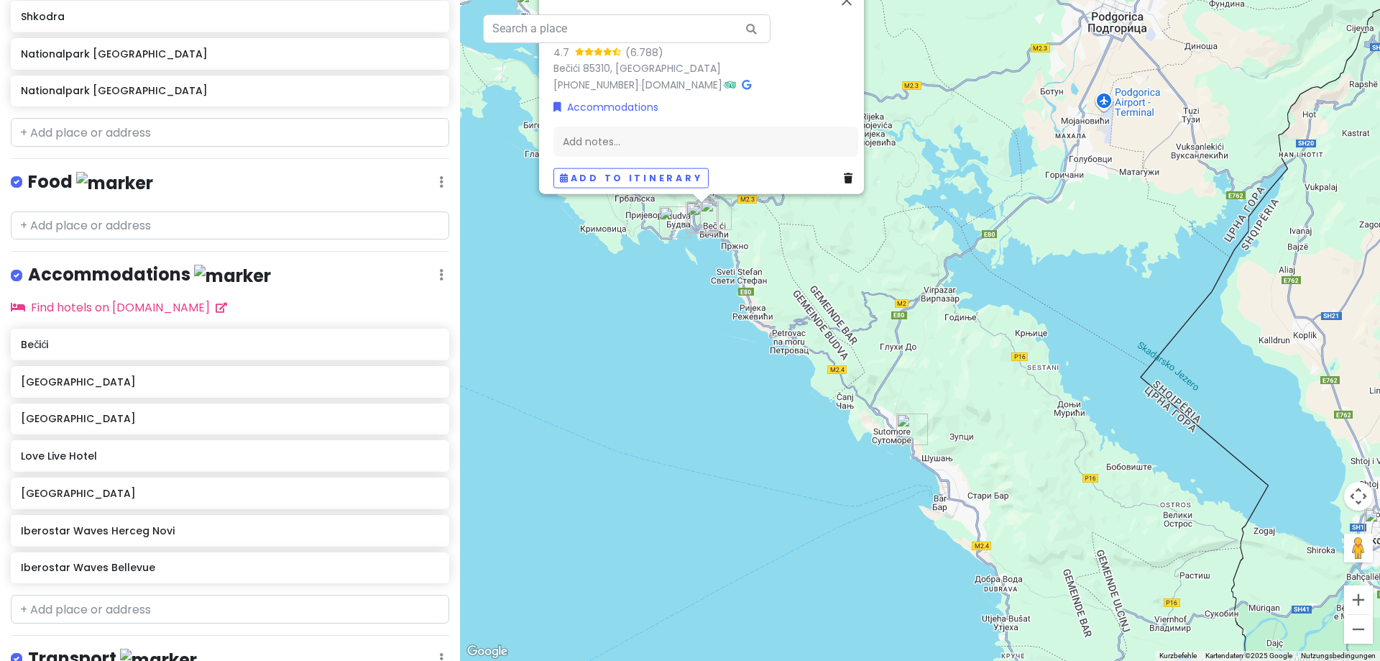
drag, startPoint x: 926, startPoint y: 526, endPoint x: 847, endPoint y: 482, distance: 91.4
click at [847, 482] on div "Iberostar Waves Bellevue 4.7 (6.788) Bečići 85310, [GEOGRAPHIC_DATA] [PHONE_NUM…" at bounding box center [920, 330] width 920 height 661
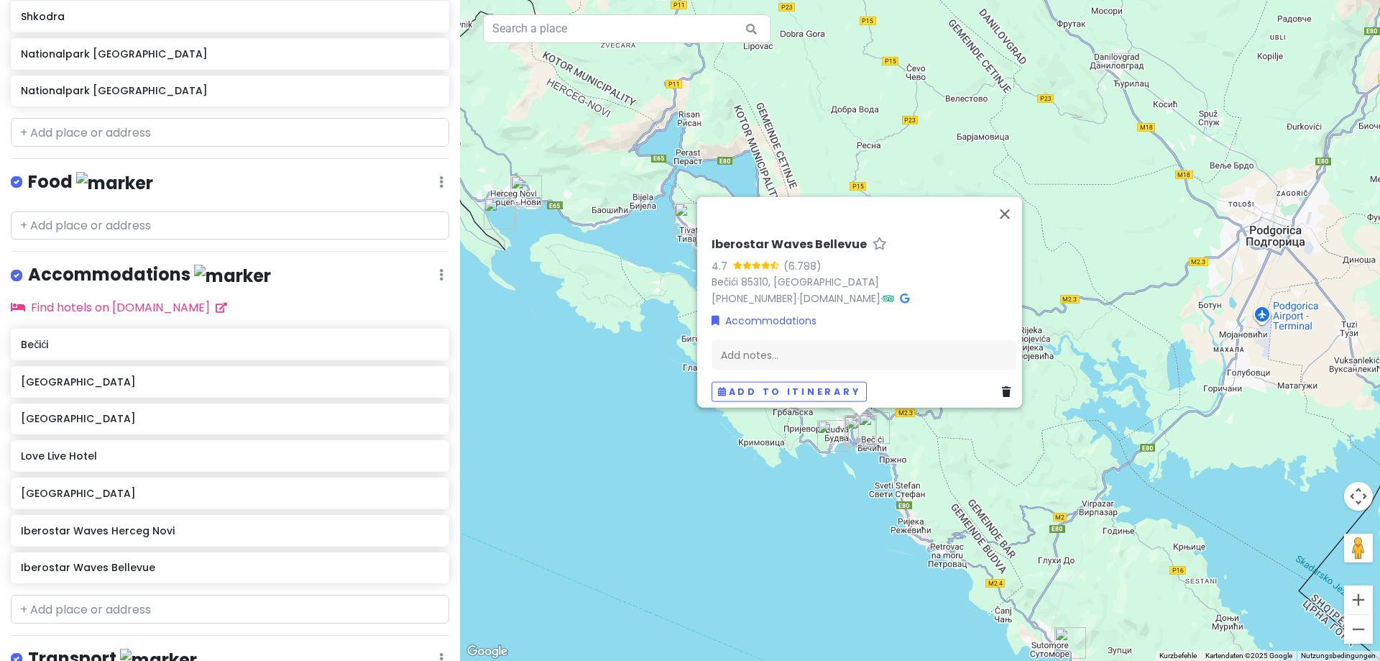
click at [495, 206] on img "Iberostar Waves Herceg Novi" at bounding box center [500, 214] width 32 height 32
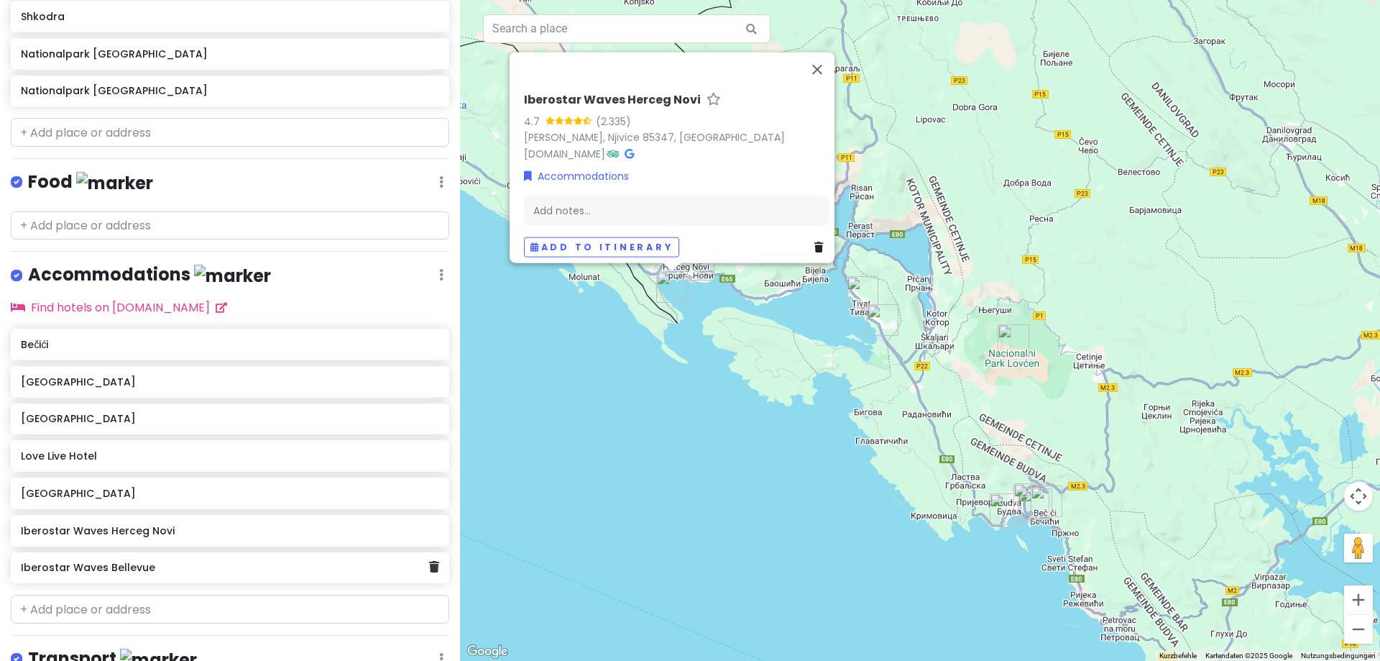
click at [119, 577] on div "Iberostar Waves Bellevue" at bounding box center [230, 568] width 438 height 32
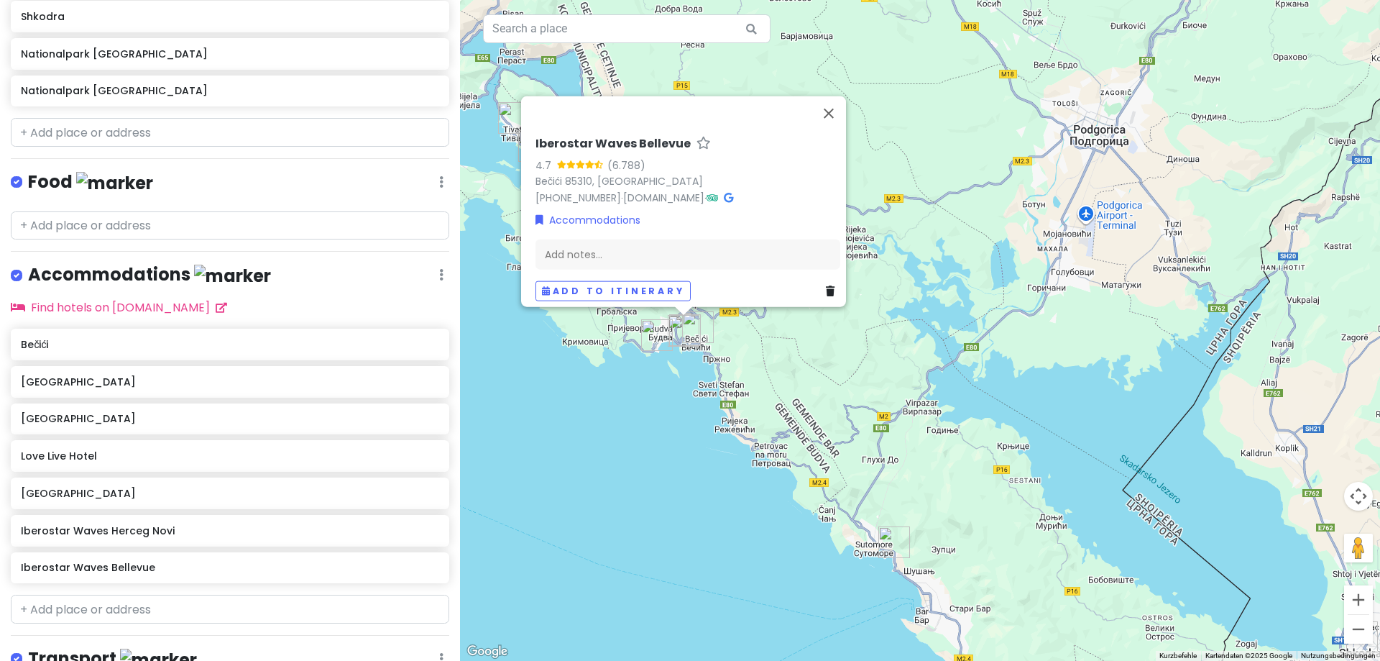
drag, startPoint x: 695, startPoint y: 473, endPoint x: 568, endPoint y: 388, distance: 152.9
click at [557, 384] on div "Iberostar Waves Bellevue 4.7 (6.788) Bečići 85310, [GEOGRAPHIC_DATA] [PHONE_NUM…" at bounding box center [920, 330] width 920 height 661
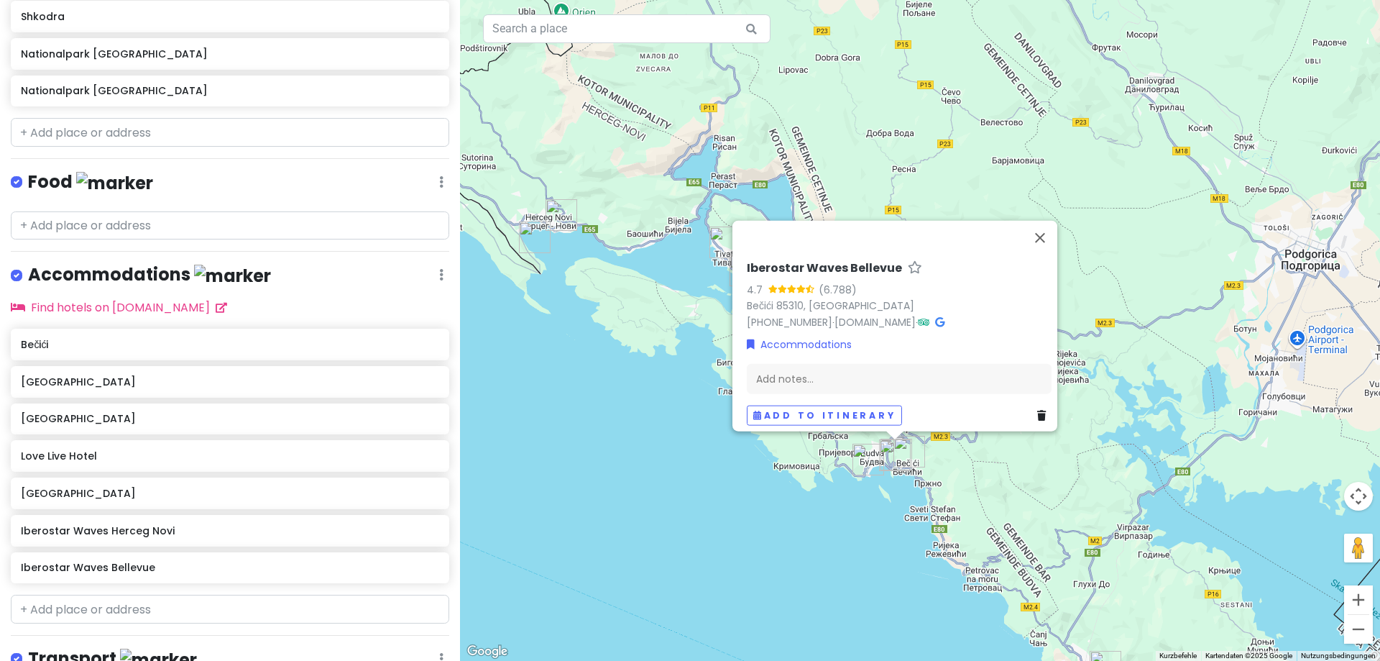
drag, startPoint x: 612, startPoint y: 471, endPoint x: 814, endPoint y: 586, distance: 233.0
click at [814, 586] on div "Iberostar Waves Bellevue 4.7 (6.788) Bečići 85310, [GEOGRAPHIC_DATA] [PHONE_NUM…" at bounding box center [920, 330] width 920 height 661
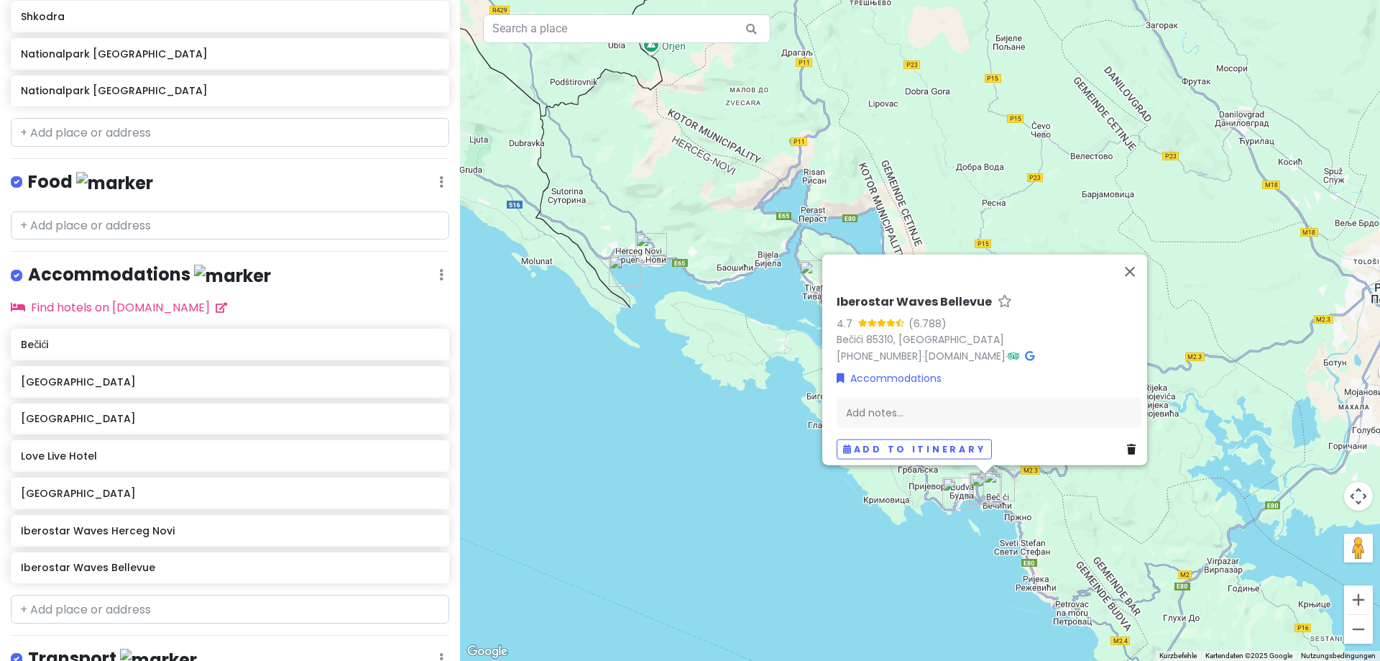
click at [622, 272] on img "Iberostar Waves Herceg Novi" at bounding box center [625, 271] width 32 height 32
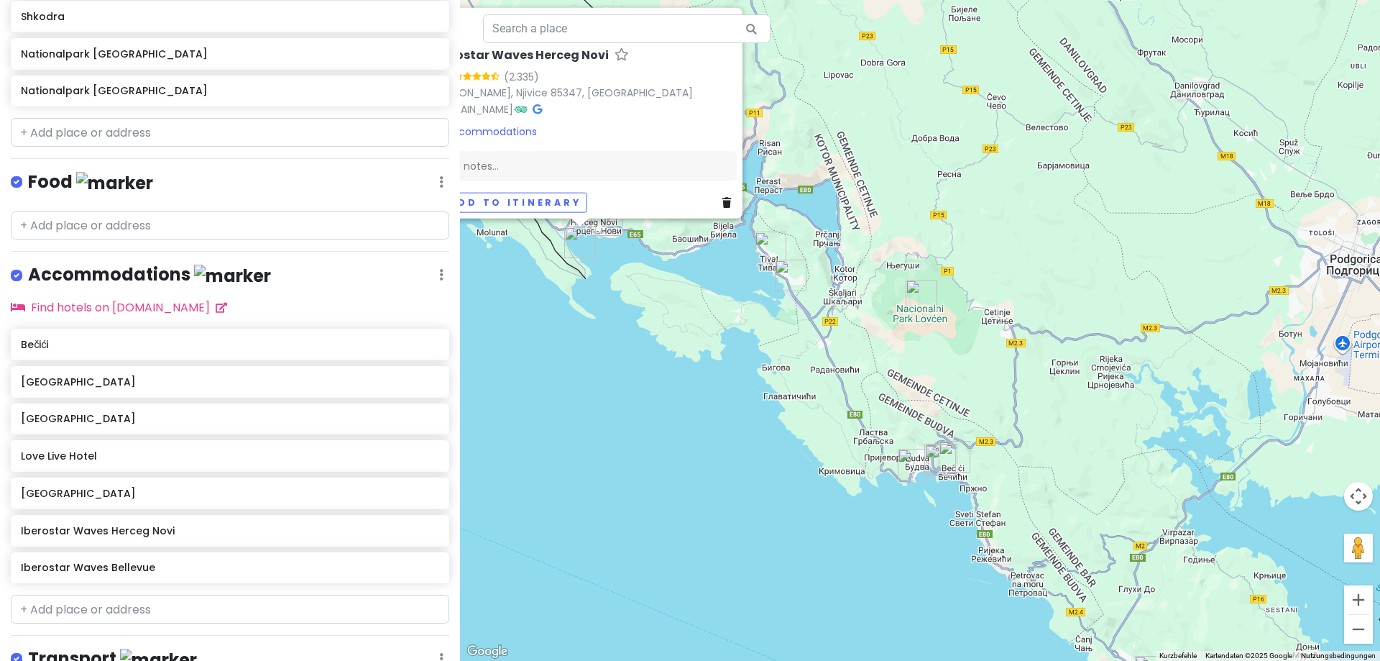
drag, startPoint x: 730, startPoint y: 454, endPoint x: 654, endPoint y: 415, distance: 85.2
click at [654, 415] on div "Iberostar Waves Herceg Novi 4.7 (2.335) [PERSON_NAME], Njivice 85347, [GEOGRAPH…" at bounding box center [920, 330] width 920 height 661
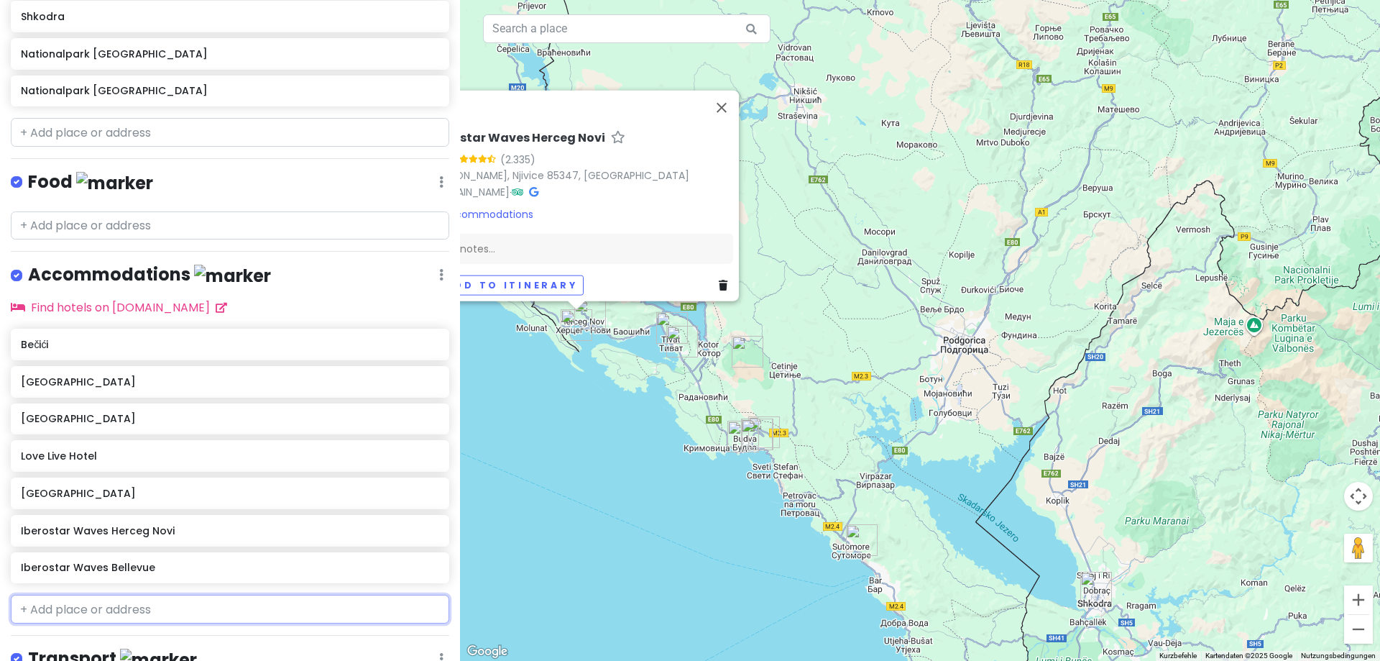
click at [114, 615] on input "text" at bounding box center [230, 608] width 438 height 29
type input "Splendi"
click at [135, 635] on span "Splendid Conference & Spa Resort" at bounding box center [121, 641] width 185 height 14
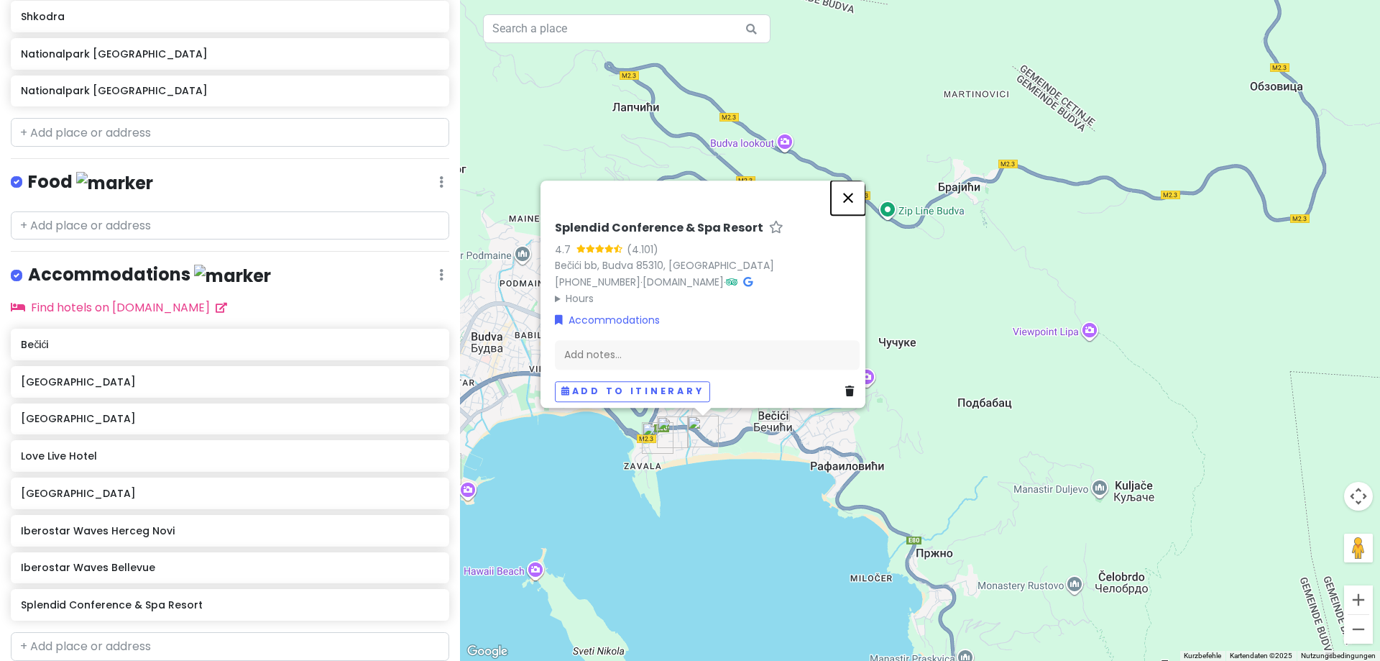
click at [853, 185] on button "Schließen" at bounding box center [848, 197] width 35 height 35
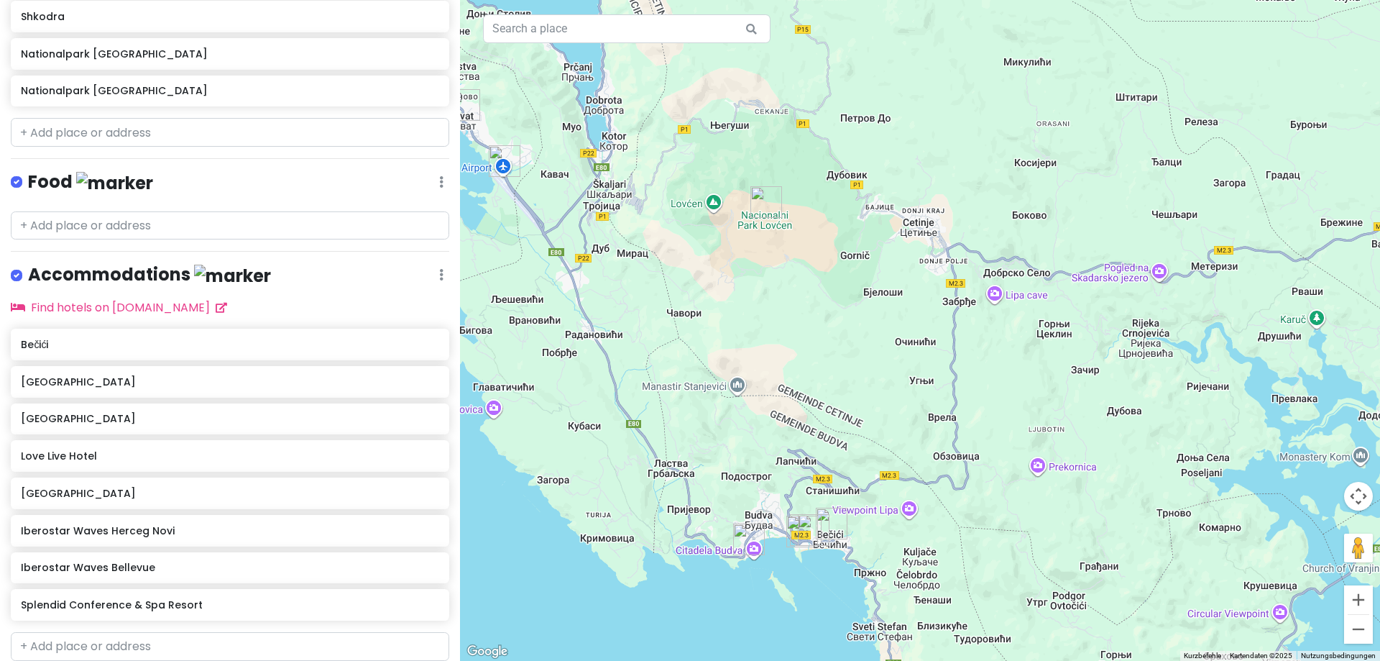
drag, startPoint x: 612, startPoint y: 459, endPoint x: 755, endPoint y: 569, distance: 179.4
click at [755, 569] on div at bounding box center [920, 330] width 920 height 661
